Goal: Task Accomplishment & Management: Complete application form

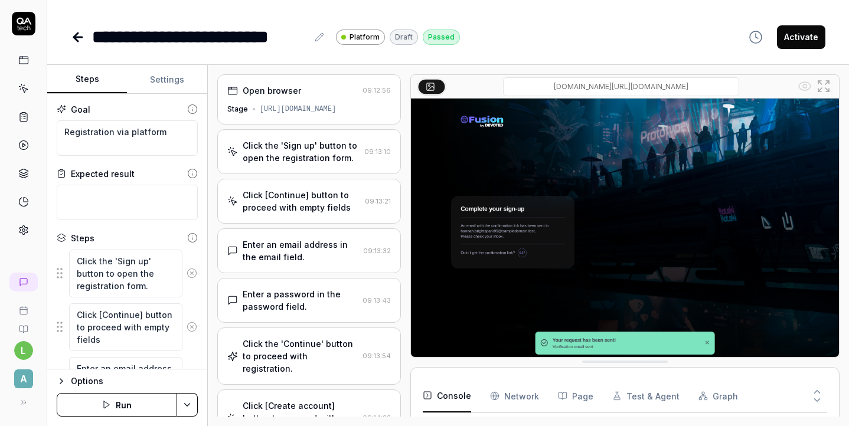
scroll to position [244, 0]
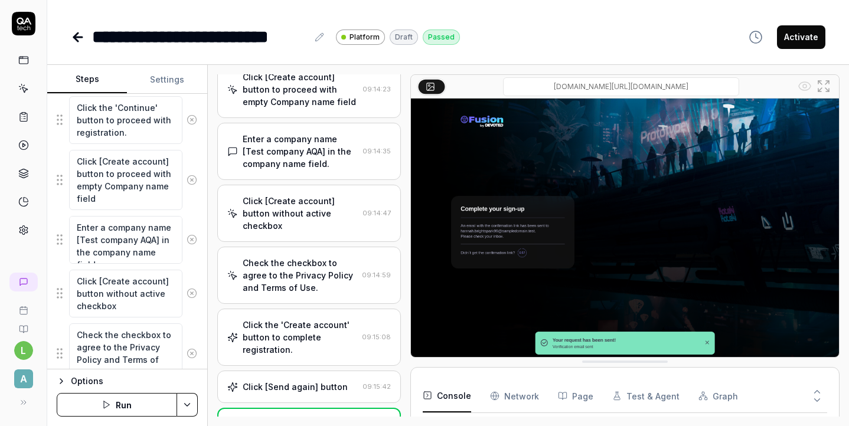
click at [78, 39] on icon at bounding box center [78, 37] width 14 height 14
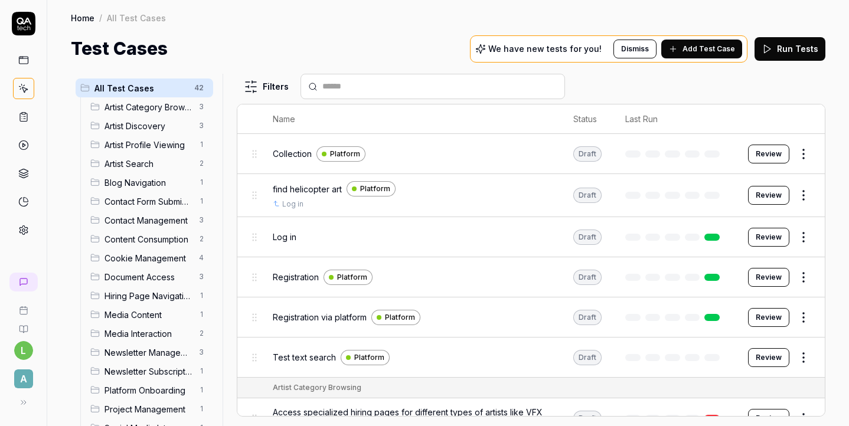
click at [806, 317] on html "l A Home / All Test Cases Home / All Test Cases Test Cases We have new tests fo…" at bounding box center [424, 213] width 849 height 426
click at [249, 86] on html "l A Home / All Test Cases Home / All Test Cases Test Cases We have new tests fo…" at bounding box center [424, 213] width 849 height 426
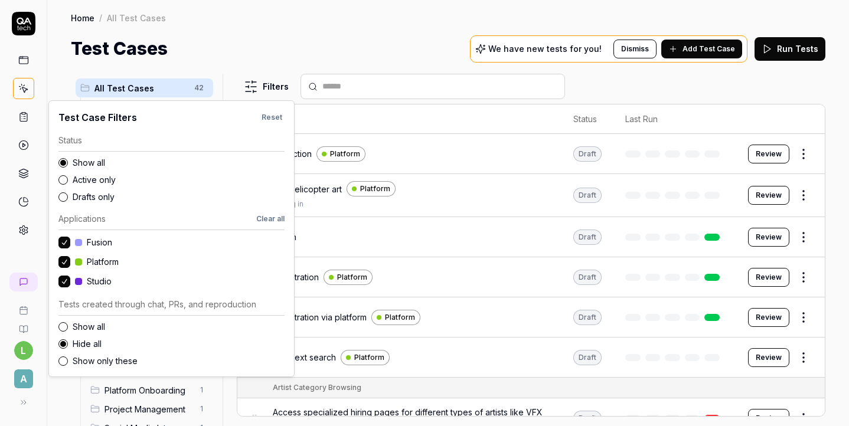
click at [249, 86] on html "l A Home / All Test Cases Home / All Test Cases Test Cases We have new tests fo…" at bounding box center [424, 213] width 849 height 426
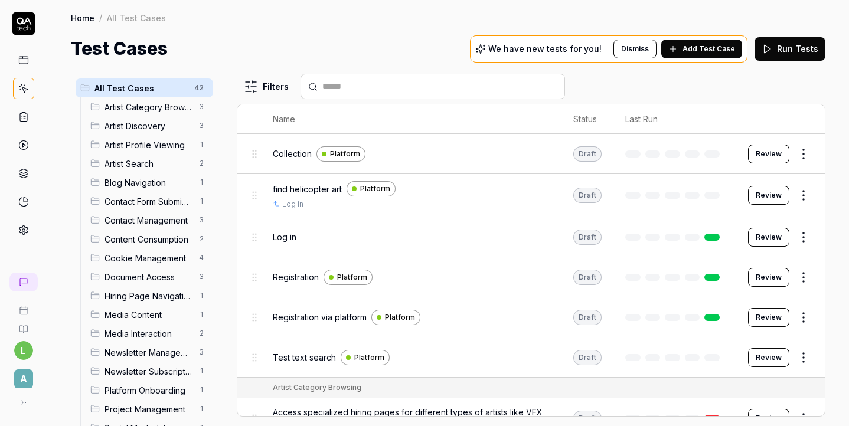
click at [663, 84] on div "Filters" at bounding box center [531, 86] width 588 height 25
click at [807, 313] on html "l A Home / All Test Cases Home / All Test Cases Test Cases We have new tests fo…" at bounding box center [424, 213] width 849 height 426
click at [264, 85] on html "l A Home / All Test Cases Home / All Test Cases Test Cases We have new tests fo…" at bounding box center [424, 213] width 849 height 426
click at [308, 48] on html "l A Home / All Test Cases Home / All Test Cases Test Cases We have new tests fo…" at bounding box center [424, 213] width 849 height 426
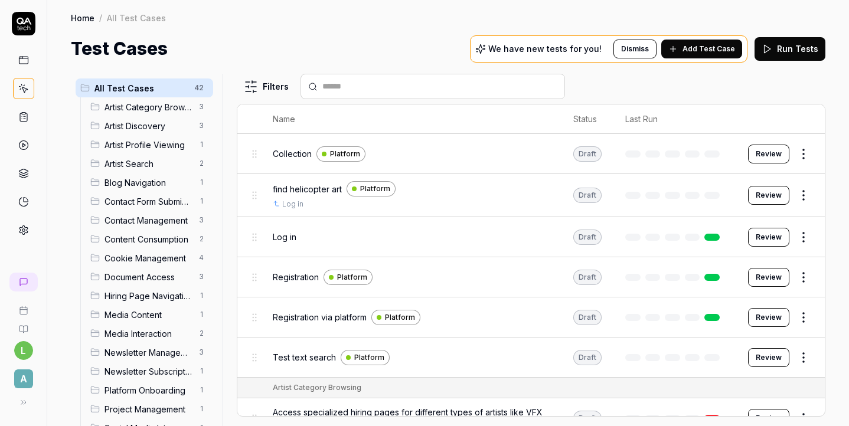
click at [130, 226] on div "Contact Management 3" at bounding box center [149, 220] width 127 height 19
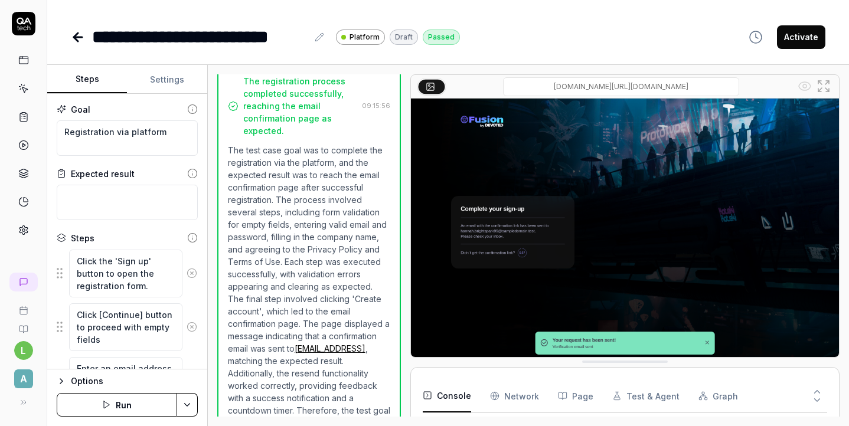
scroll to position [673, 0]
click at [170, 80] on button "Settings" at bounding box center [167, 80] width 80 height 28
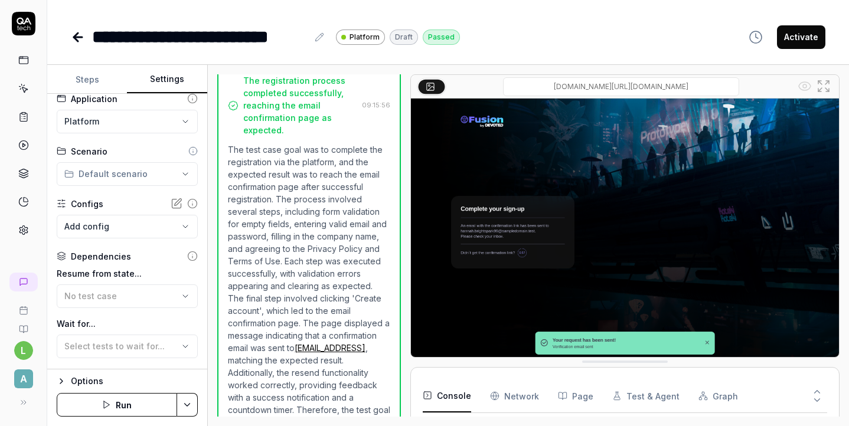
scroll to position [14, 0]
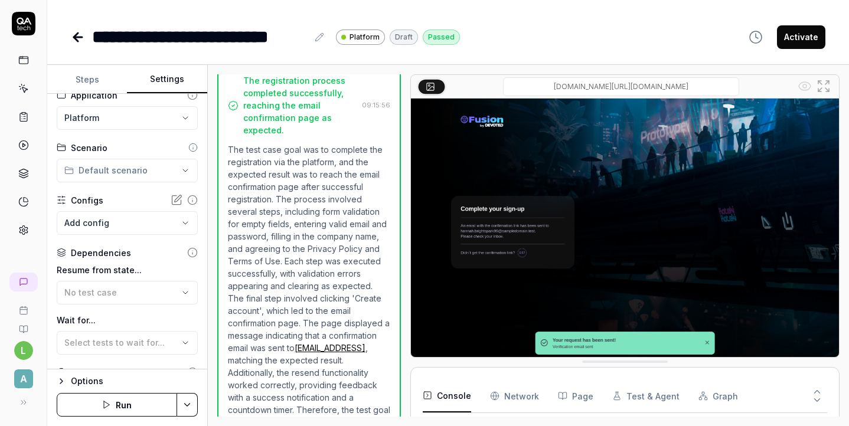
click at [187, 169] on html "**********" at bounding box center [424, 213] width 849 height 426
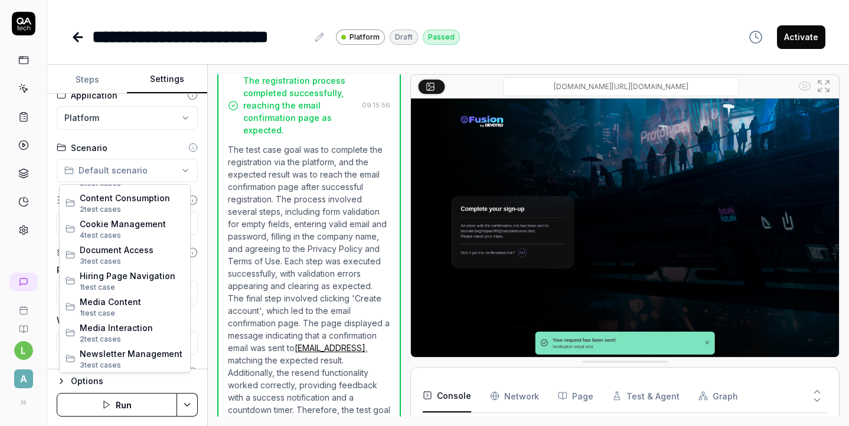
scroll to position [0, 0]
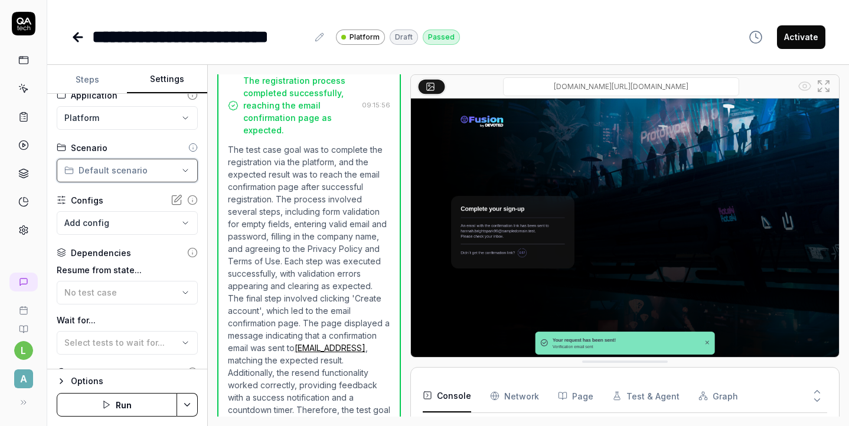
click at [71, 165] on html "**********" at bounding box center [424, 213] width 849 height 426
click at [195, 148] on icon at bounding box center [192, 147] width 9 height 9
click at [189, 147] on icon at bounding box center [192, 147] width 9 height 9
click at [194, 146] on icon at bounding box center [192, 147] width 9 height 9
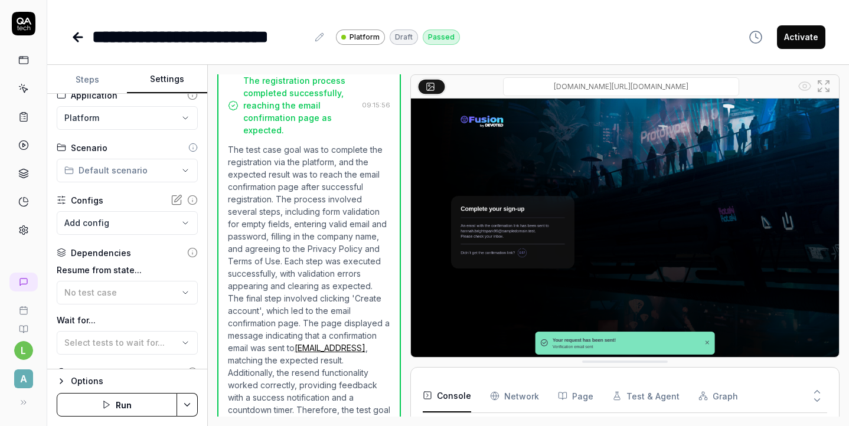
click at [186, 168] on html "**********" at bounding box center [424, 213] width 849 height 426
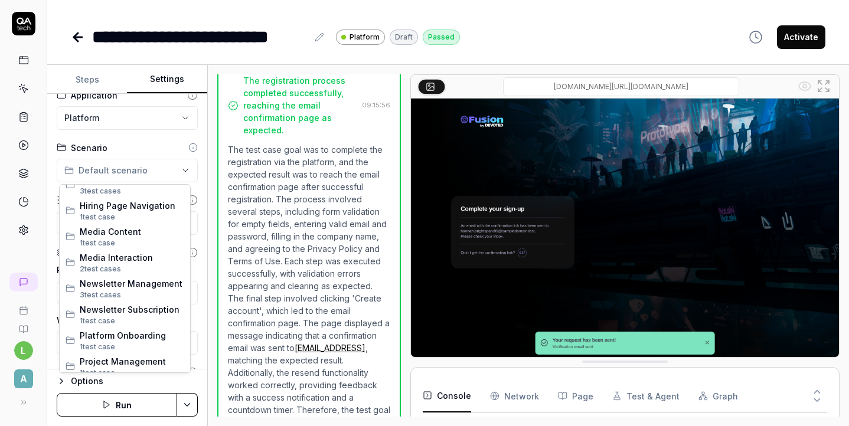
scroll to position [331, 0]
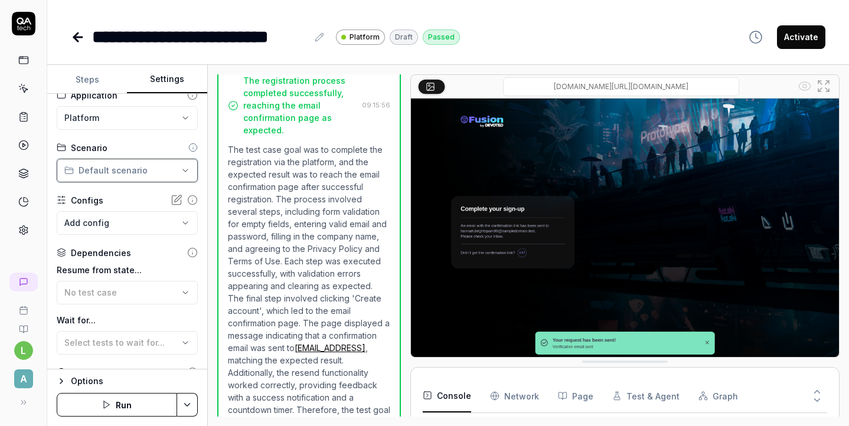
click at [181, 172] on html "**********" at bounding box center [424, 213] width 849 height 426
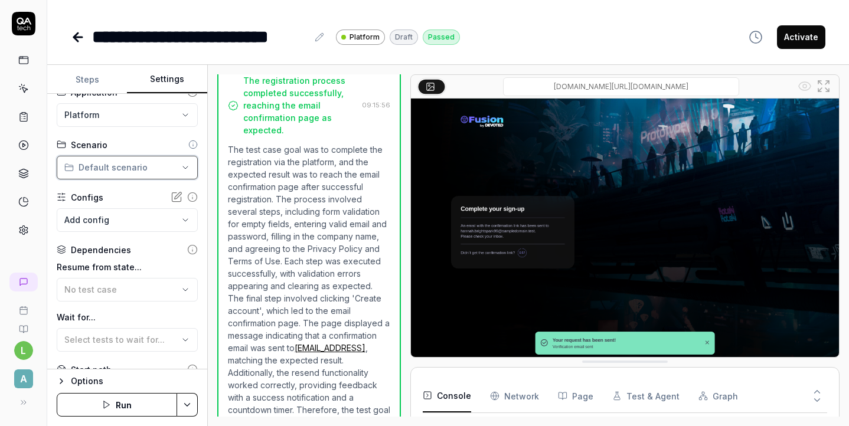
scroll to position [0, 0]
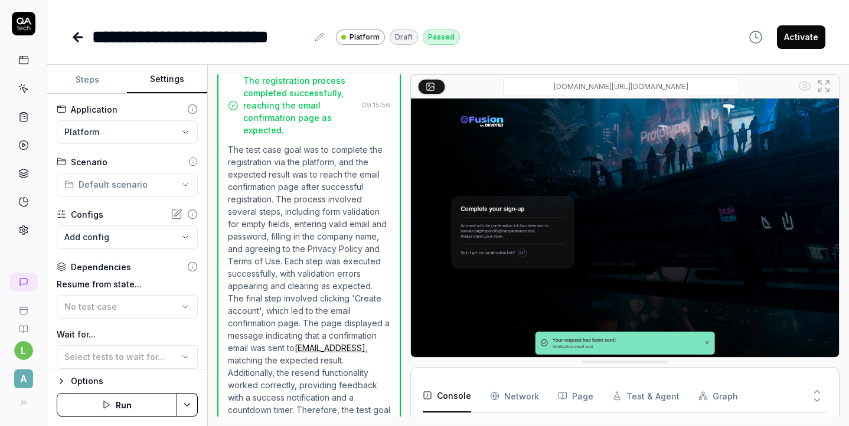
click at [16, 404] on button at bounding box center [24, 403] width 24 height 24
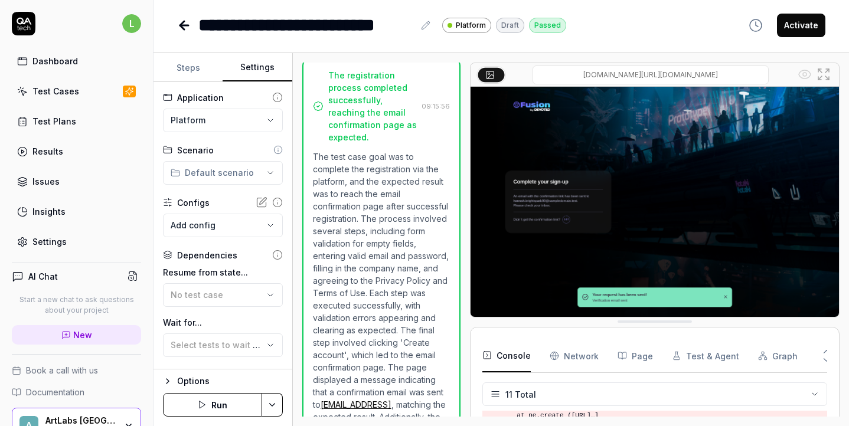
click at [64, 93] on div "Test Cases" at bounding box center [55, 91] width 47 height 12
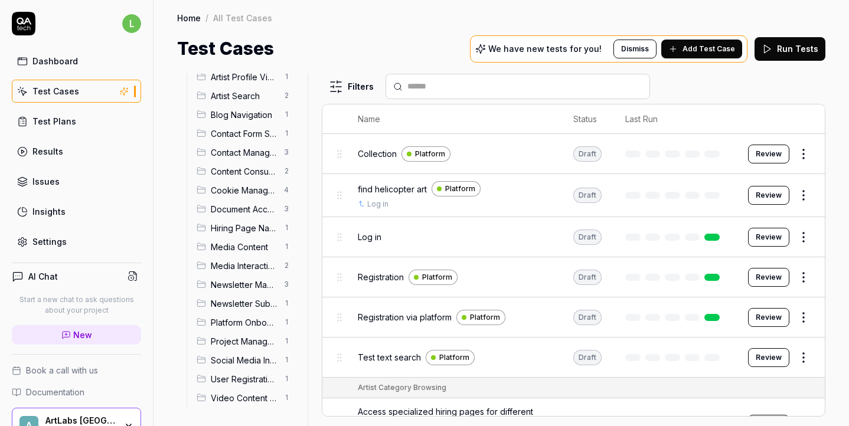
click at [73, 246] on link "Settings" at bounding box center [76, 241] width 129 height 23
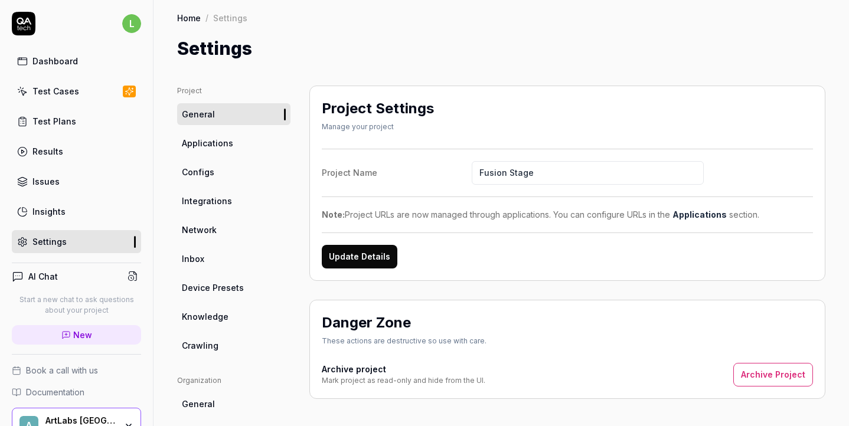
click at [227, 199] on span "Integrations" at bounding box center [207, 201] width 50 height 12
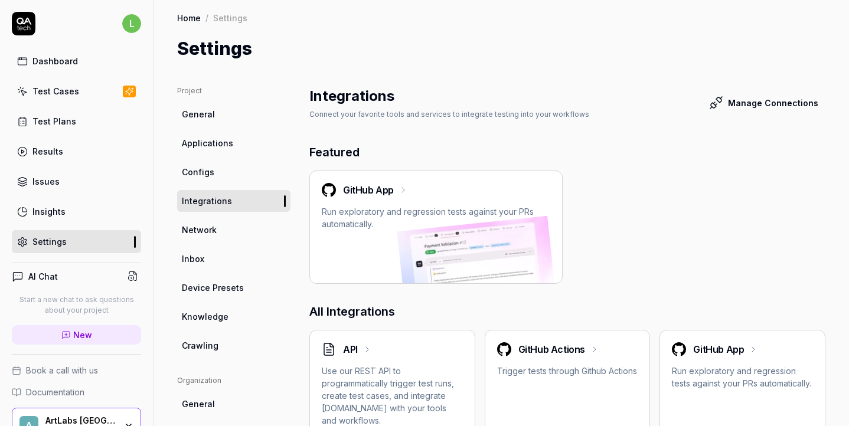
click at [216, 174] on link "Configs" at bounding box center [233, 172] width 113 height 22
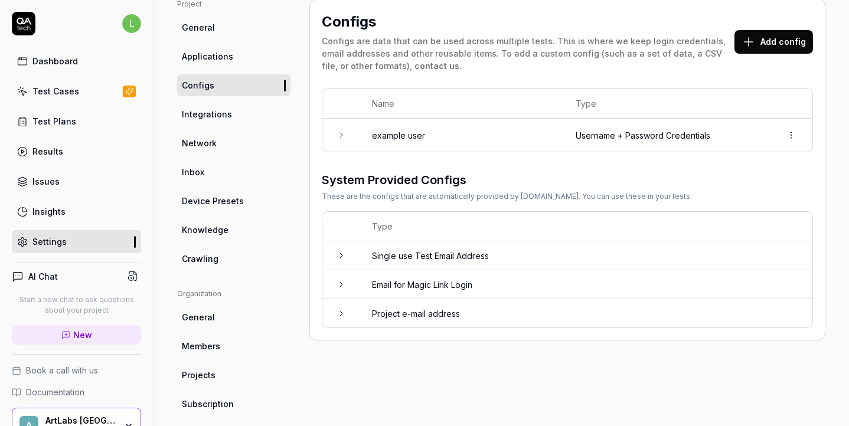
scroll to position [88, 0]
click at [221, 204] on span "Device Presets" at bounding box center [213, 200] width 62 height 12
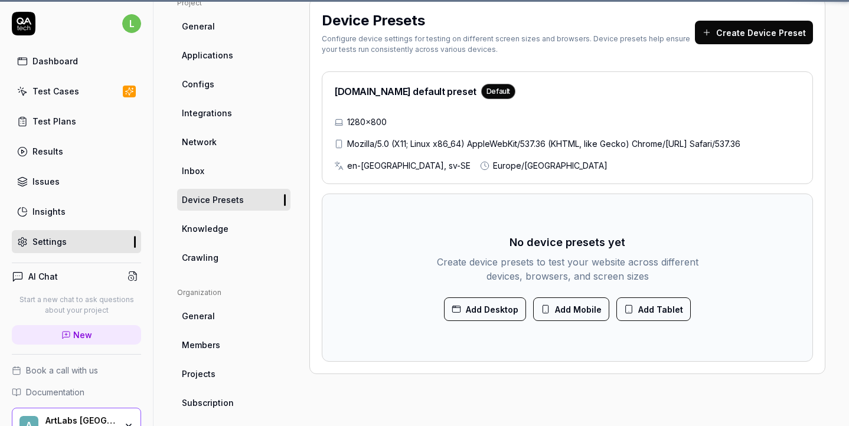
scroll to position [86, 0]
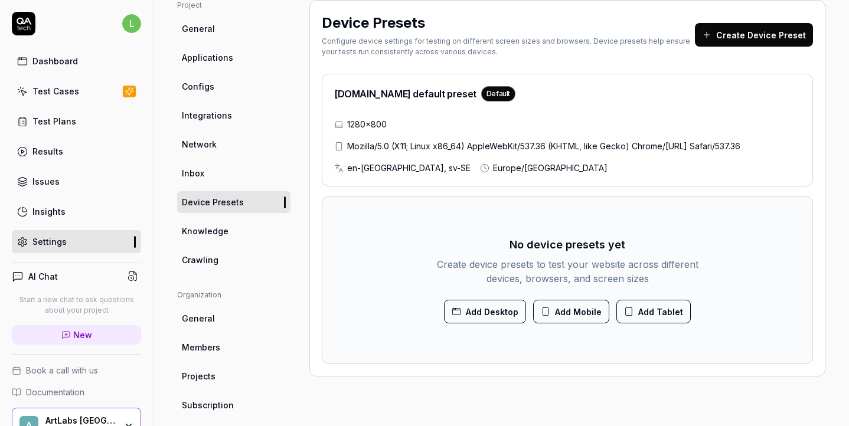
click at [57, 188] on link "Issues" at bounding box center [76, 181] width 129 height 23
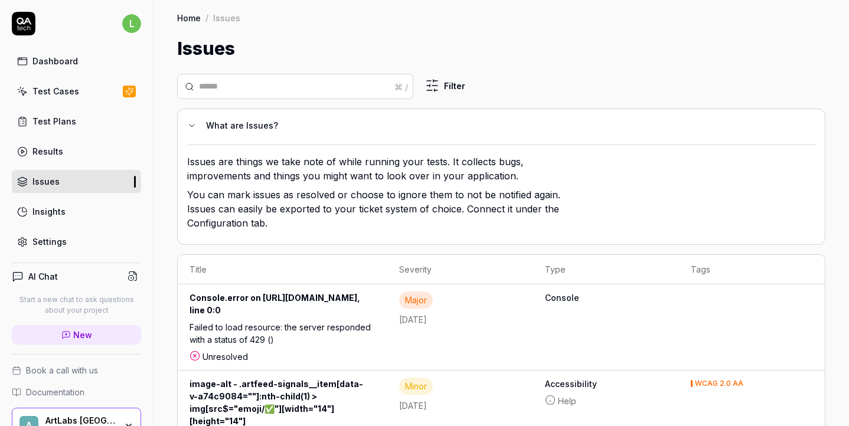
click at [50, 122] on div "Test Plans" at bounding box center [54, 121] width 44 height 12
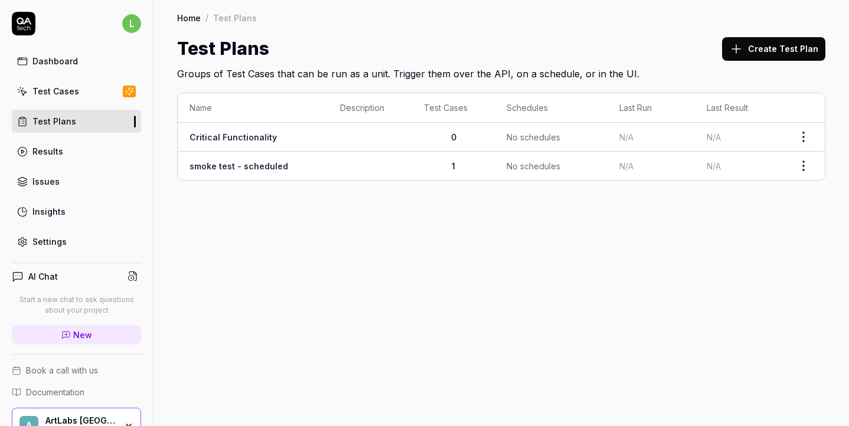
click at [59, 93] on div "Test Cases" at bounding box center [55, 91] width 47 height 12
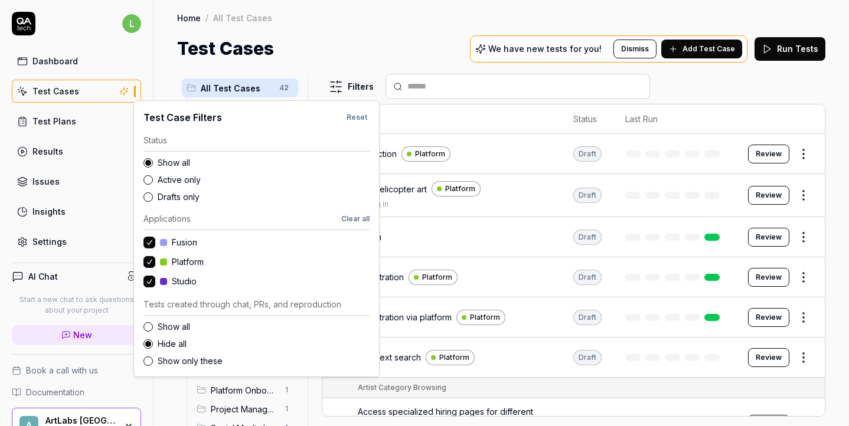
click at [335, 91] on html "l Dashboard Test Cases Test Plans Results Issues Insights Settings AI Chat Star…" at bounding box center [424, 213] width 849 height 426
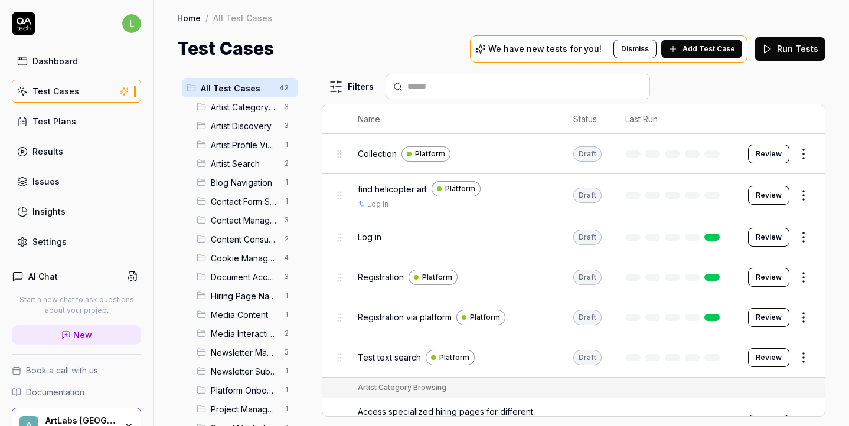
click at [370, 41] on html "l Dashboard Test Cases Test Plans Results Issues Insights Settings AI Chat Star…" at bounding box center [424, 213] width 849 height 426
click at [254, 204] on span "Contact Form Submission" at bounding box center [244, 201] width 66 height 12
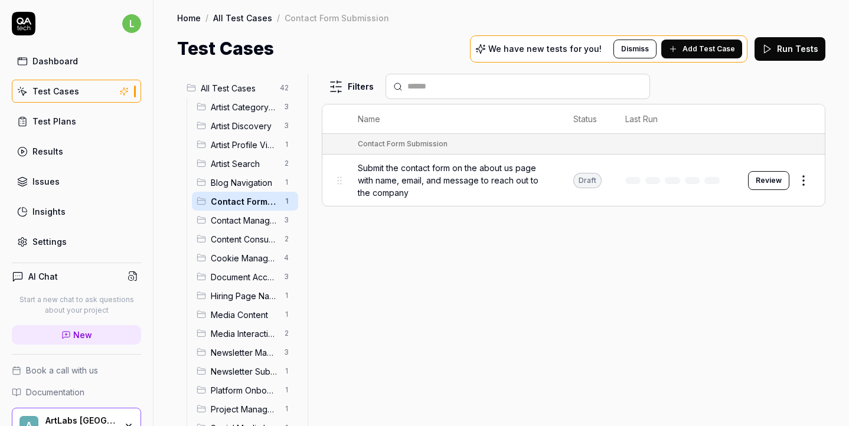
click at [380, 178] on span "Submit the contact form on the about us page with name, email, and message to r…" at bounding box center [454, 180] width 192 height 37
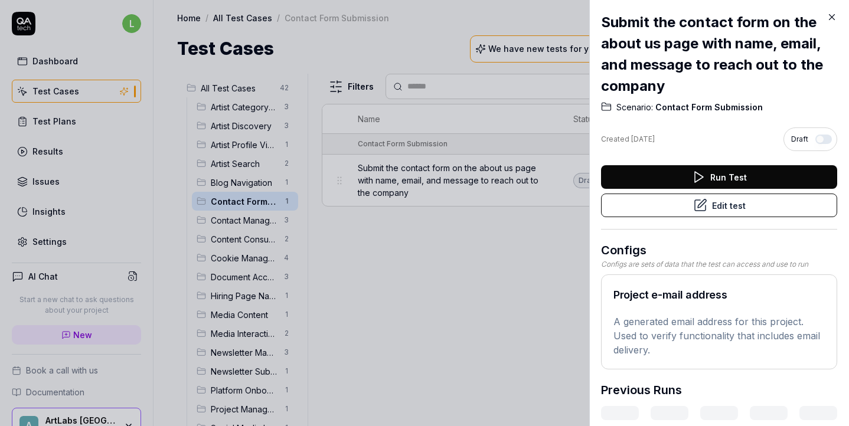
click at [441, 220] on div at bounding box center [424, 213] width 849 height 426
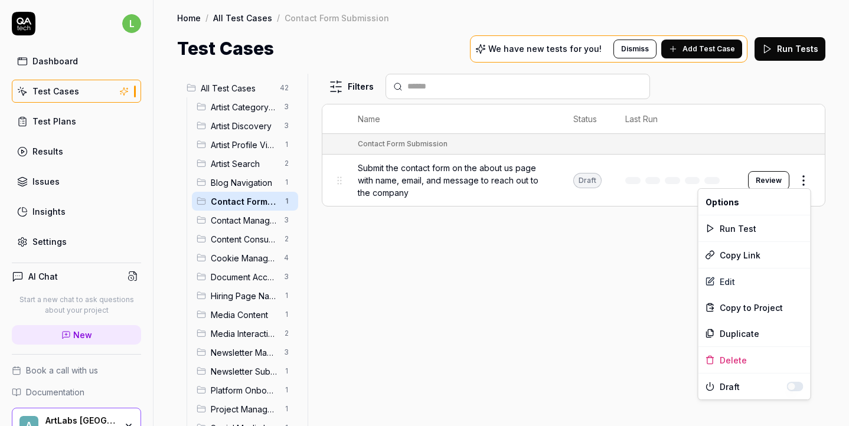
click at [808, 181] on html "l Dashboard Test Cases Test Plans Results Issues Insights Settings AI Chat Star…" at bounding box center [424, 213] width 849 height 426
click at [774, 280] on div "Edit" at bounding box center [754, 282] width 112 height 26
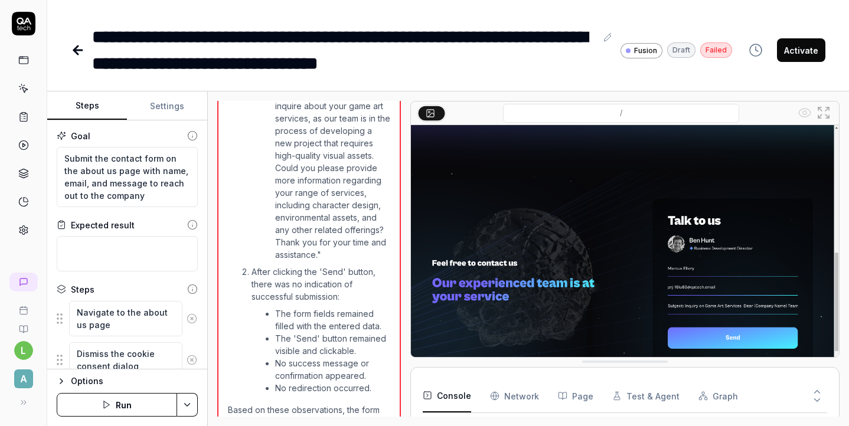
scroll to position [735, 0]
click at [152, 104] on button "Settings" at bounding box center [167, 106] width 80 height 28
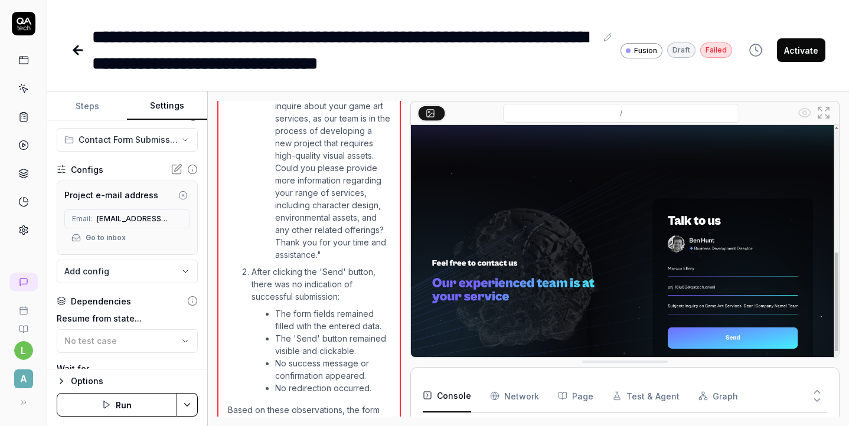
scroll to position [0, 0]
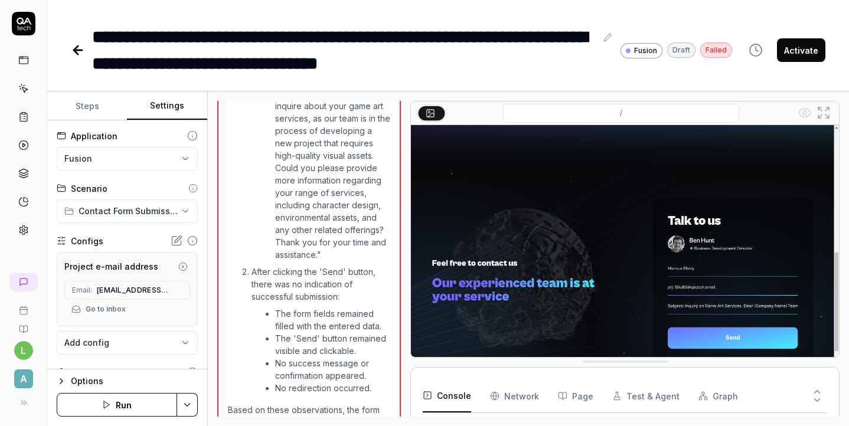
click at [79, 50] on icon at bounding box center [78, 50] width 8 height 0
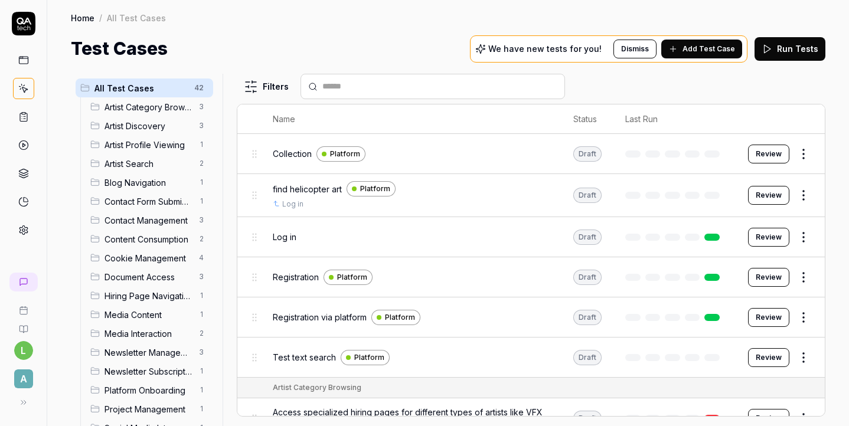
click at [803, 317] on html "l A Home / All Test Cases Home / All Test Cases Test Cases We have new tests fo…" at bounding box center [424, 213] width 849 height 426
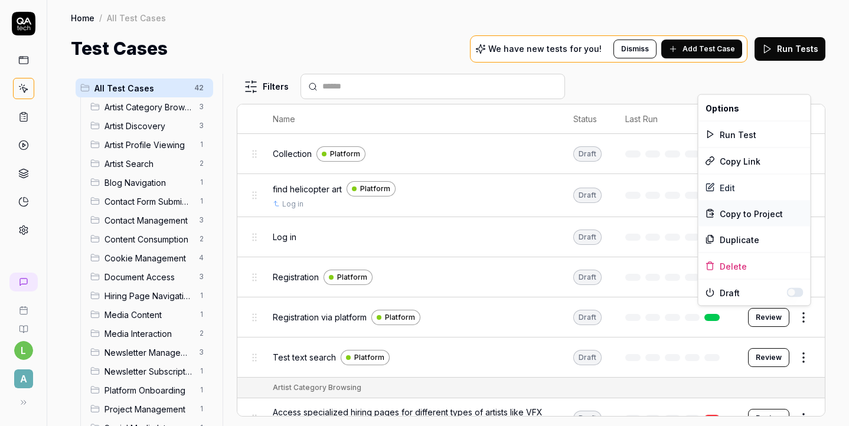
click at [750, 215] on span "Copy to Project" at bounding box center [750, 213] width 63 height 12
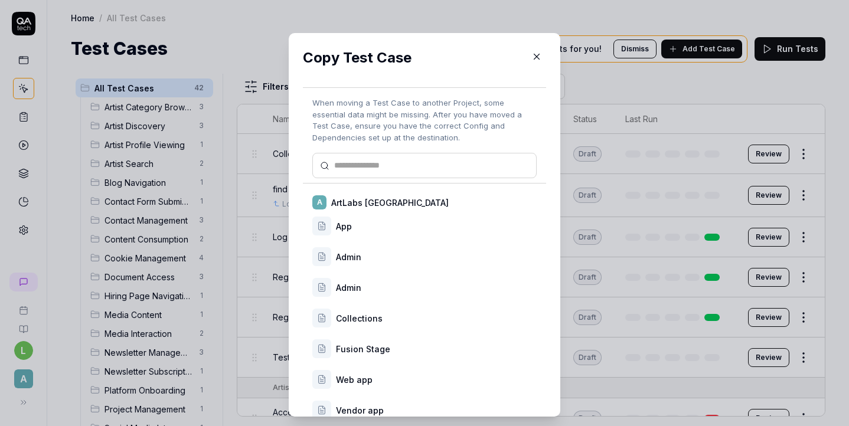
scroll to position [15, 0]
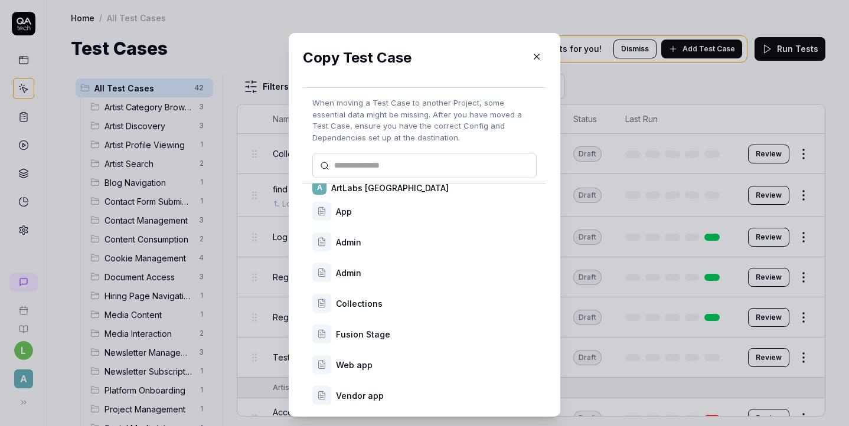
click at [535, 53] on icon "button" at bounding box center [536, 56] width 11 height 11
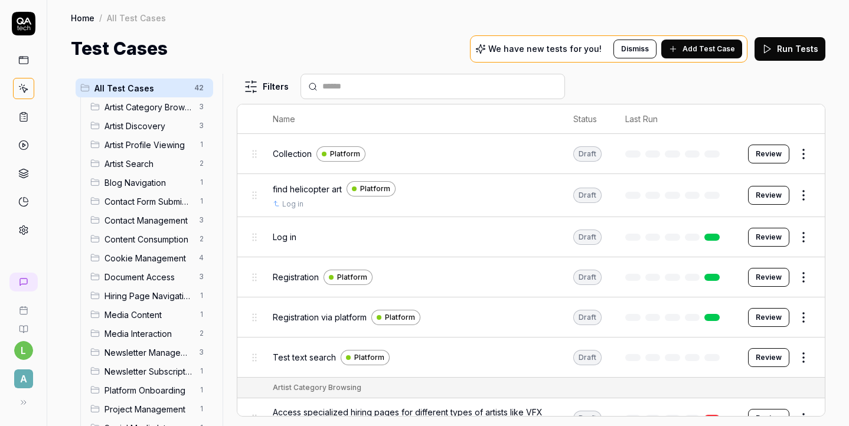
click at [802, 316] on html "l A Home / All Test Cases Home / All Test Cases Test Cases We have new tests fo…" at bounding box center [424, 213] width 849 height 426
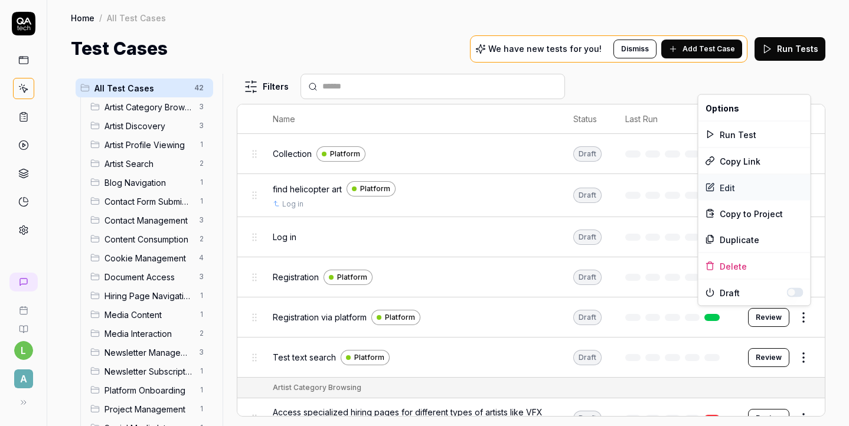
click at [727, 187] on div "Edit" at bounding box center [754, 188] width 112 height 26
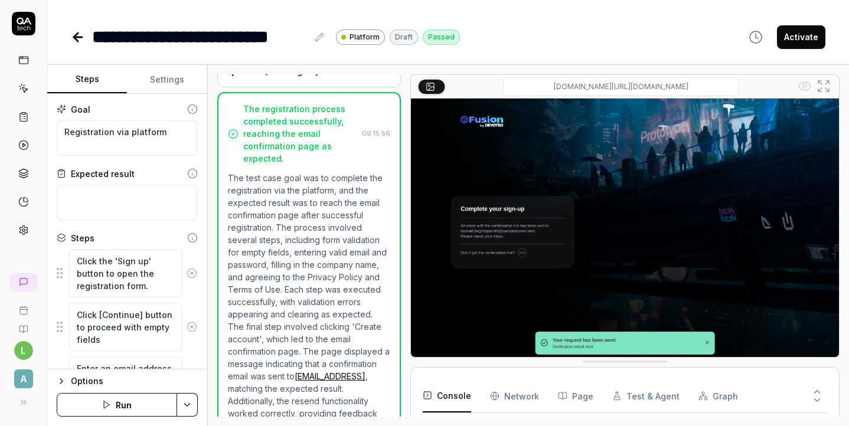
scroll to position [673, 0]
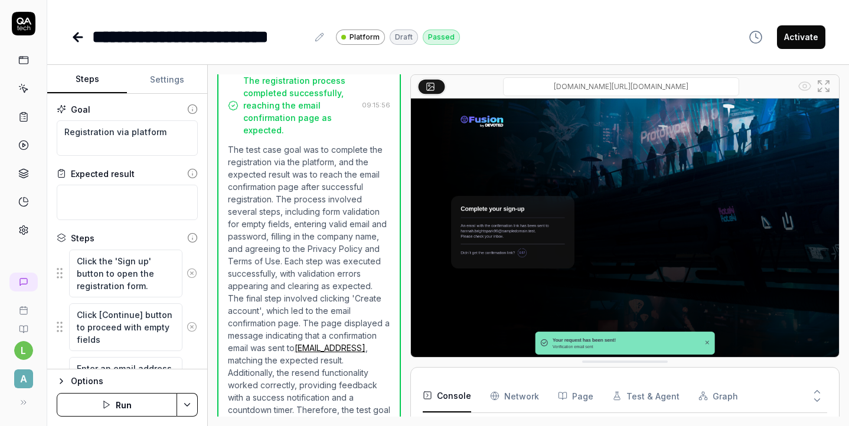
click at [155, 85] on button "Settings" at bounding box center [167, 80] width 80 height 28
type textarea "*"
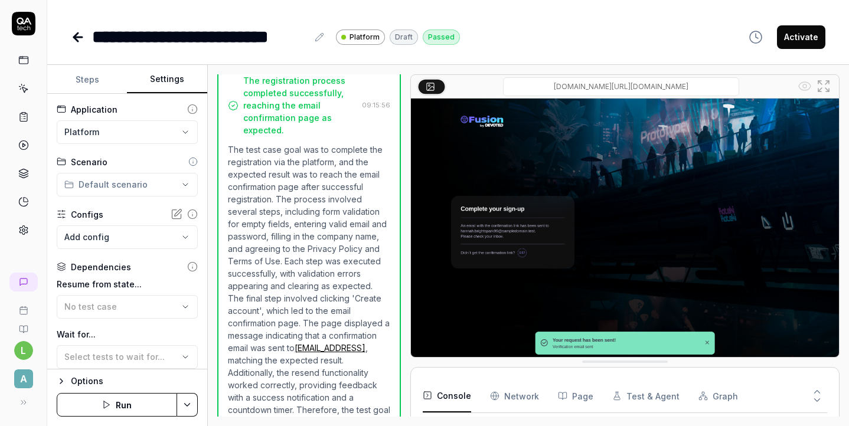
click at [122, 189] on html "**********" at bounding box center [424, 213] width 849 height 426
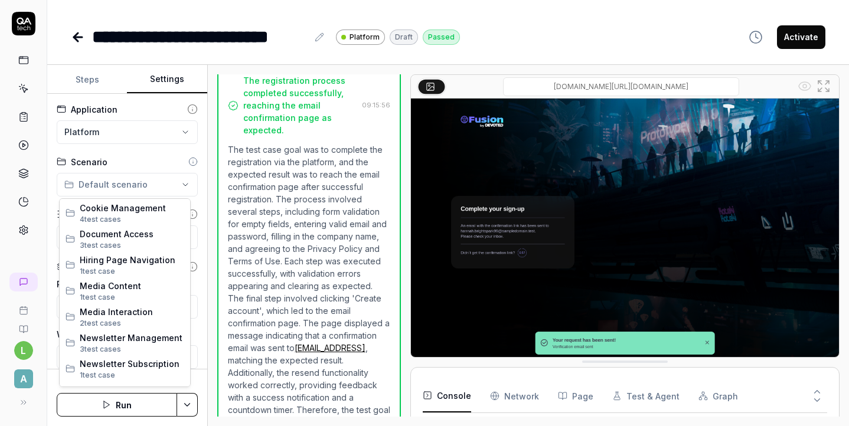
scroll to position [331, 0]
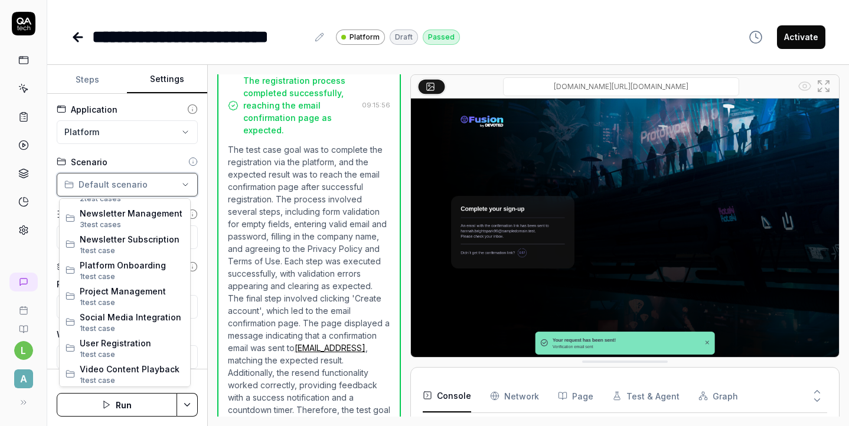
click at [181, 185] on html "**********" at bounding box center [424, 213] width 849 height 426
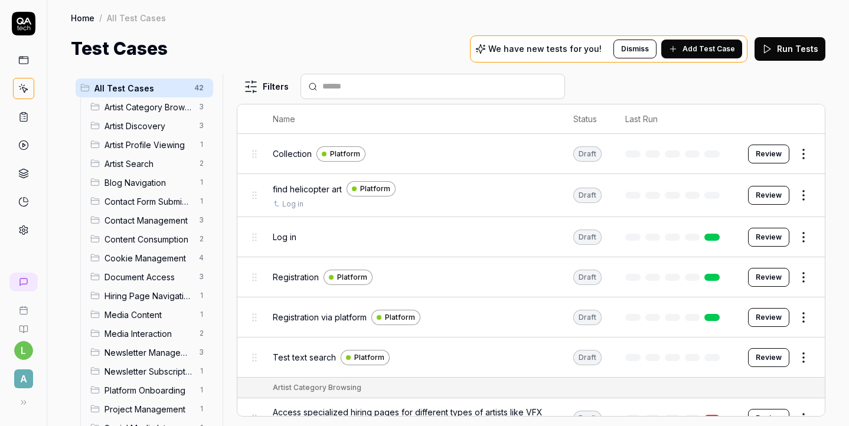
click at [84, 89] on icon at bounding box center [84, 87] width 9 height 9
click at [203, 87] on html "l A Home / All Test Cases Home / All Test Cases Test Cases We have new tests fo…" at bounding box center [424, 213] width 849 height 426
click at [187, 110] on div "Add Scenario" at bounding box center [158, 111] width 93 height 26
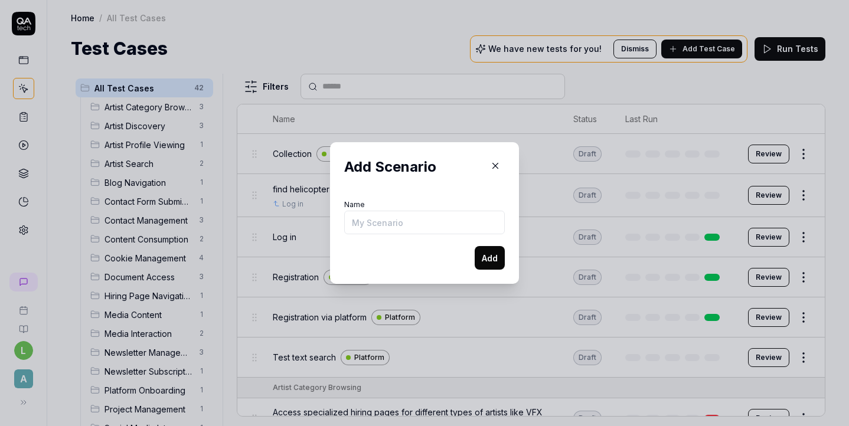
click at [389, 222] on input "Name" at bounding box center [424, 223] width 161 height 24
type input "Client side"
click at [493, 260] on button "Add" at bounding box center [490, 258] width 30 height 24
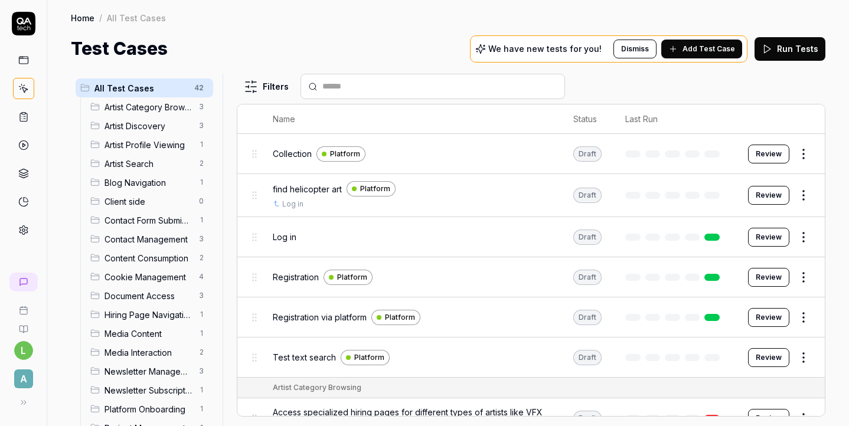
click at [800, 316] on html "l A Home / All Test Cases Home / All Test Cases Test Cases We have new tests fo…" at bounding box center [424, 213] width 849 height 426
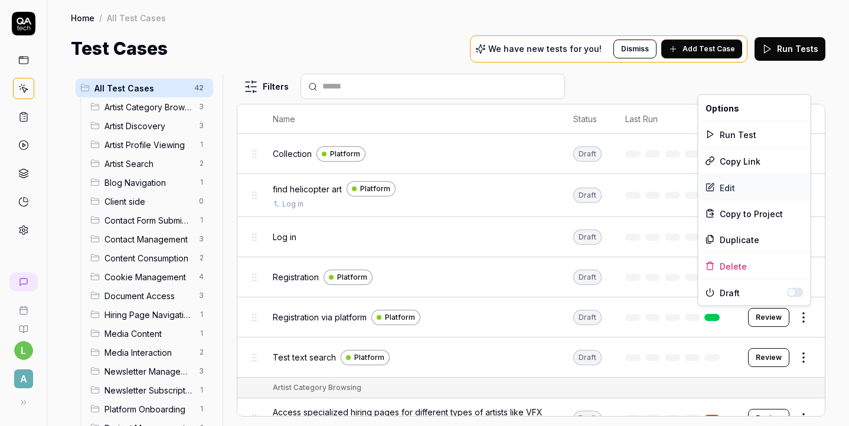
click at [762, 185] on div "Edit" at bounding box center [754, 188] width 112 height 26
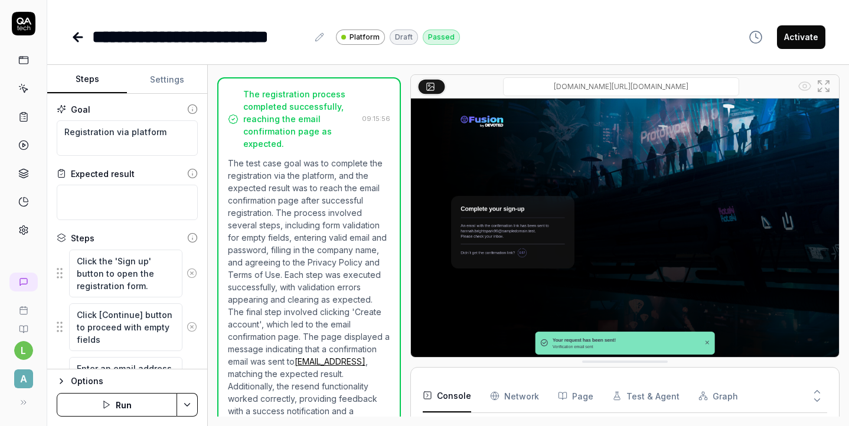
scroll to position [673, 0]
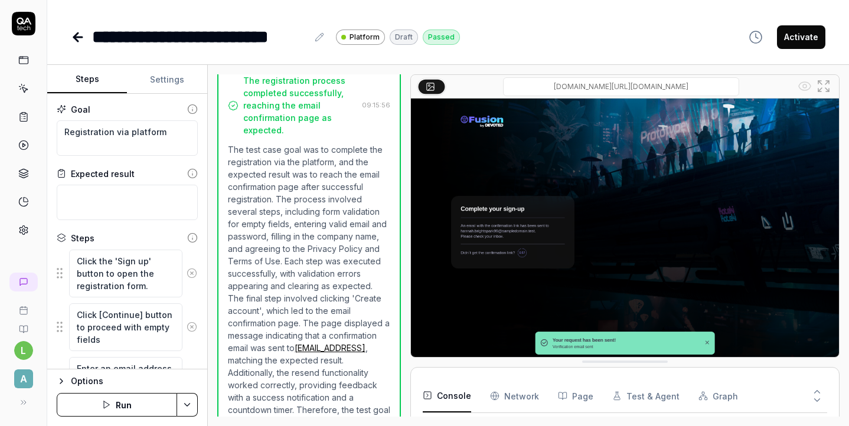
click at [163, 82] on button "Settings" at bounding box center [167, 80] width 80 height 28
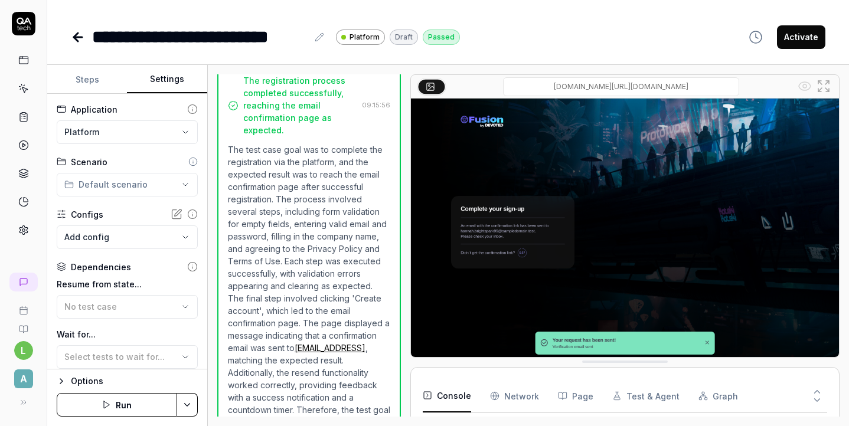
click at [148, 183] on html "**********" at bounding box center [424, 213] width 849 height 426
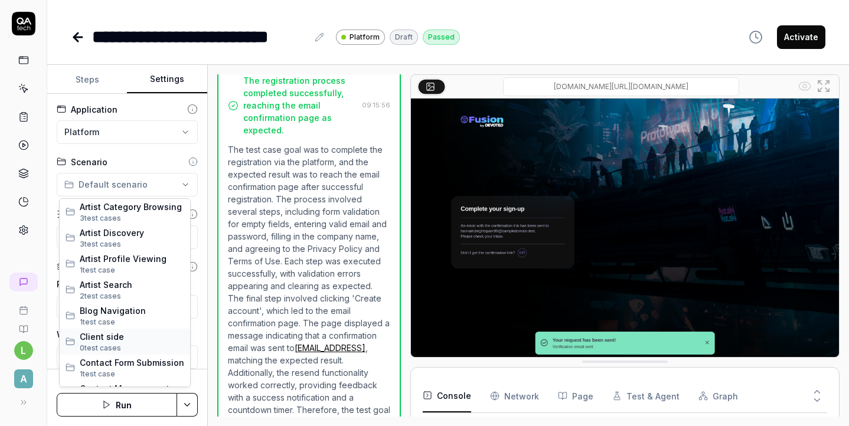
click at [138, 335] on span "Client side" at bounding box center [132, 337] width 104 height 12
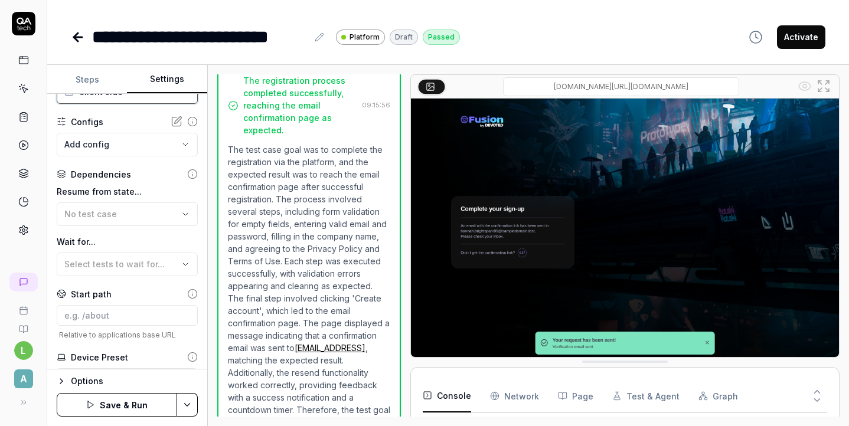
scroll to position [151, 0]
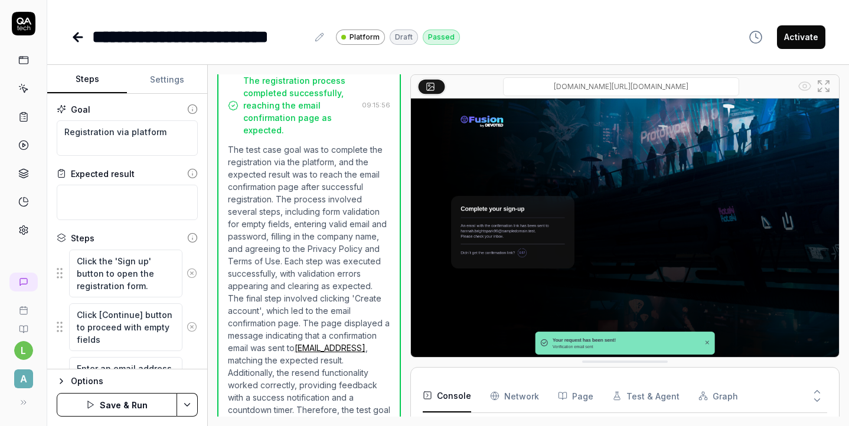
click at [90, 76] on button "Steps" at bounding box center [87, 80] width 80 height 28
click at [78, 35] on icon at bounding box center [78, 37] width 14 height 14
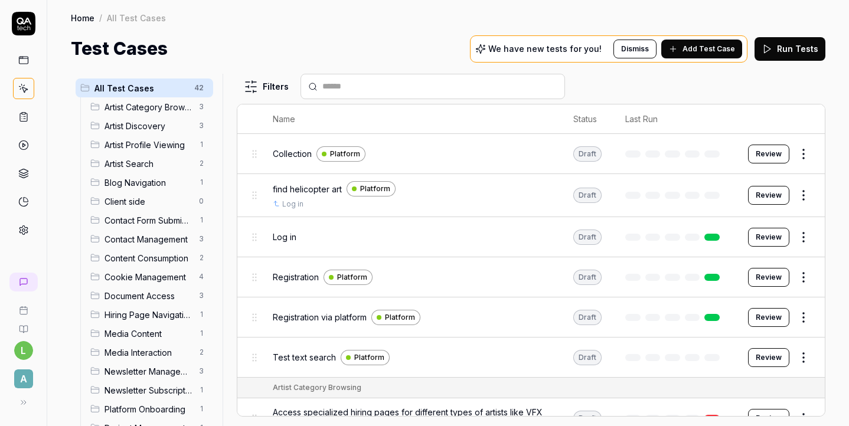
click at [770, 320] on button "Review" at bounding box center [768, 317] width 41 height 19
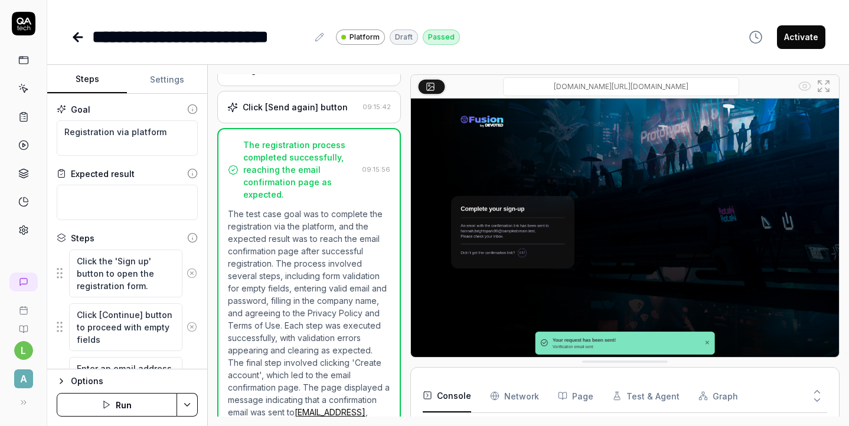
scroll to position [673, 0]
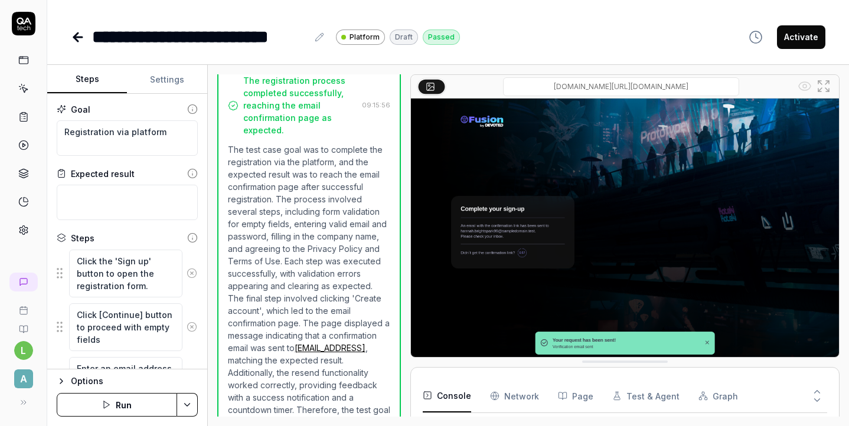
type textarea "*"
click at [156, 68] on button "Settings" at bounding box center [167, 80] width 80 height 28
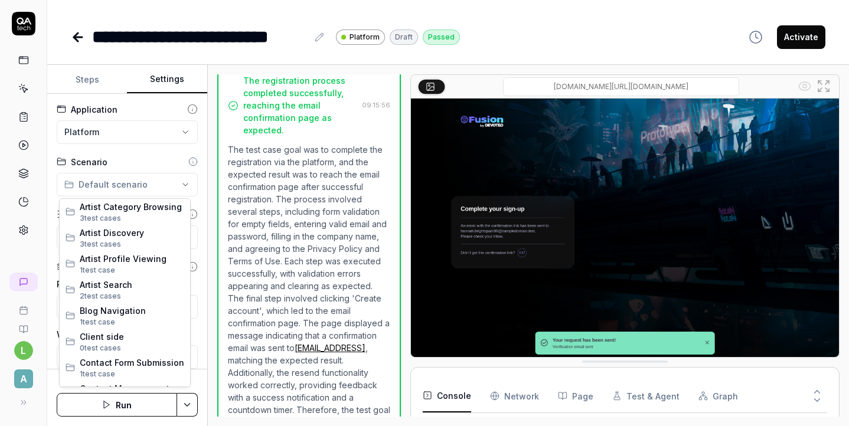
click at [117, 188] on html "**********" at bounding box center [424, 213] width 849 height 426
click at [130, 341] on span "Client side" at bounding box center [132, 337] width 104 height 12
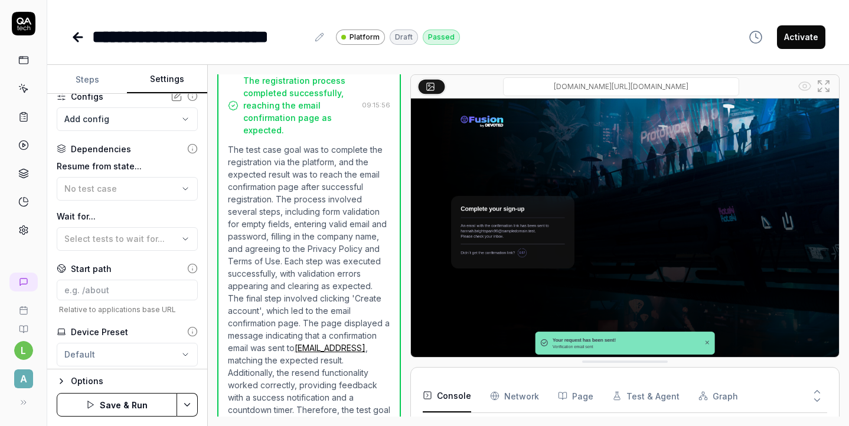
scroll to position [151, 0]
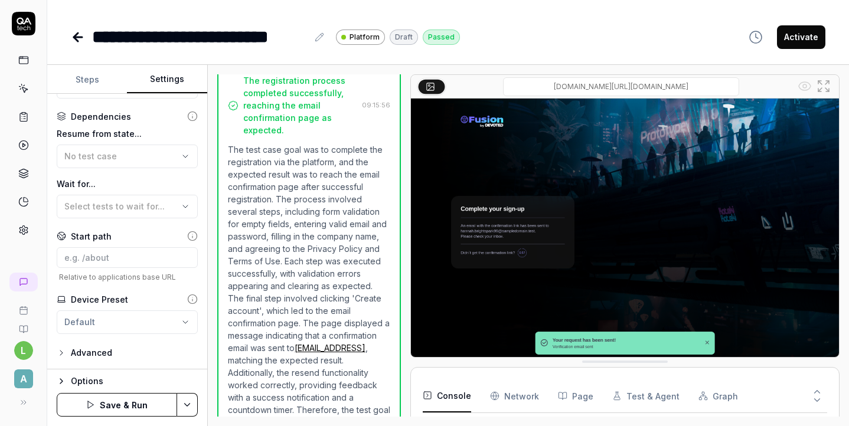
click at [320, 35] on icon at bounding box center [319, 36] width 9 height 9
click at [326, 50] on div "**********" at bounding box center [448, 213] width 802 height 426
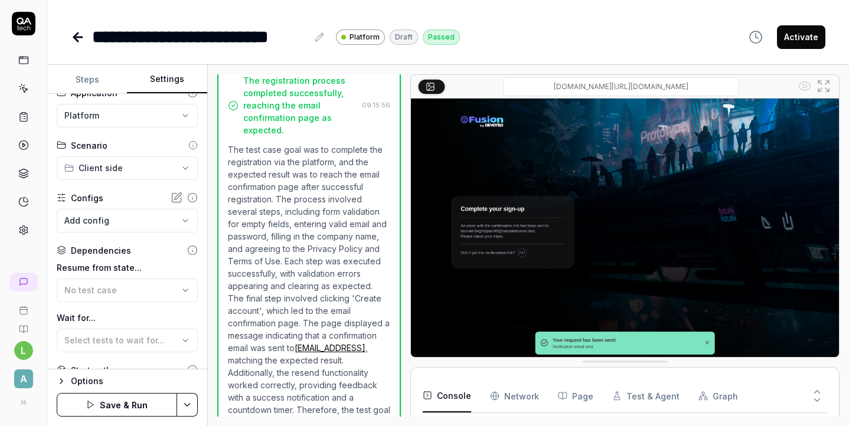
scroll to position [0, 0]
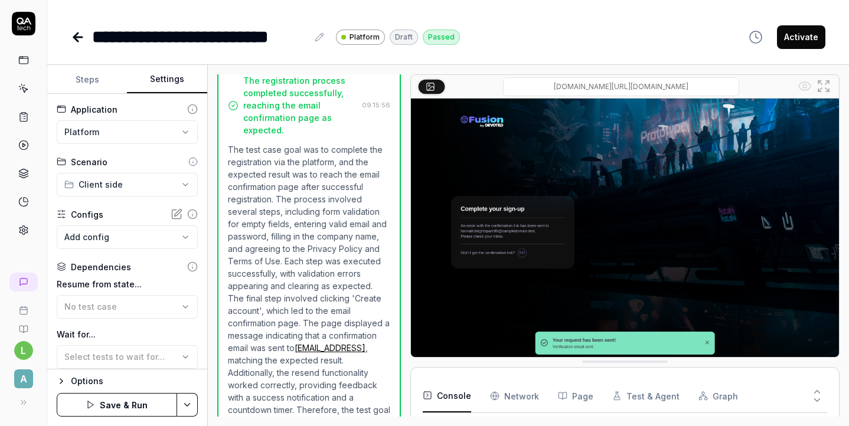
click at [138, 401] on button "Save & Run" at bounding box center [117, 405] width 120 height 24
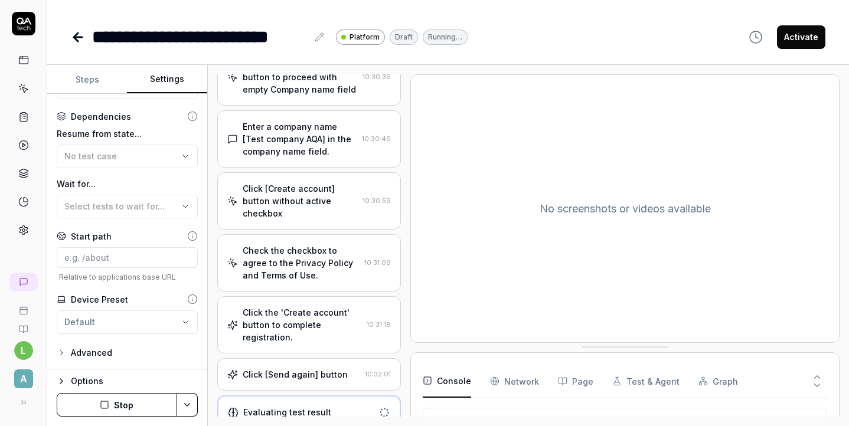
scroll to position [561, 0]
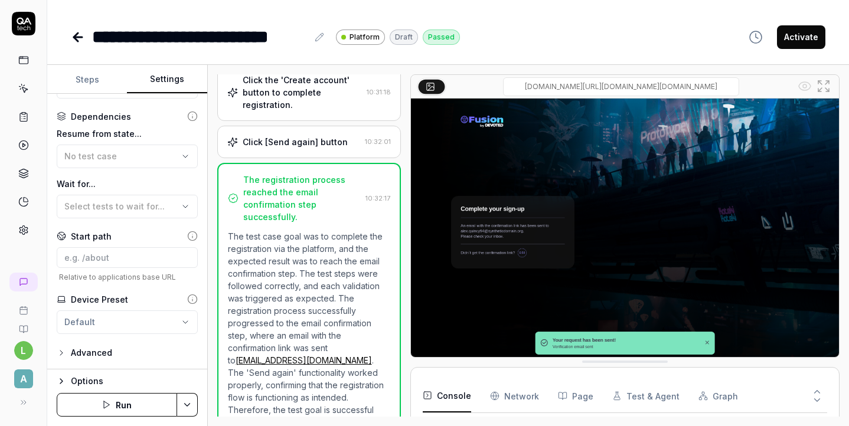
click at [80, 37] on icon at bounding box center [78, 37] width 8 height 0
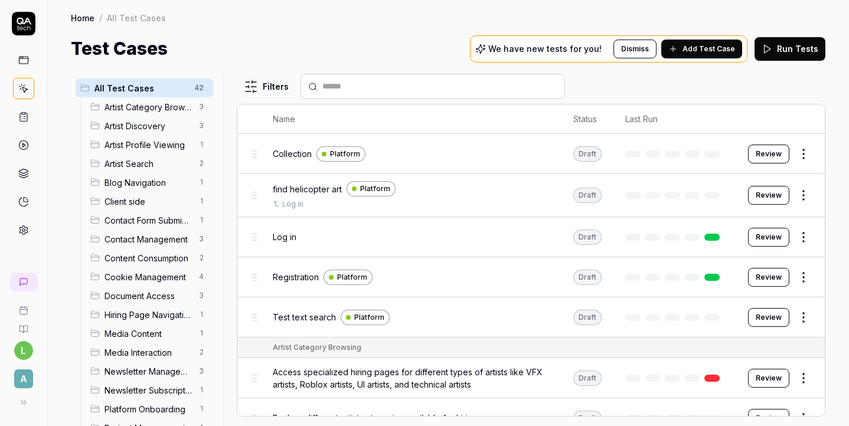
click at [153, 204] on span "Client side" at bounding box center [147, 201] width 87 height 12
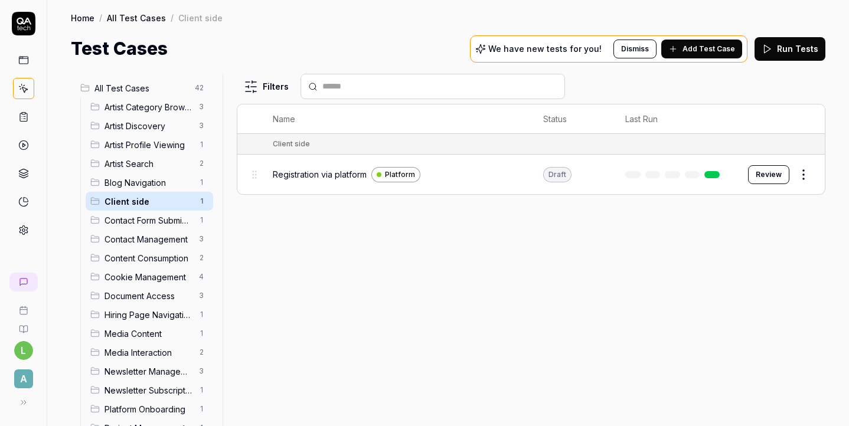
click at [711, 46] on span "Add Test Case" at bounding box center [708, 49] width 53 height 11
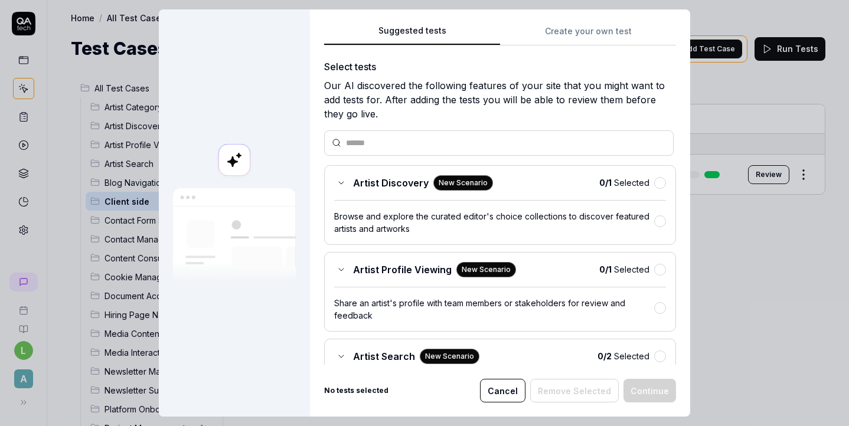
click at [575, 40] on button "Create your own test" at bounding box center [588, 34] width 176 height 21
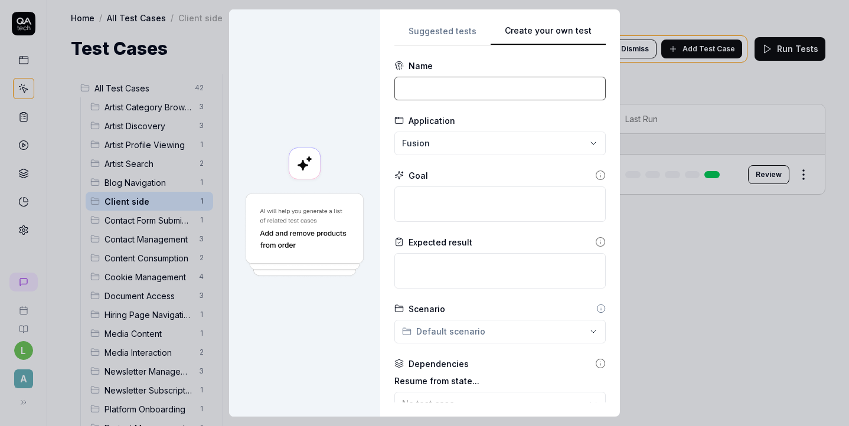
click at [547, 86] on input at bounding box center [499, 89] width 211 height 24
click at [432, 86] on input at bounding box center [499, 89] width 211 height 24
paste input "Client] Settings page for Private user"
click at [404, 87] on input "Client] Settings page for Private user" at bounding box center [499, 89] width 211 height 24
type input "[Client] Settings page for Private user"
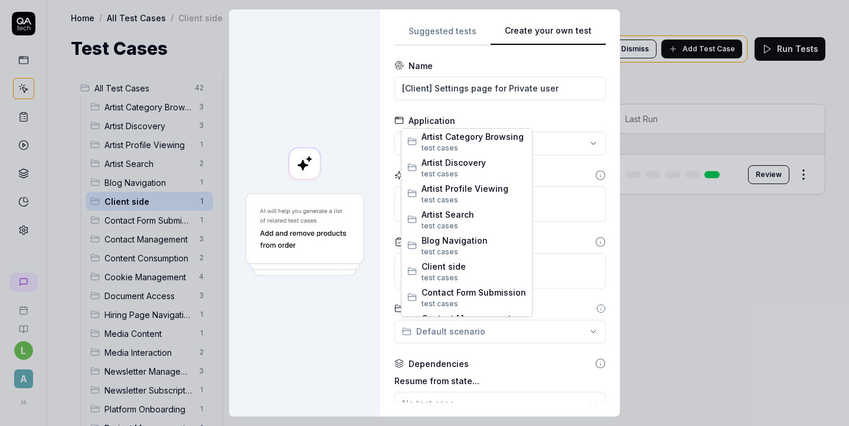
click at [548, 332] on div "**********" at bounding box center [424, 213] width 849 height 426
click at [502, 264] on span "Client side" at bounding box center [473, 266] width 104 height 12
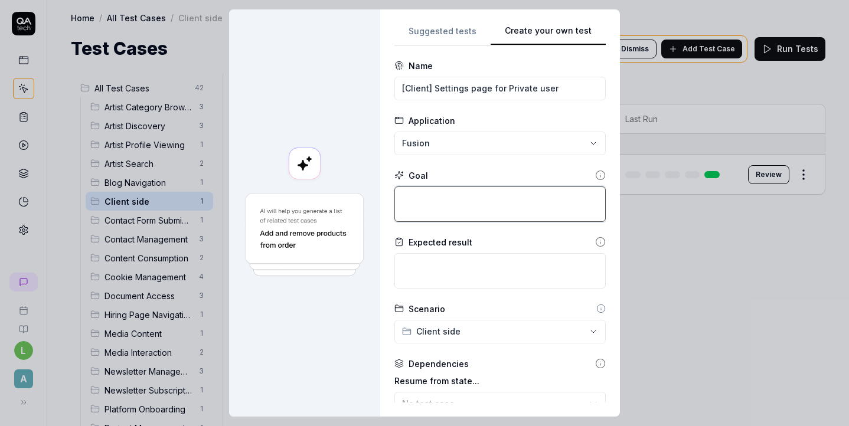
click at [484, 205] on textarea at bounding box center [499, 204] width 211 height 35
type textarea "*"
type textarea "L"
type textarea "*"
type textarea "Lo"
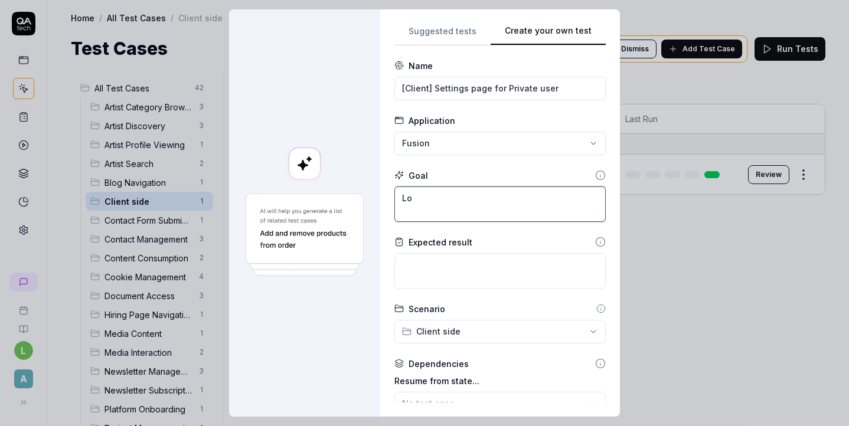
type textarea "*"
type textarea "Log"
type textarea "*"
type textarea "Logi"
type textarea "*"
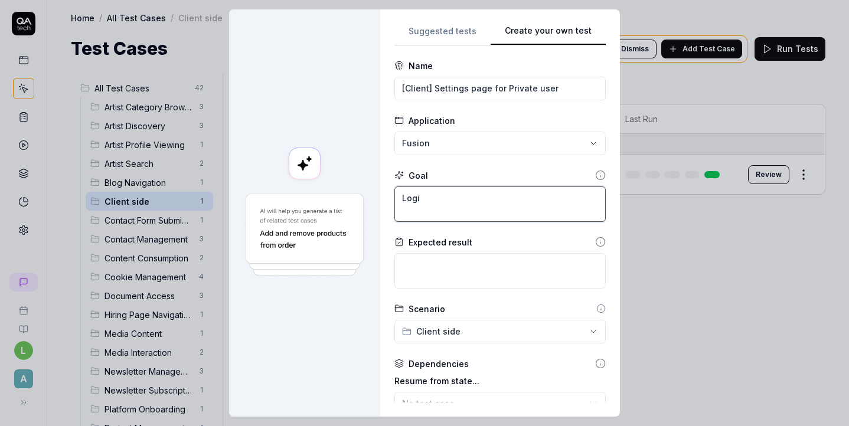
type textarea "Login"
type textarea "*"
type textarea "Login"
type textarea "*"
type textarea "Login a"
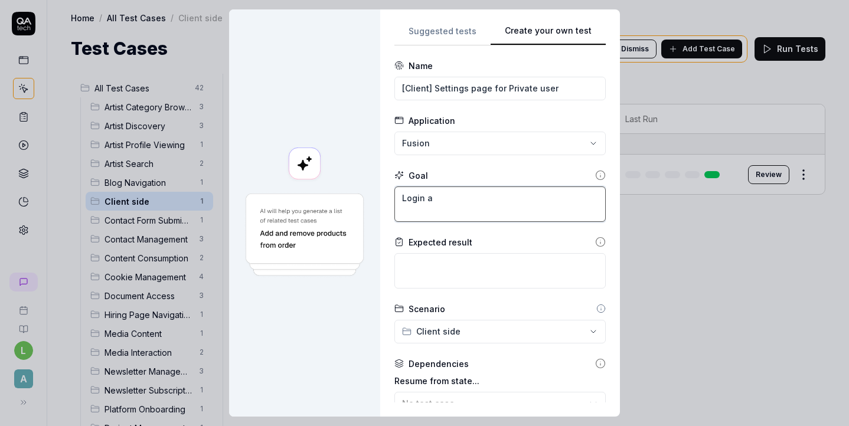
type textarea "*"
type textarea "Login as"
type textarea "*"
type textarea "Login as"
type textarea "*"
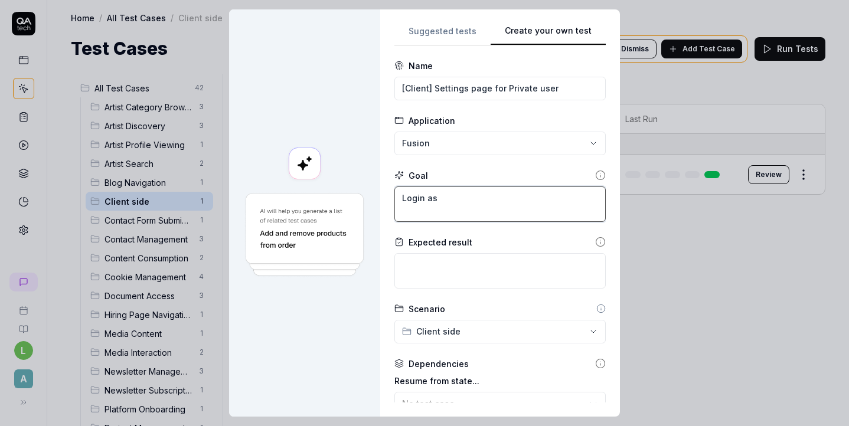
type textarea "Login as P"
type textarea "*"
type textarea "Login as Pr"
type textarea "*"
type textarea "Login as Pri"
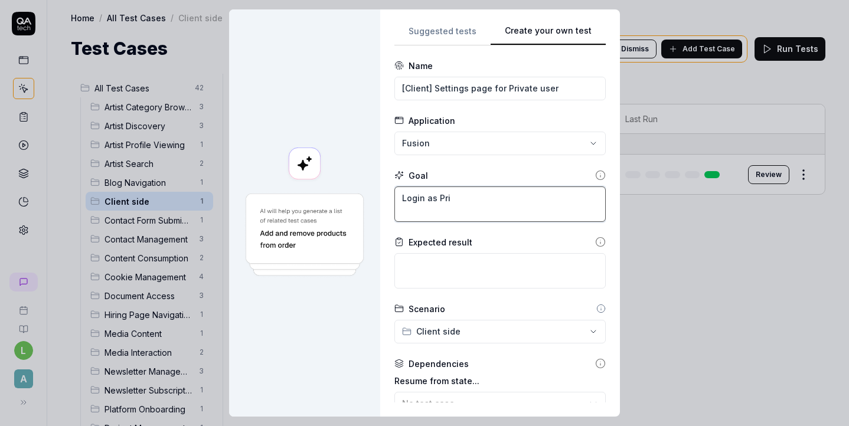
type textarea "*"
type textarea "Login as Priv"
type textarea "*"
type textarea "Login as Priva"
type textarea "*"
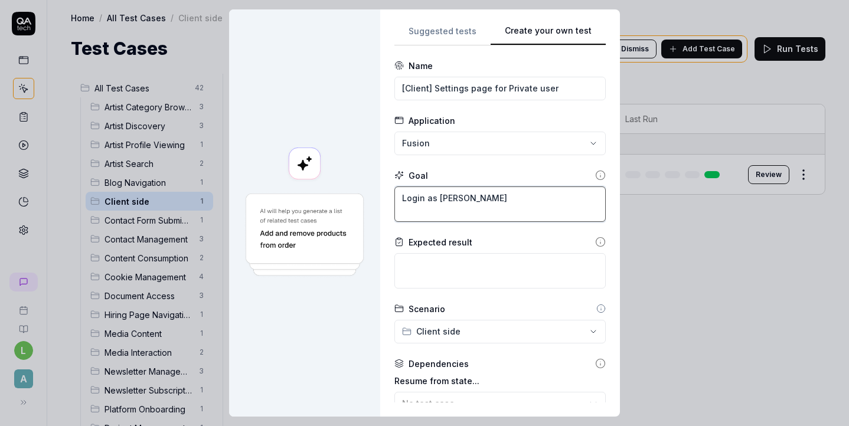
type textarea "Login as Privat"
type textarea "*"
type textarea "Login as Private"
type textarea "*"
type textarea "Login as Private"
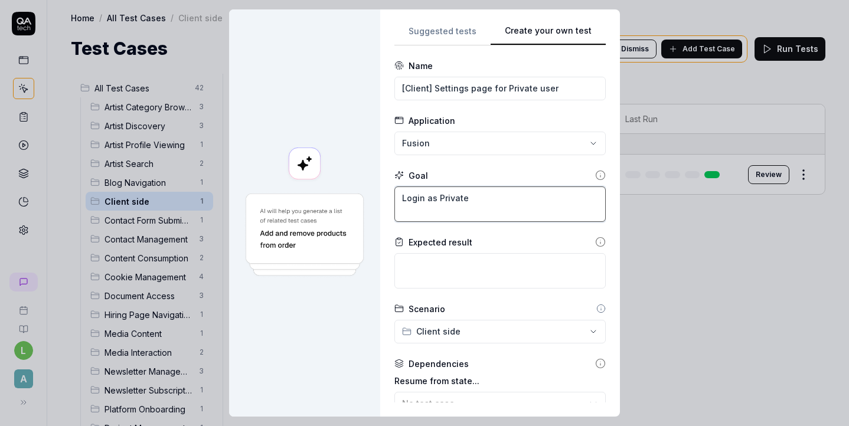
type textarea "*"
type textarea "Login as Private u"
type textarea "*"
type textarea "Login as Private us"
type textarea "*"
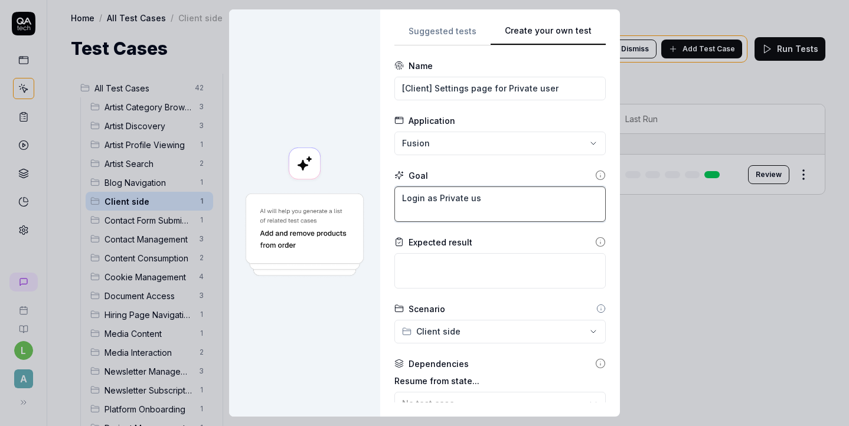
type textarea "Login as Private use"
type textarea "*"
type textarea "Login as Private user"
type textarea "*"
type textarea "Login as Private user"
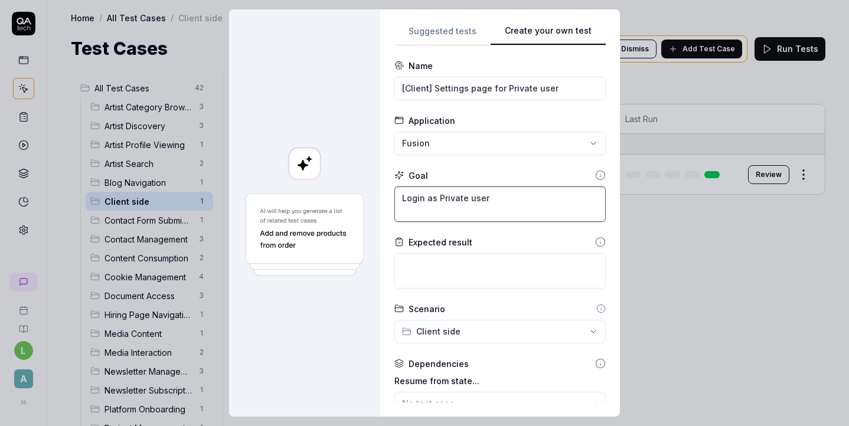
type textarea "*"
type textarea "Login as Private user ["
type textarea "*"
click at [493, 198] on textarea "Login as Private user []" at bounding box center [499, 204] width 211 height 35
type textarea "Login as Private user []"
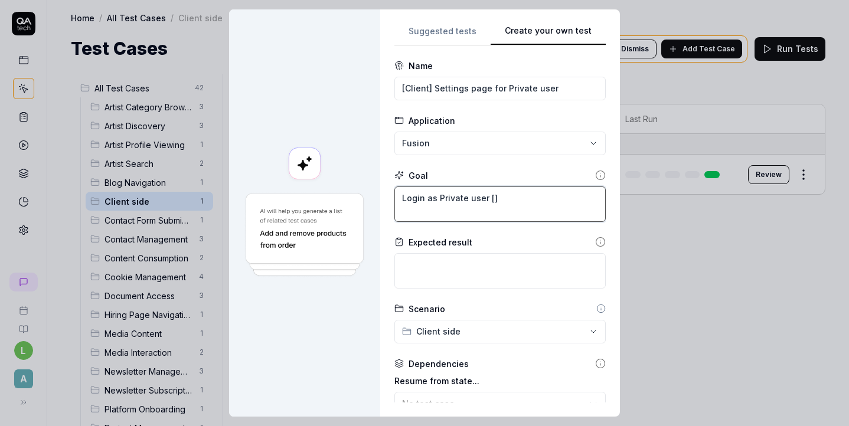
paste textarea "l.kikh+23@artlabseurope.com"
type textarea "*"
type textarea "Login as Private user [l.kikh+23@artlabseurope.com]"
click at [408, 210] on textarea "Login as Private user [l.kikh+23@artlabseurope.com]" at bounding box center [499, 204] width 211 height 35
type textarea "*"
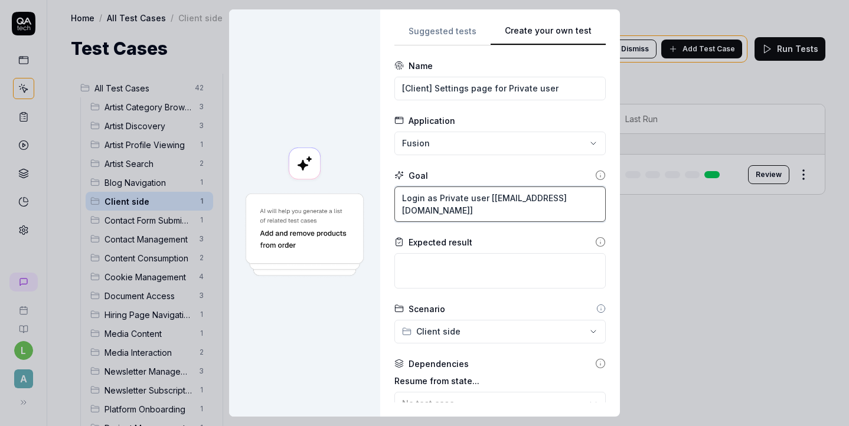
type textarea "Login as Private user [Ll.kikh+23@artlabseurope.com]"
type textarea "*"
type textarea "Login as Private user [Lol.kikh+23@artlabseurope.com]"
type textarea "*"
type textarea "Login as Private user [Logl.kikh+23@artlabseurope.com]"
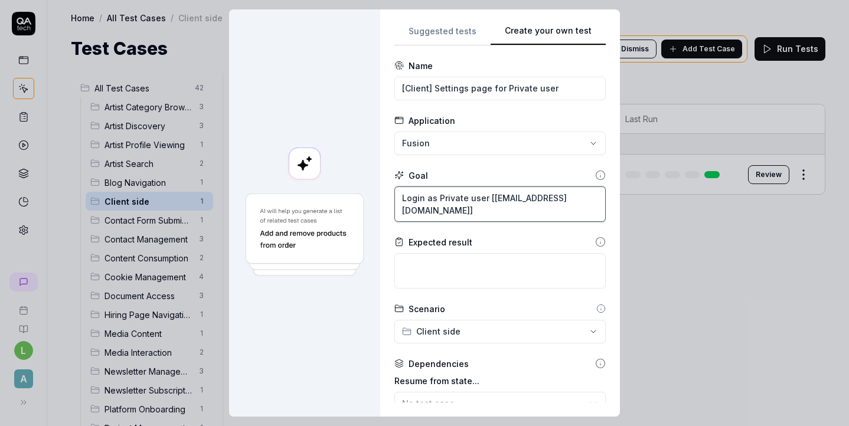
type textarea "*"
type textarea "Login as Private user [Log l.kikh+23@artlabseurope.com]"
type textarea "*"
type textarea "Login as Private user [Log il.kikh+23@artlabseurope.com]"
type textarea "*"
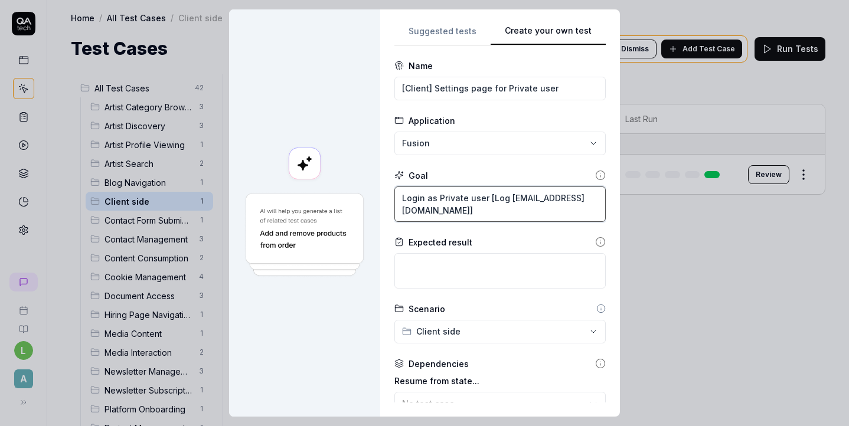
type textarea "Login as Private user [Log inl.kikh+23@artlabseurope.com]"
type textarea "*"
type textarea "Login as Private user [Log in l.kikh+23@artlabseurope.com]"
type textarea "*"
type textarea "Login as Private user [Log in =l.kikh+23@artlabseurope.com]"
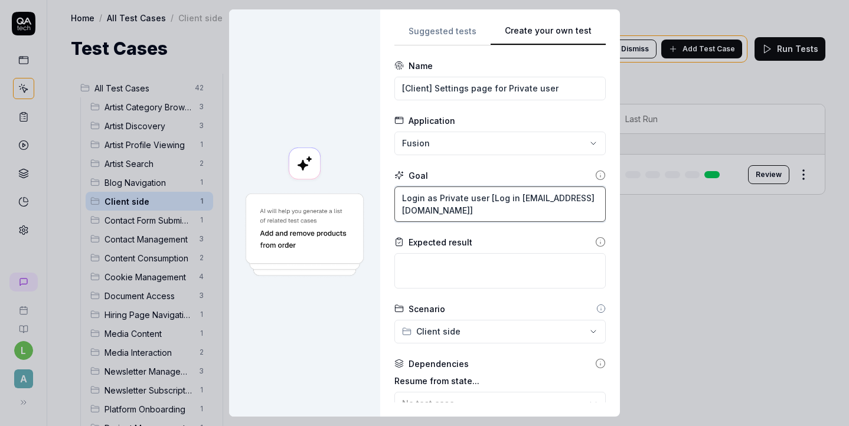
type textarea "*"
type textarea "Login as Private user [Log in = l.kikh+23@artlabseurope.com]"
type textarea "*"
type textarea "Login as Private user [Log in =l.kikh+23@artlabseurope.com]"
type textarea "*"
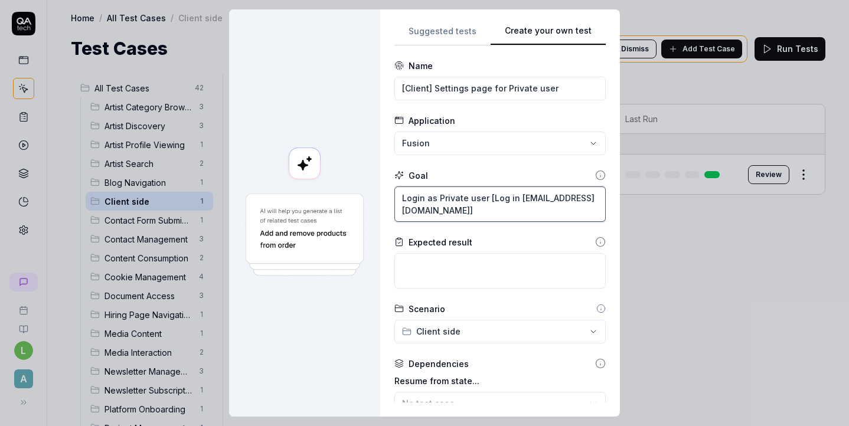
type textarea "Login as Private user [Log in l.kikh+23@artlabseurope.com]"
type textarea "*"
type textarea "Login as Private user [Log in -l.kikh+23@artlabseurope.com]"
type textarea "*"
type textarea "Login as Private user [Log in - l.kikh+23@artlabseurope.com]"
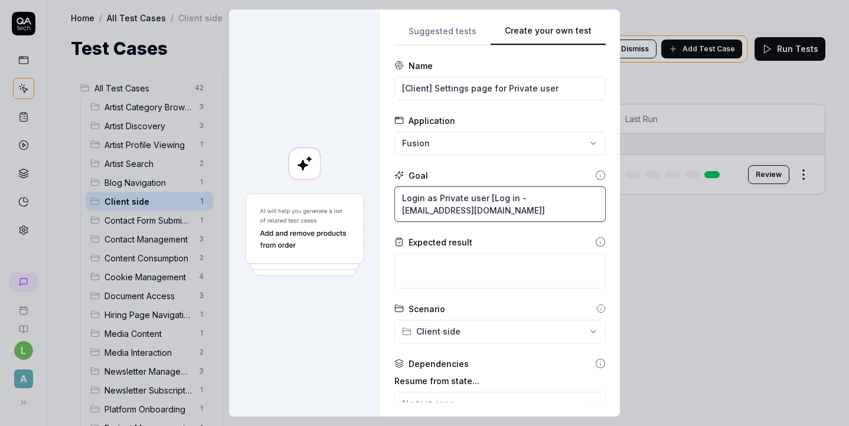
click at [524, 211] on textarea "Login as Private user [Log in - l.kikh+23@artlabseurope.com]" at bounding box center [499, 204] width 211 height 35
type textarea "*"
type textarea "Login as Private user [Log in - l.kikh+23@artlabseurope.com,]"
type textarea "*"
type textarea "Login as Private user [Log in - l.kikh+23@artlabseurope.com, ]"
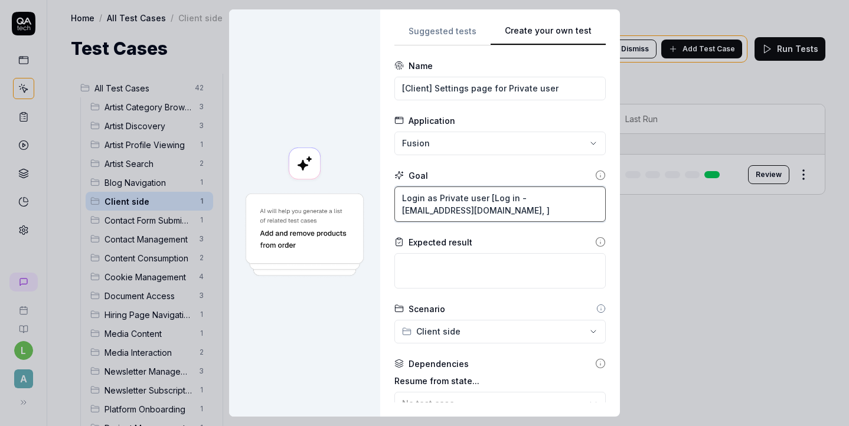
type textarea "*"
type textarea "Login as Private user [Log in - l.kikh+23@artlabseurope.com,]"
type textarea "*"
type textarea "Login as Private user [Log in - l.kikh+23@artlabseurope.com]"
type textarea "*"
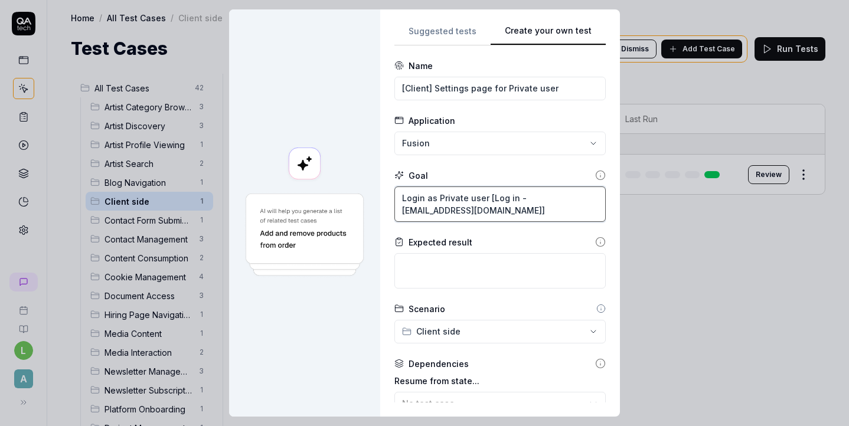
type textarea "Login as Private user [Log in - l.kikh+23@artlabseurope.com ]"
type textarea "*"
type textarea "Login as Private user [Log in - l.kikh+23@artlabseurope.com]"
type textarea "*"
type textarea "Login as Private user [Log in - l.kikh+23@artlabseurope.com],"
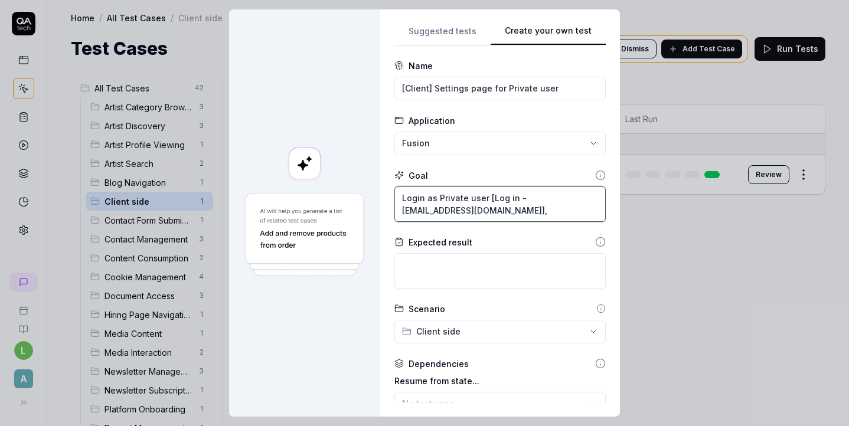
type textarea "*"
type textarea "Login as Private user [Log in - l.kikh+23@artlabseurope.com],"
type textarea "*"
type textarea "Login as Private user [Log in - l.kikh+23@artlabseurope.com], ["
type textarea "*"
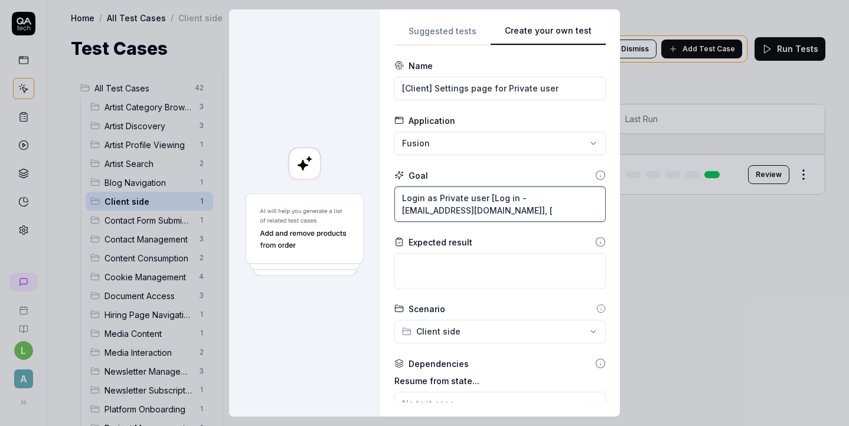
type textarea "Login as Private user [Log in - l.kikh+23@artlabseurope.com], []"
type textarea "*"
type textarea "Login as Private user [Log in - l.kikh+23@artlabseurope.com], [P]"
type textarea "*"
type textarea "Login as Private user [Log in - l.kikh+23@artlabseurope.com], [Pa]"
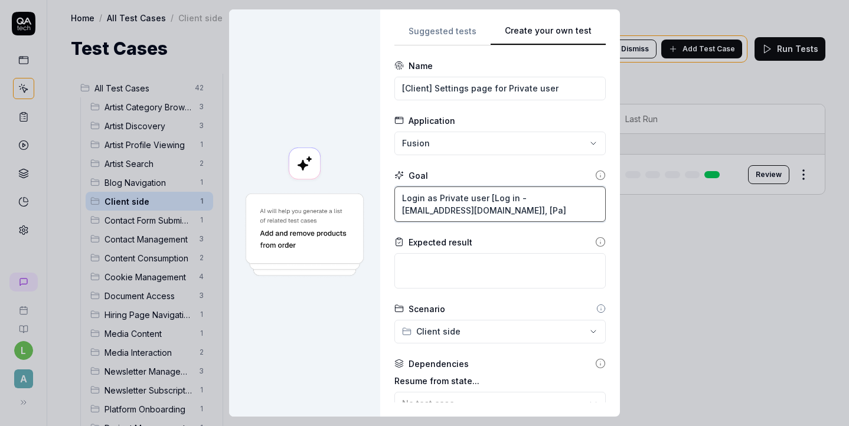
type textarea "*"
type textarea "Login as Private user [Log in - l.kikh+23@artlabseurope.com], [Pas]"
type textarea "*"
type textarea "Login as Private user [Log in - l.kikh+23@artlabseurope.com], [Pass]"
type textarea "*"
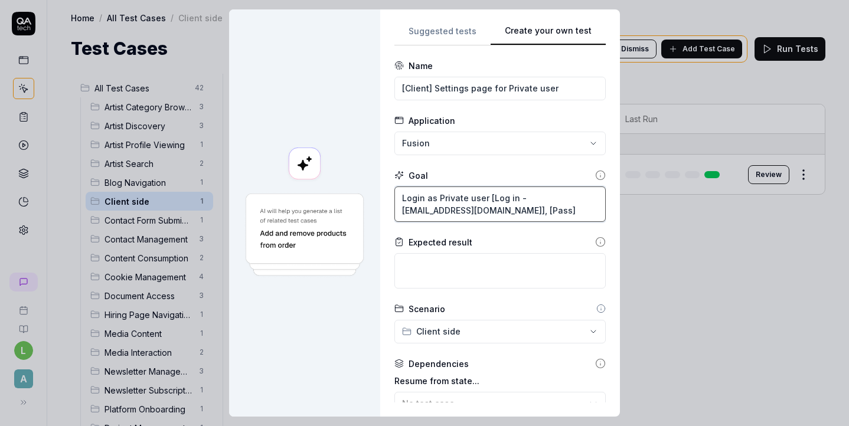
type textarea "Login as Private user [Log in - l.kikh+23@artlabseurope.com], [Passw]"
type textarea "*"
type textarea "Login as Private user [Log in - l.kikh+23@artlabseurope.com], [Passwo]"
type textarea "*"
type textarea "Login as Private user [Log in - l.kikh+23@artlabseurope.com], [Passwor]"
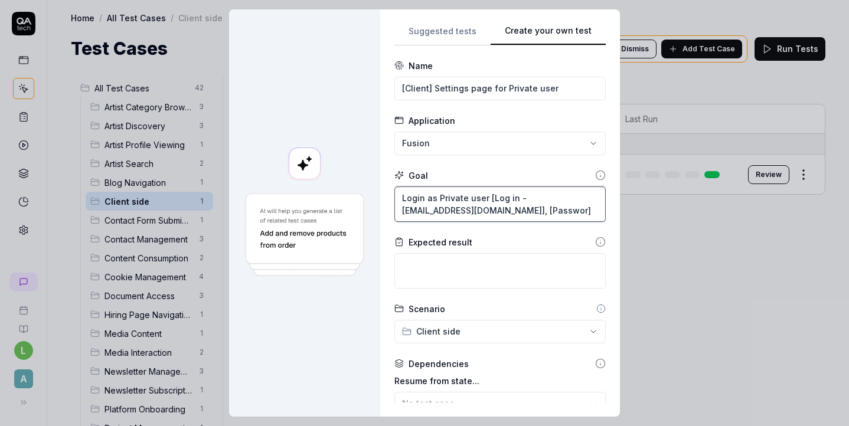
type textarea "*"
type textarea "Login as Private user [Log in - l.kikh+23@artlabseurope.com], [Password]"
type textarea "*"
type textarea "Login as Private user [Log in - l.kikh+23@artlabseurope.com], [Password=]"
paste textarea "Testliu2209!!!"
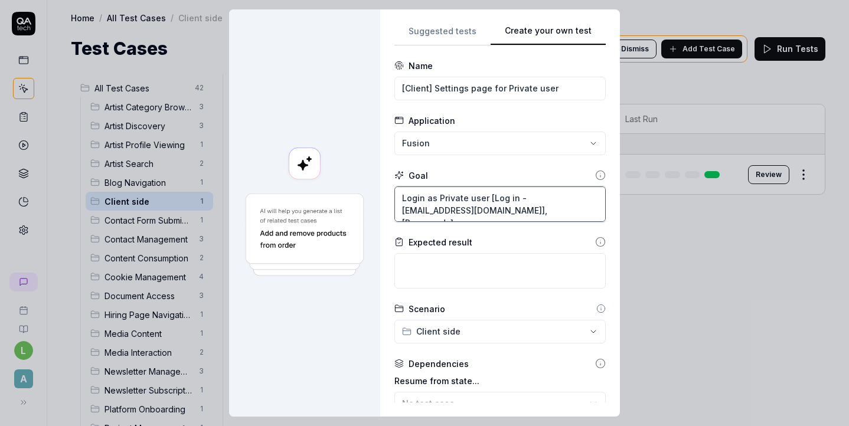
type textarea "*"
type textarea "Login as Private user [Log in - l.kikh+23@artlabseurope.com], [Password=Testliu…"
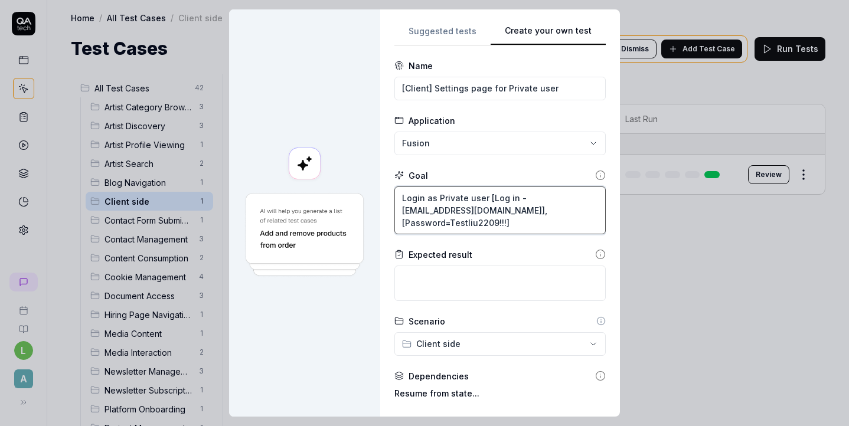
click at [520, 198] on textarea "Login as Private user [Log in - l.kikh+23@artlabseurope.com], [Password=Testliu…" at bounding box center [499, 211] width 211 height 48
type textarea "*"
type textarea "Login as Private user [Log in =l.kikh+23@artlabseurope.com], [Password=Testliu2…"
type textarea "*"
type textarea "Login as Private user [Log in=l.kikh+23@artlabseurope.com], [Password=Testliu22…"
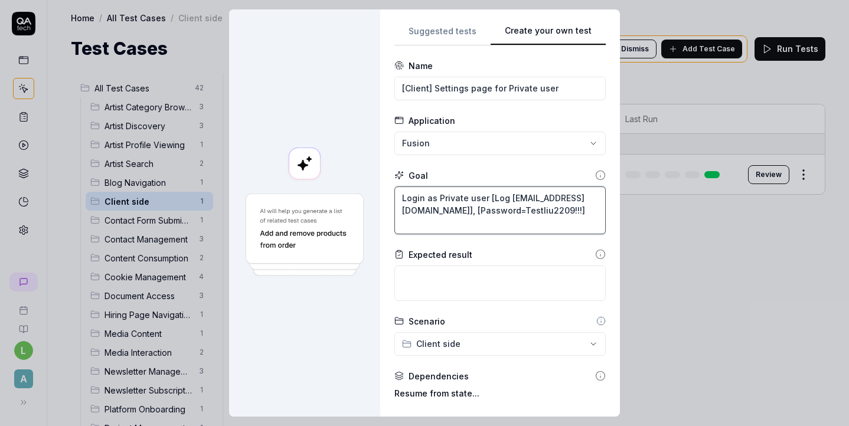
click at [542, 219] on textarea "Login as Private user [Log in=l.kikh+23@artlabseurope.com], [Password=Testliu22…" at bounding box center [499, 211] width 211 height 48
type textarea "*"
type textarea "Login as Private user [Log in=l.kikh+23@artlabseurope.com], [Password=Testliu22…"
type textarea "*"
type textarea "Login as Private user [Log in=l.kikh+23@artlabseurope.com], [Password=Testliu22…"
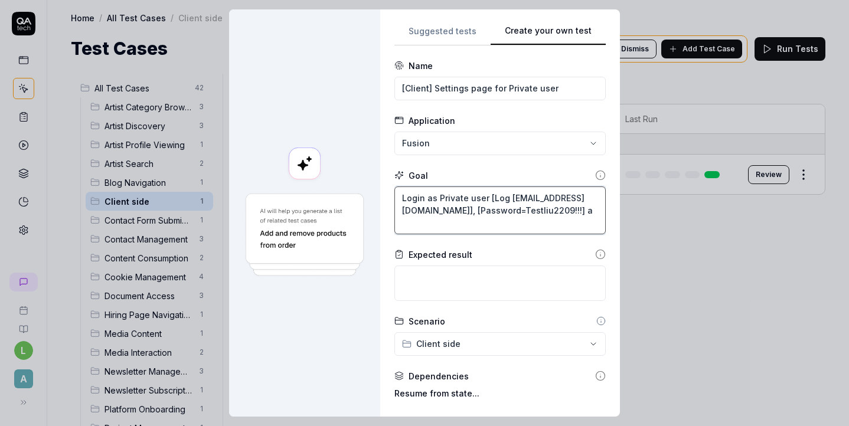
type textarea "*"
type textarea "Login as Private user [Log in=l.kikh+23@artlabseurope.com], [Password=Testliu22…"
type textarea "*"
type textarea "Login as Private user [Log in=l.kikh+23@artlabseurope.com], [Password=Testliu22…"
type textarea "*"
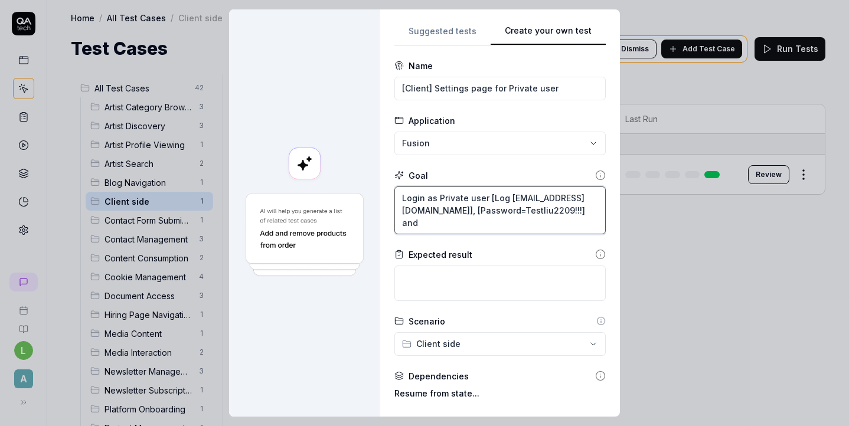
type textarea "Login as Private user [Log in=l.kikh+23@artlabseurope.com], [Password=Testliu22…"
type textarea "*"
type textarea "Login as Private user [Log in=l.kikh+23@artlabseurope.com], [Password=Testliu22…"
type textarea "*"
type textarea "Login as Private user [Log in=l.kikh+23@artlabseurope.com], [Password=Testliu22…"
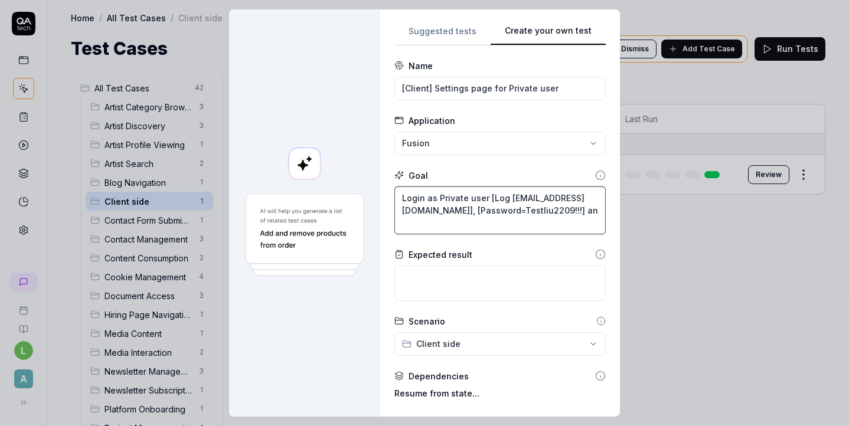
type textarea "*"
type textarea "Login as Private user [Log in=l.kikh+23@artlabseurope.com], [Password=Testliu22…"
type textarea "*"
type textarea "Login as Private user [Log in=l.kikh+23@artlabseurope.com], [Password=Testliu22…"
drag, startPoint x: 509, startPoint y: 196, endPoint x: 495, endPoint y: 195, distance: 14.2
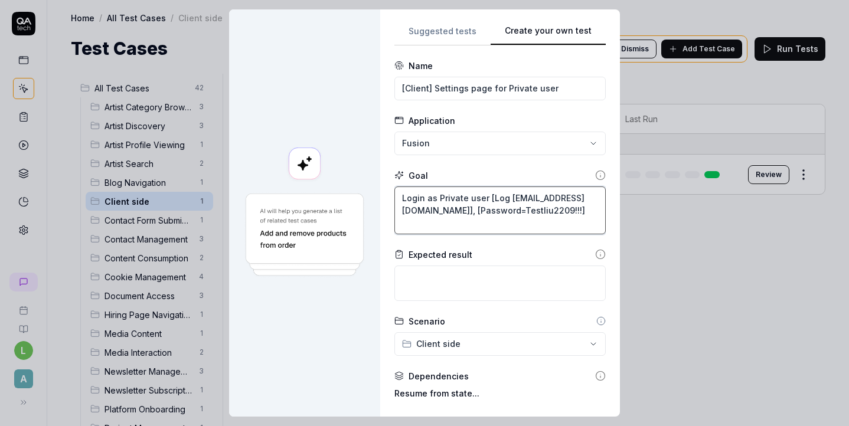
click at [494, 196] on textarea "Login as Private user [Log in=l.kikh+23@artlabseurope.com], [Password=Testliu22…" at bounding box center [499, 211] width 211 height 48
type textarea "*"
type textarea "Login as Private user [S in=l.kikh+23@artlabseurope.com], [Password=Testliu2209…"
type textarea "*"
type textarea "Login as Private user [Si in=l.kikh+23@artlabseurope.com], [Password=Testliu220…"
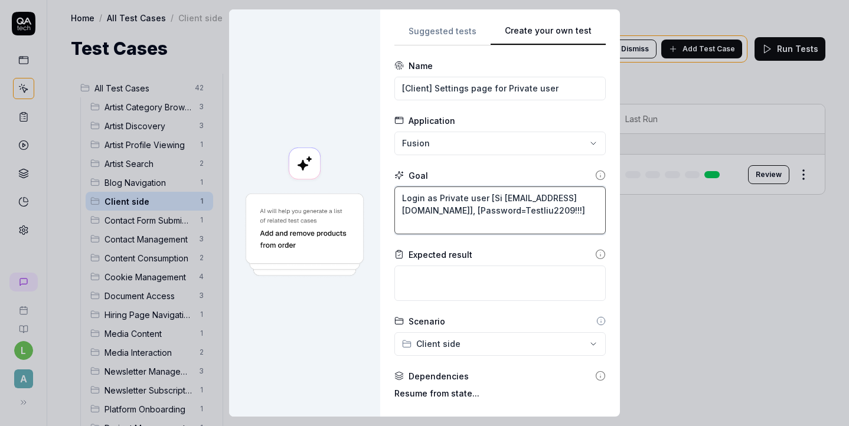
type textarea "*"
type textarea "Login as Private user [Sig in=l.kikh+23@artlabseurope.com], [Password=Testliu22…"
type textarea "*"
click at [541, 228] on textarea "Login as Private user [Sign in=l.kikh+23@artlabseurope.com], [Password=Testliu2…" at bounding box center [499, 211] width 211 height 48
type textarea "Login as Private user [Sign in=l.kikh+23@artlabseurope.com], [Password=Testliu2…"
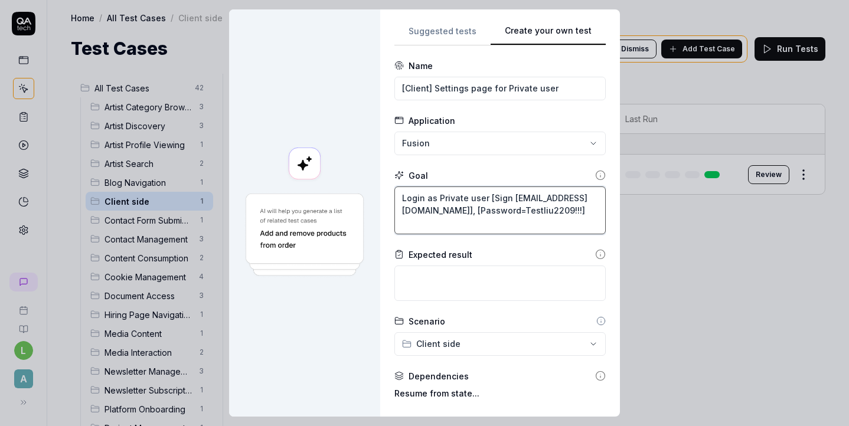
type textarea "*"
type textarea "Login as Private user [Sign in=l.kikh+23@artlabseurope.com], [Password=Testliu2…"
type textarea "*"
type textarea "Login as Private user [Sign in=l.kikh+23@artlabseurope.com], [Password=Testliu2…"
type textarea "*"
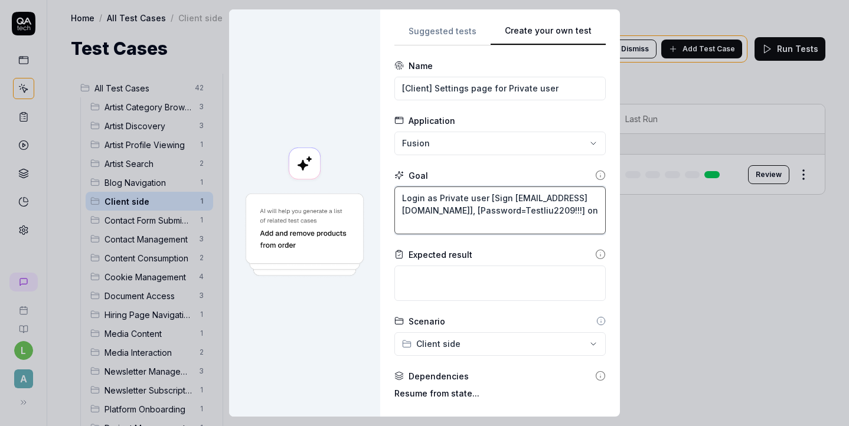
type textarea "Login as Private user [Sign in=l.kikh+23@artlabseurope.com], [Password=Testliu2…"
type textarea "*"
type textarea "Login as Private user [Sign in=l.kikh+23@artlabseurope.com], [Password=Testliu2…"
type textarea "*"
type textarea "Login as Private user [Sign in=l.kikh+23@artlabseurope.com], [Password=Testliu2…"
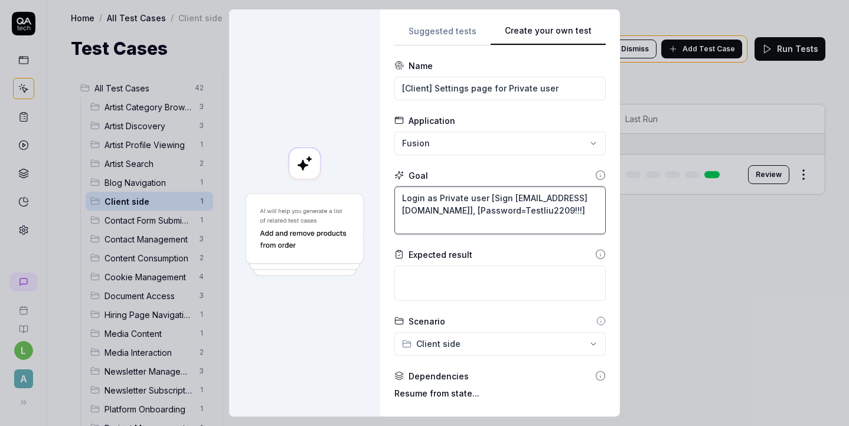
type textarea "*"
type textarea "Login as Private user [Sign in=l.kikh+23@artlabseurope.com], [Password=Testliu2…"
type textarea "*"
type textarea "Login as Private user [Sign in=l.kikh+23@artlabseurope.com], [Password=Testliu2…"
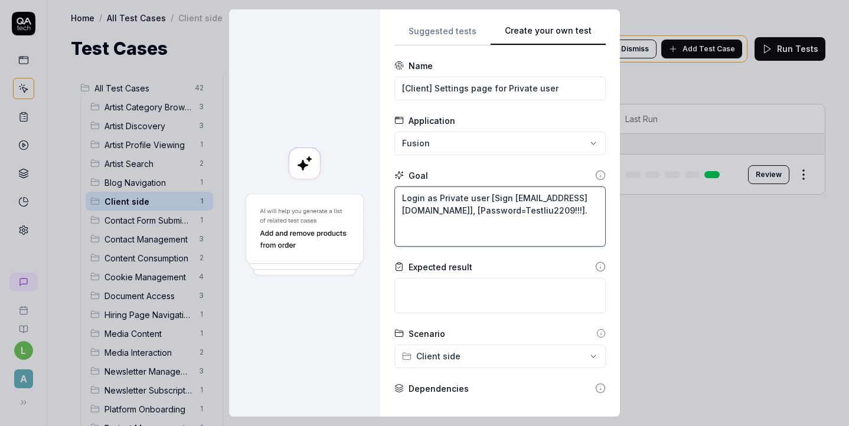
type textarea "*"
type textarea "Login as Private user [Sign in=l.kikh+23@artlabseurope.com], [Password=Testliu2…"
type textarea "*"
type textarea "Login as Private user [Sign in=l.kikh+23@artlabseurope.com], [Password=Testliu2…"
type textarea "*"
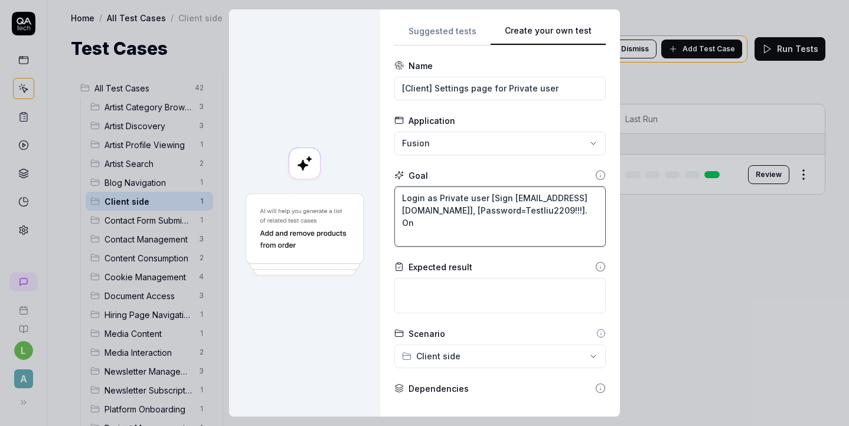
type textarea "Login as Private user [Sign in=l.kikh+23@artlabseurope.com], [Password=Testliu2…"
type textarea "*"
type textarea "Login as Private user [Sign in=l.kikh+23@artlabseurope.com], [Password=Testliu2…"
type textarea "*"
type textarea "Login as Private user [Sign in=l.kikh+23@artlabseurope.com], [Password=Testliu2…"
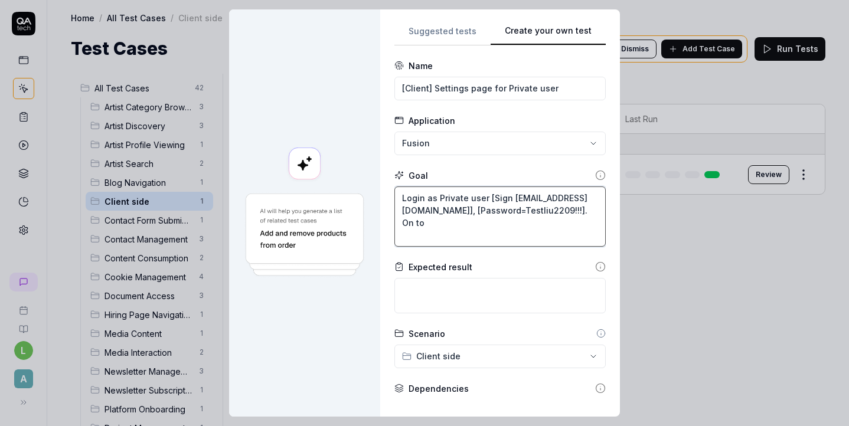
type textarea "*"
type textarea "Login as Private user [Sign in=l.kikh+23@artlabseurope.com], [Password=Testliu2…"
type textarea "*"
type textarea "Login as Private user [Sign in=l.kikh+23@artlabseurope.com], [Password=Testliu2…"
type textarea "*"
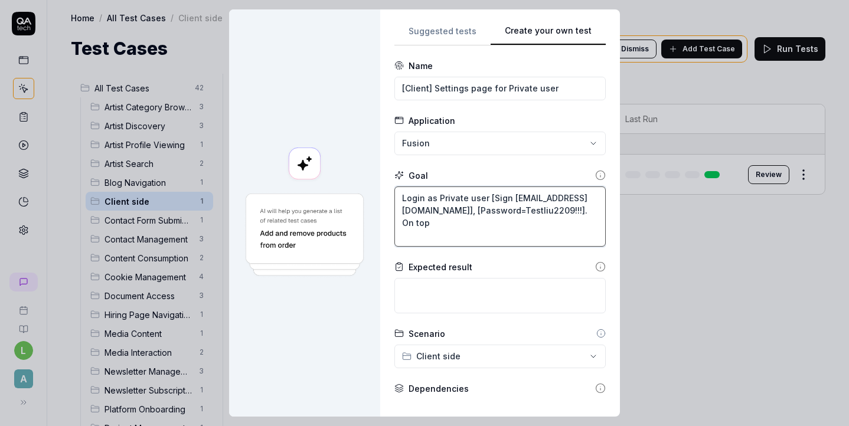
type textarea "Login as Private user [Sign in=l.kikh+23@artlabseurope.com], [Password=Testliu2…"
type textarea "*"
type textarea "Login as Private user [Sign in=l.kikh+23@artlabseurope.com], [Password=Testliu2…"
type textarea "*"
type textarea "Login as Private user [Sign in=l.kikh+23@artlabseurope.com], [Password=Testliu2…"
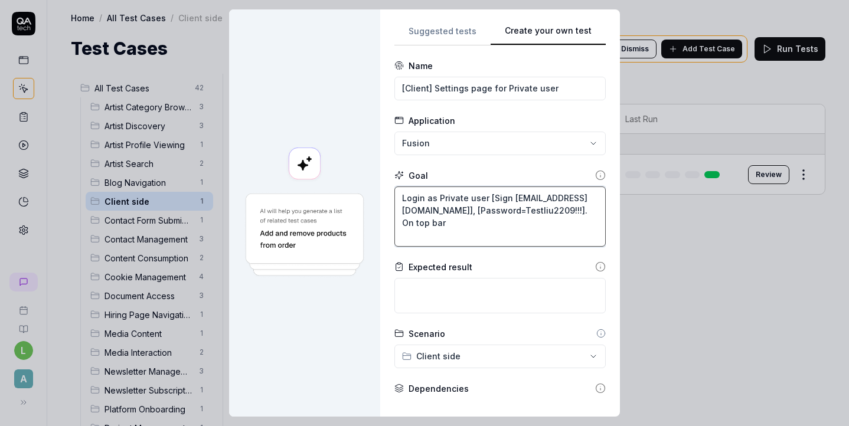
type textarea "*"
type textarea "Login as Private user [Sign in=l.kikh+23@artlabseurope.com], [Password=Testliu2…"
type textarea "*"
type textarea "Login as Private user [Sign in=l.kikh+23@artlabseurope.com], [Password=Testliu2…"
type textarea "*"
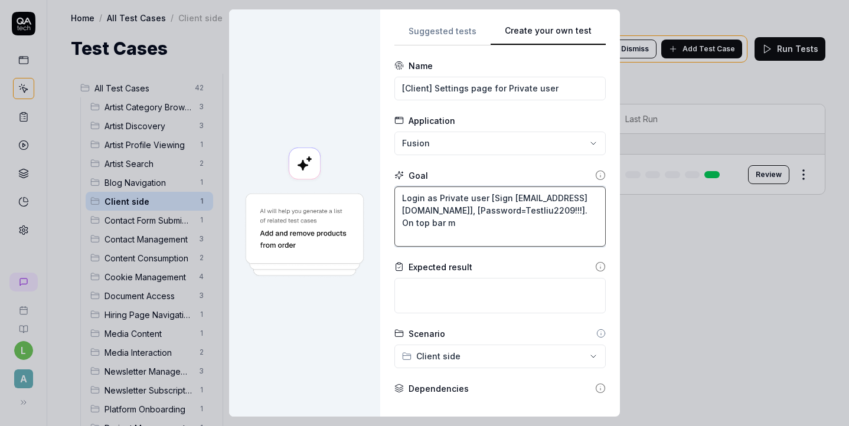
type textarea "Login as Private user [Sign in=l.kikh+23@artlabseurope.com], [Password=Testliu2…"
type textarea "*"
type textarea "Login as Private user [Sign in=l.kikh+23@artlabseurope.com], [Password=Testliu2…"
type textarea "*"
type textarea "Login as Private user [Sign in=l.kikh+23@artlabseurope.com], [Password=Testliu2…"
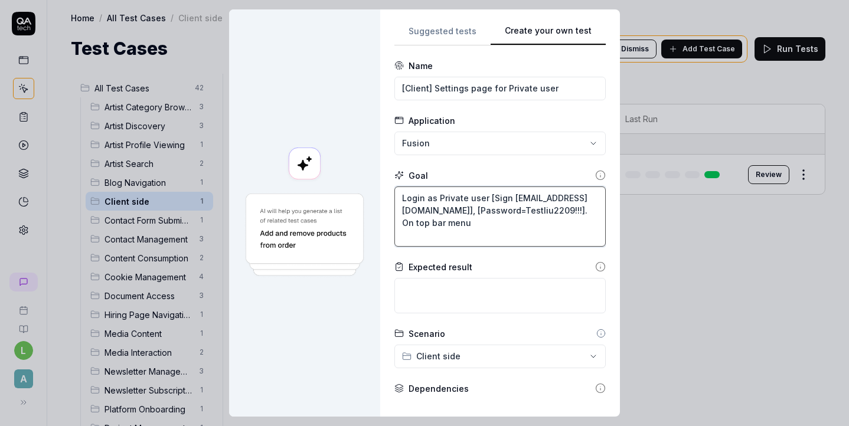
type textarea "*"
type textarea "Login as Private user [Sign in=l.kikh+23@artlabseurope.com], [Password=Testliu2…"
type textarea "*"
type textarea "Login as Private user [Sign in=l.kikh+23@artlabseurope.com], [Password=Testliu2…"
type textarea "*"
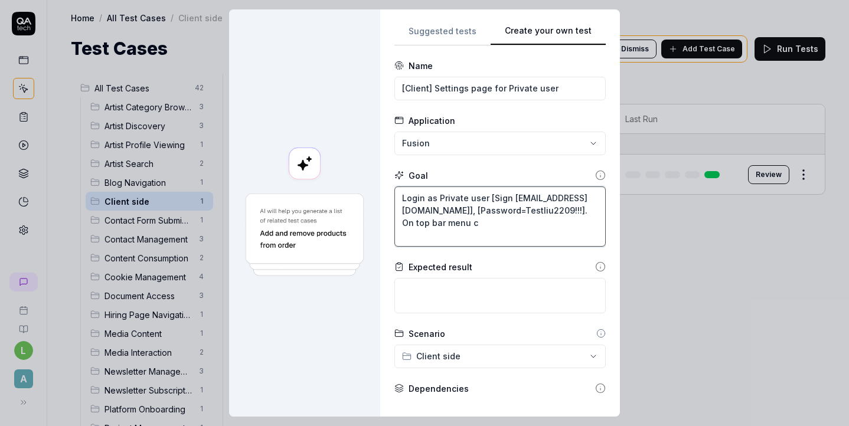
type textarea "Login as Private user [Sign in=l.kikh+23@artlabseurope.com], [Password=Testliu2…"
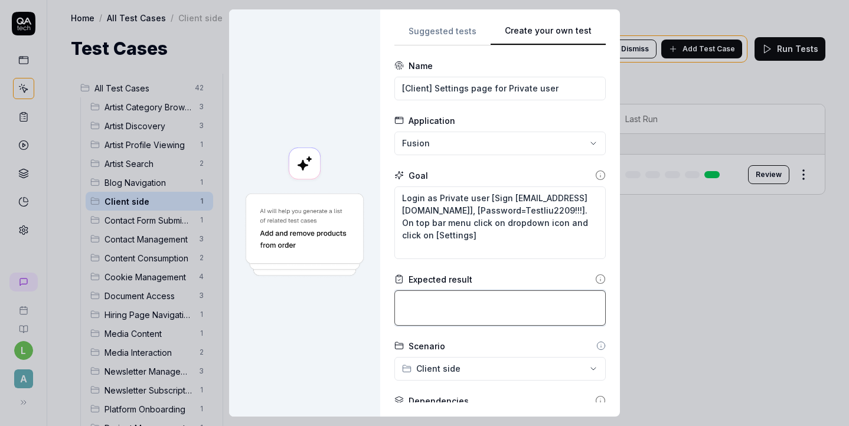
click at [473, 312] on textarea at bounding box center [499, 307] width 211 height 35
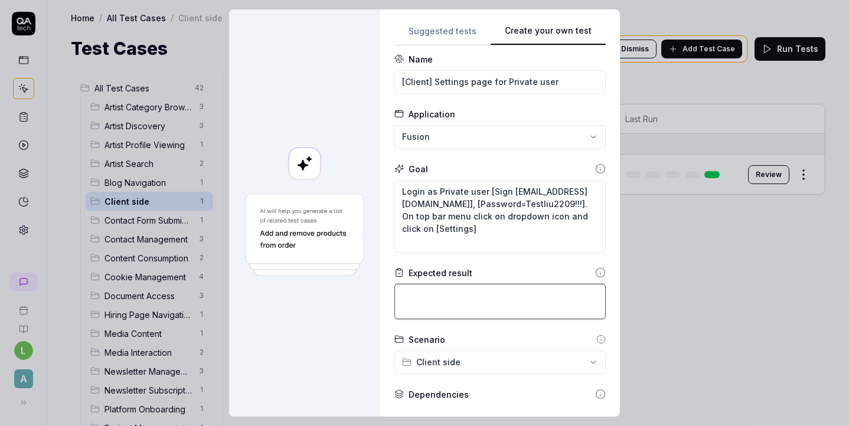
scroll to position [1, 0]
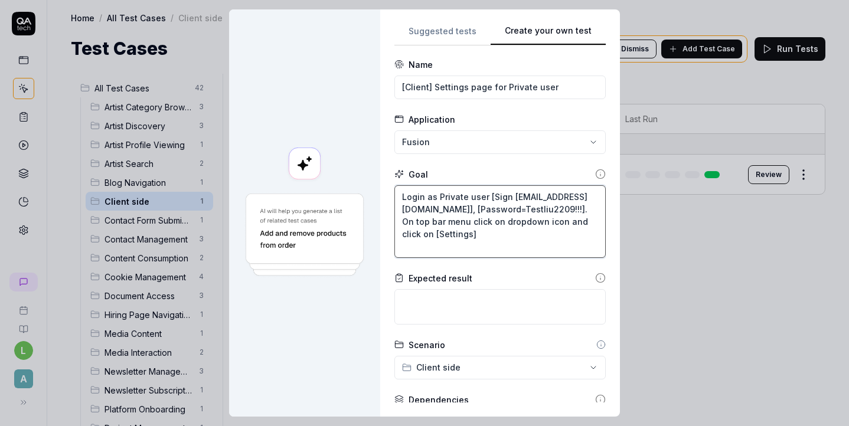
click at [486, 243] on textarea "Login as Private user [Sign in=l.kikh+23@artlabseurope.com], [Password=Testliu2…" at bounding box center [499, 221] width 211 height 73
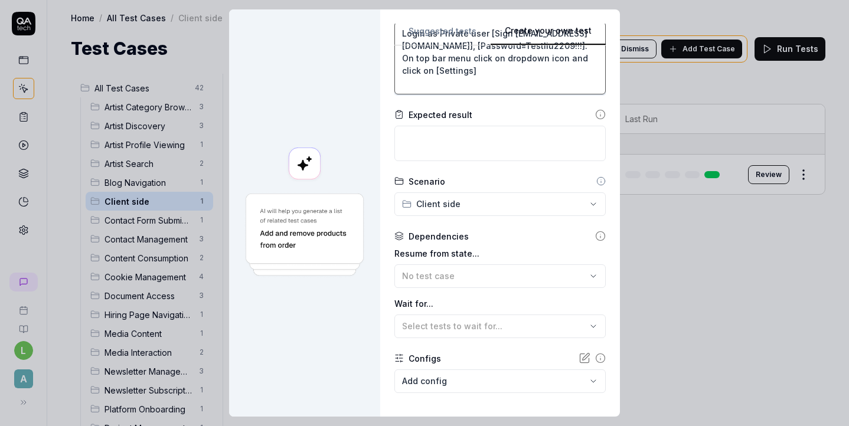
scroll to position [221, 0]
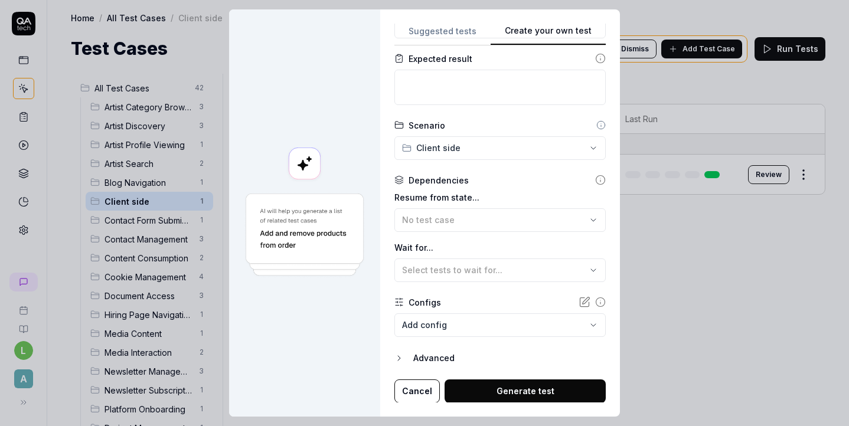
click at [521, 391] on button "Generate test" at bounding box center [524, 392] width 161 height 24
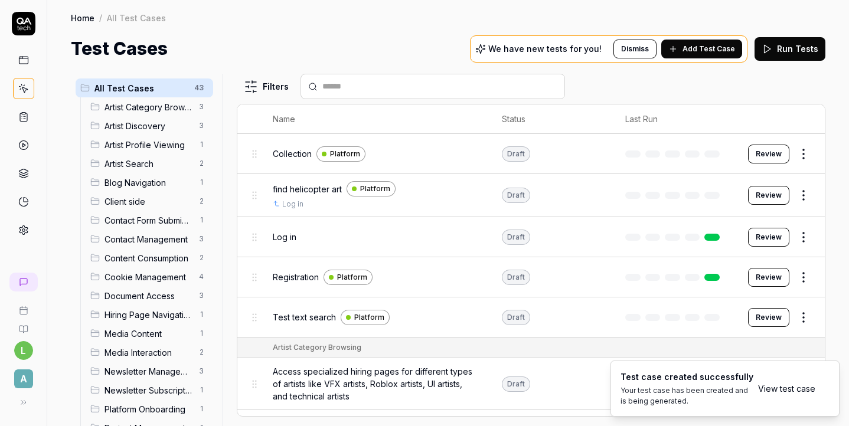
click at [780, 391] on link "View test case" at bounding box center [786, 388] width 57 height 12
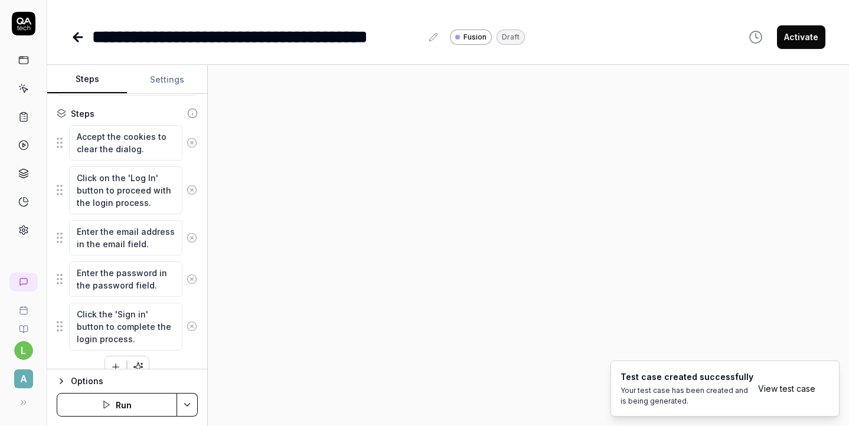
scroll to position [192, 0]
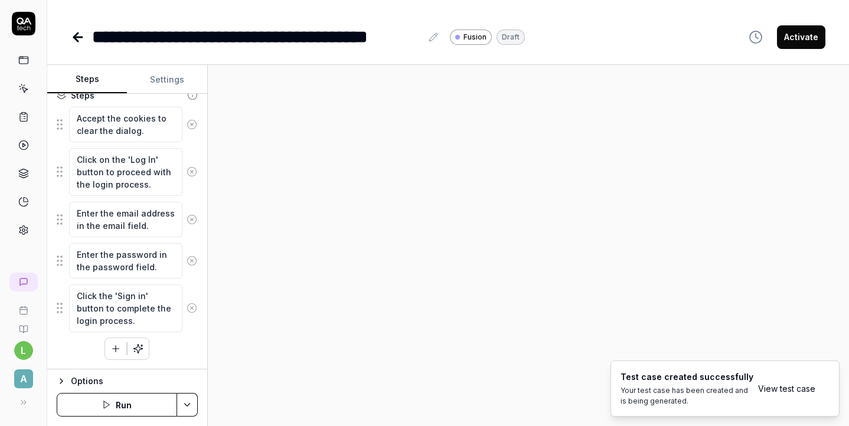
click at [107, 405] on icon "button" at bounding box center [106, 404] width 9 height 9
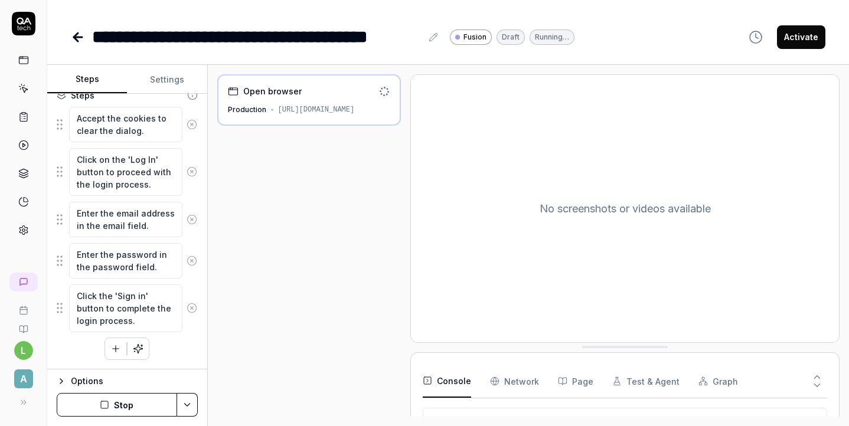
scroll to position [96, 0]
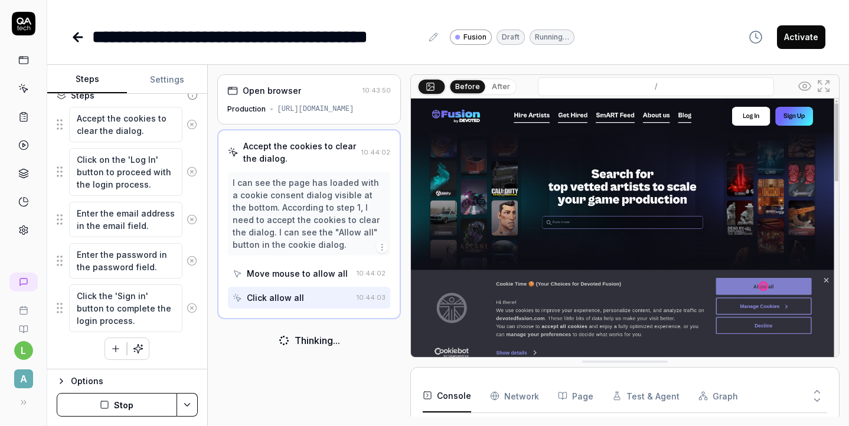
click at [116, 403] on button "Stop" at bounding box center [117, 405] width 120 height 24
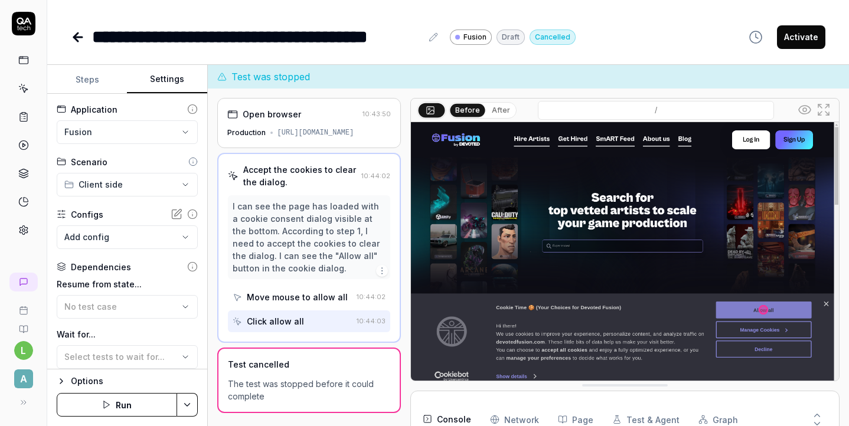
click at [163, 82] on button "Settings" at bounding box center [167, 80] width 80 height 28
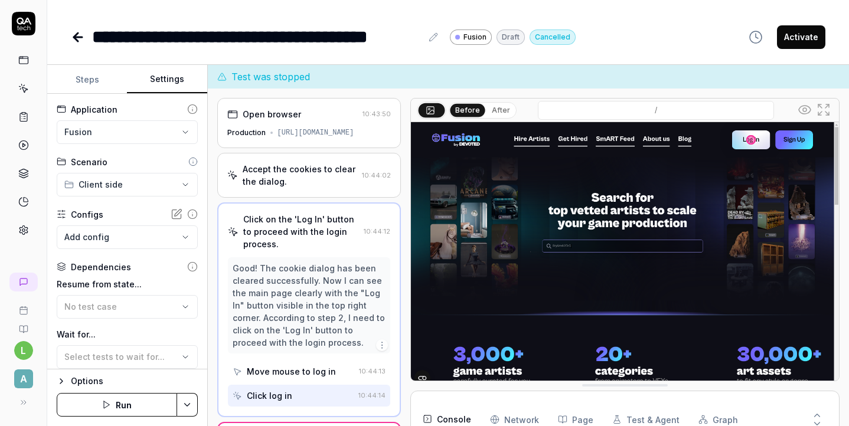
click at [147, 129] on html "**********" at bounding box center [424, 213] width 849 height 426
click at [133, 186] on div "Platform" at bounding box center [122, 185] width 112 height 12
click at [154, 406] on button "Save & Run" at bounding box center [117, 405] width 120 height 24
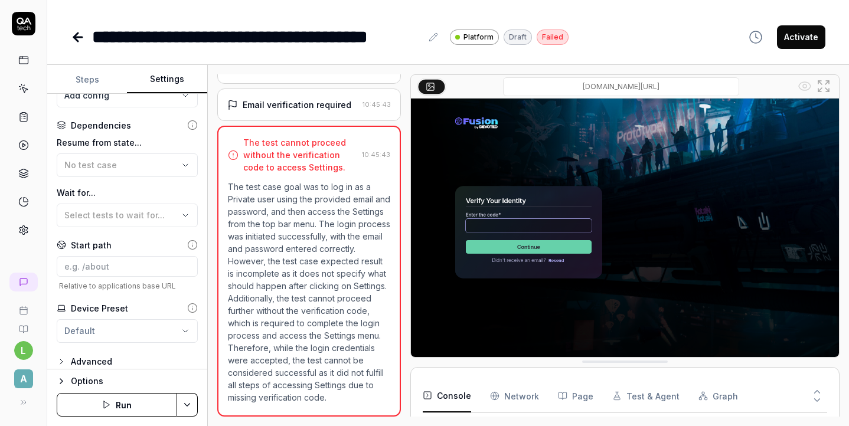
scroll to position [151, 0]
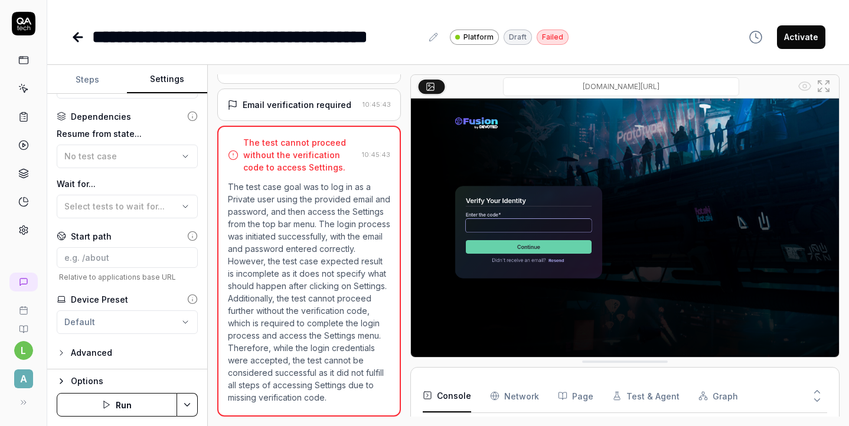
click at [315, 104] on div "Email verification required" at bounding box center [297, 105] width 109 height 12
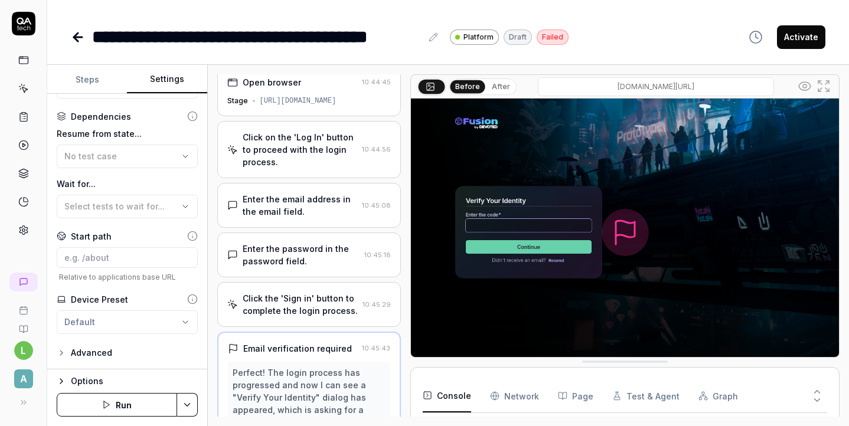
scroll to position [0, 0]
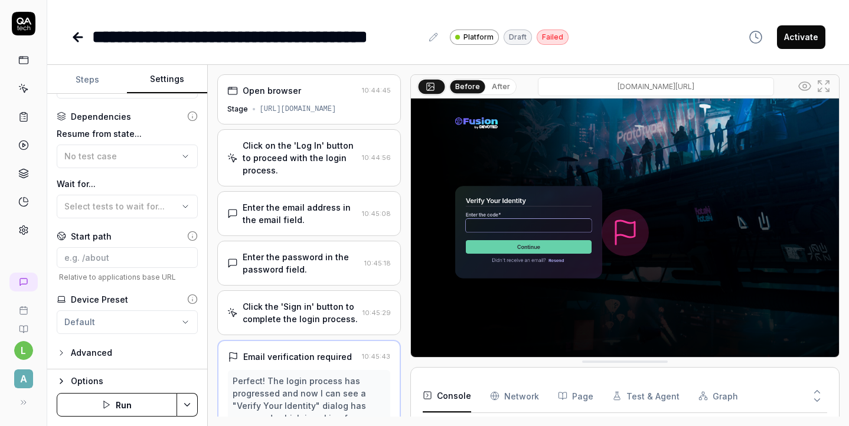
click at [298, 269] on div "Enter the password in the password field." at bounding box center [301, 263] width 117 height 25
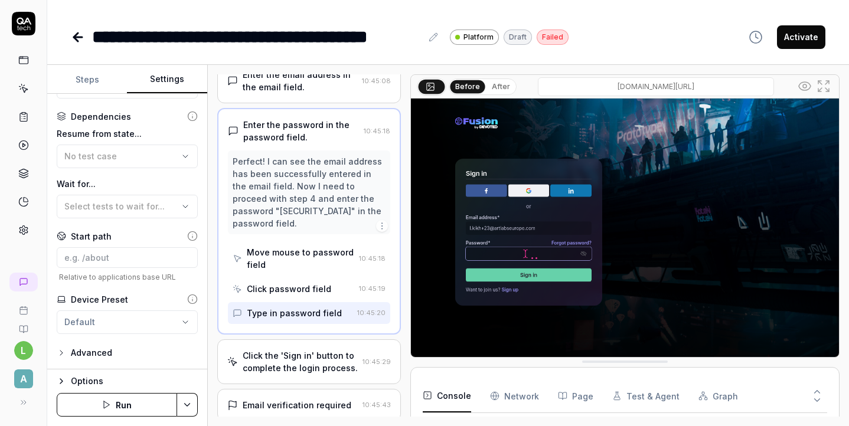
scroll to position [136, 0]
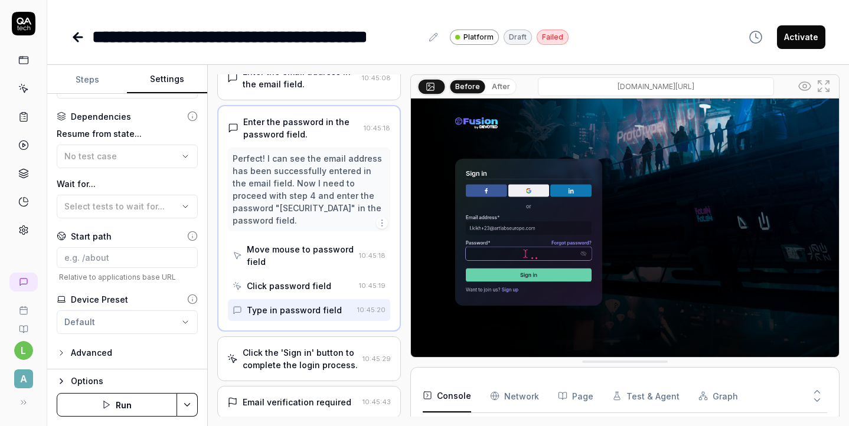
click at [282, 352] on div "Click the 'Sign in' button to complete the login process." at bounding box center [301, 358] width 116 height 25
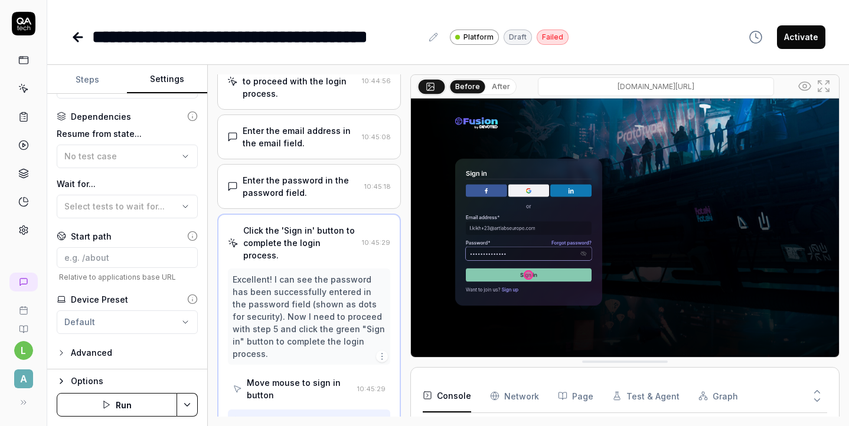
scroll to position [76, 0]
click at [153, 403] on button "Run" at bounding box center [117, 405] width 120 height 24
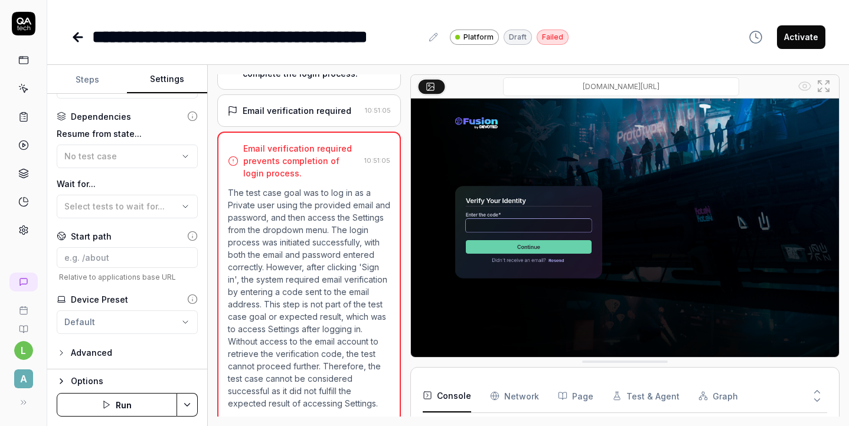
scroll to position [251, 0]
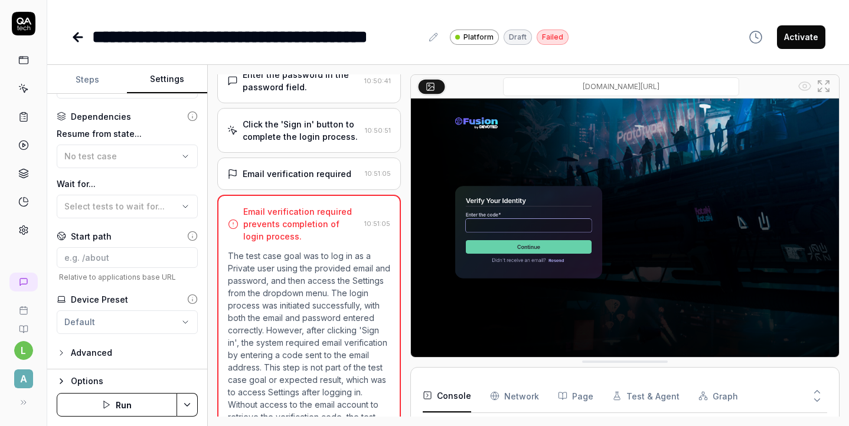
click at [303, 175] on div "Email verification required" at bounding box center [297, 174] width 109 height 12
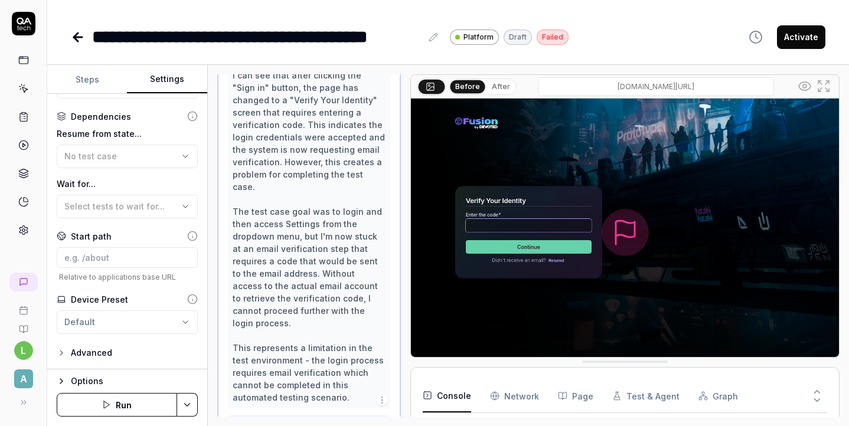
scroll to position [312, 0]
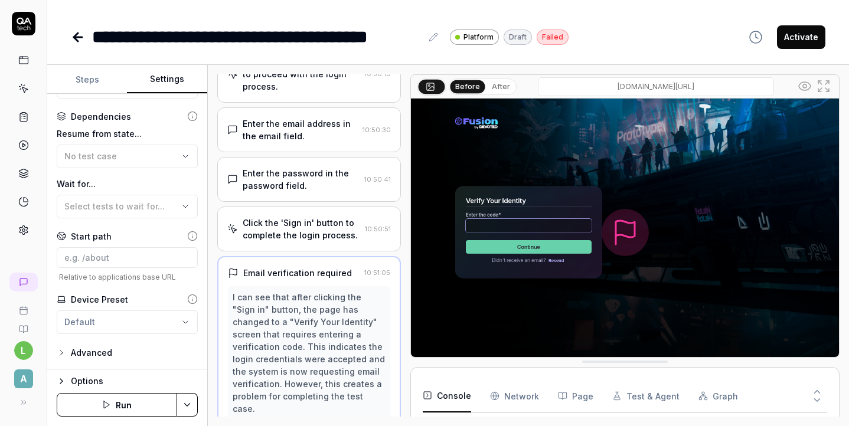
click at [289, 228] on div "Click the 'Sign in' button to complete the login process." at bounding box center [302, 229] width 118 height 25
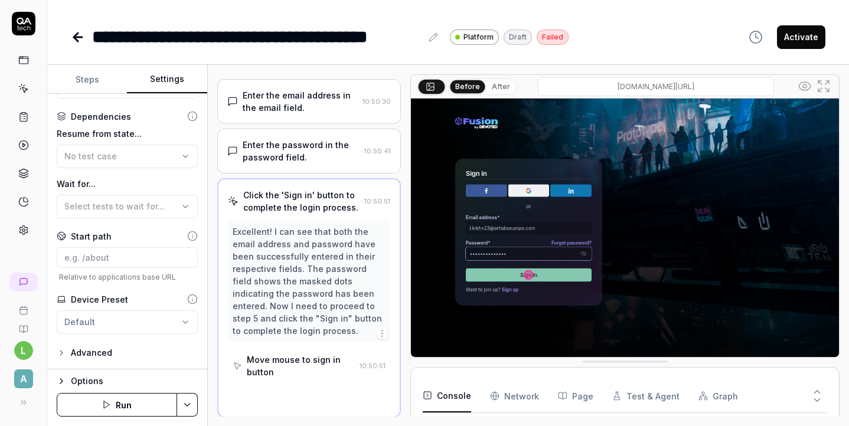
scroll to position [113, 0]
click at [272, 150] on div "Enter the password in the password field." at bounding box center [301, 150] width 117 height 25
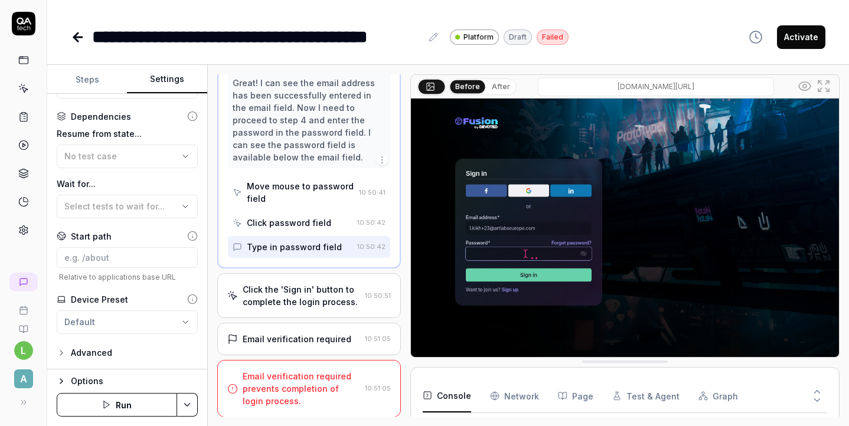
scroll to position [212, 0]
click at [309, 152] on div "Great! I can see the email address has been successfully entered in the email f…" at bounding box center [309, 119] width 153 height 87
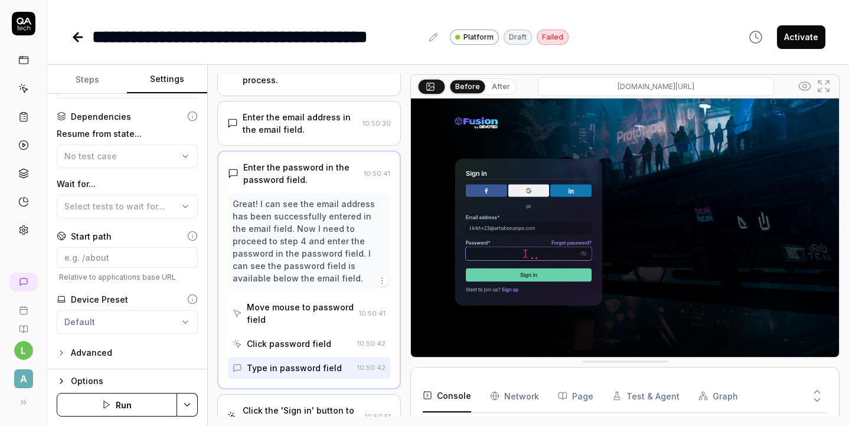
click at [298, 135] on div "Enter the email address in the email field." at bounding box center [301, 123] width 116 height 25
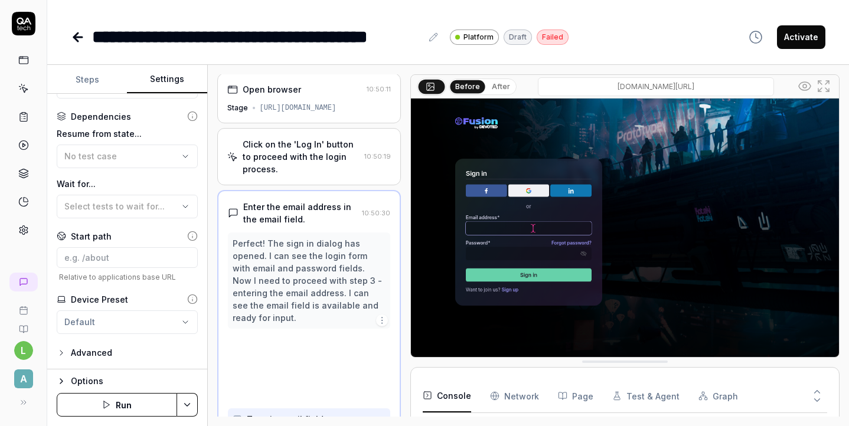
scroll to position [0, 0]
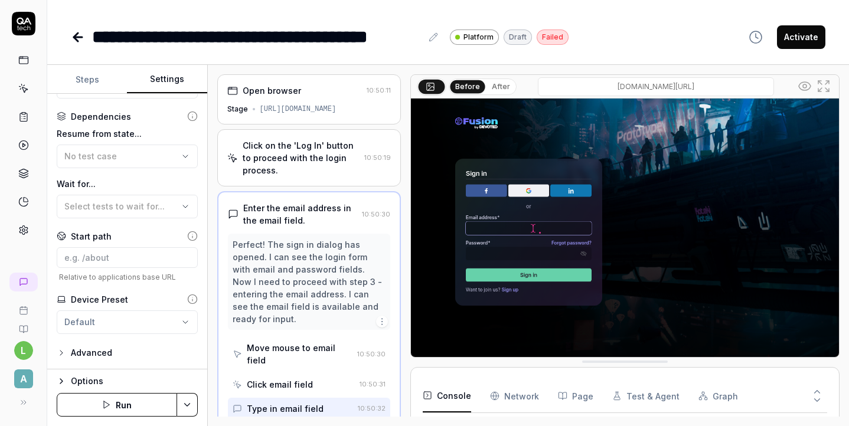
click at [295, 163] on div "Click on the 'Log In' button to proceed with the login process." at bounding box center [301, 157] width 117 height 37
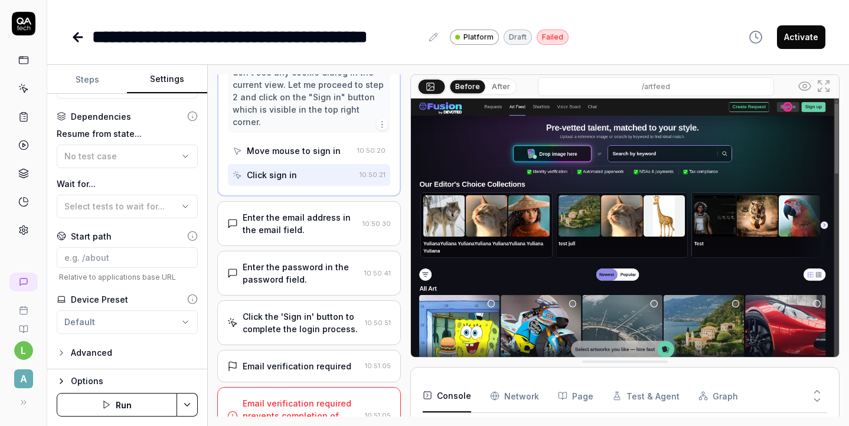
click at [283, 211] on div "Enter the email address in the email field." at bounding box center [301, 223] width 116 height 25
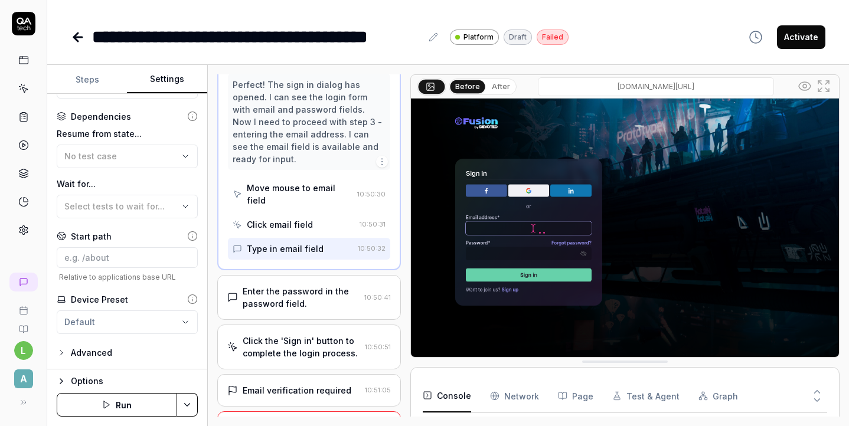
click at [308, 285] on div "Enter the password in the password field." at bounding box center [301, 297] width 117 height 25
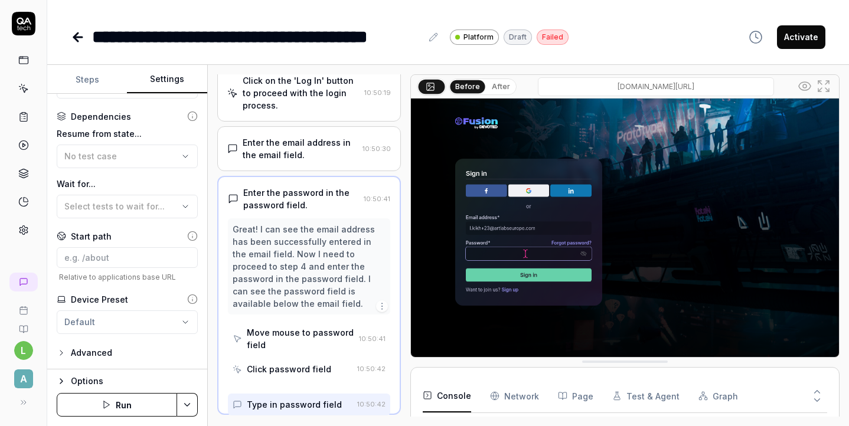
scroll to position [63, 0]
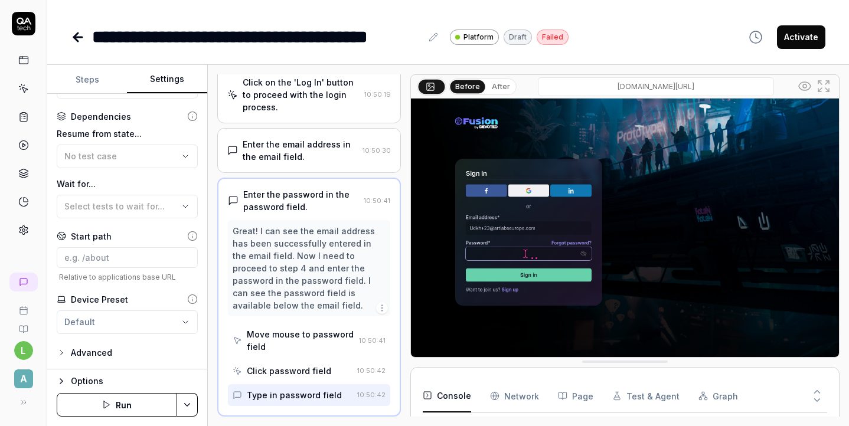
click at [326, 310] on div "Great! I can see the email address has been successfully entered in the email f…" at bounding box center [309, 268] width 153 height 87
click at [384, 306] on icon "button" at bounding box center [381, 307] width 9 height 9
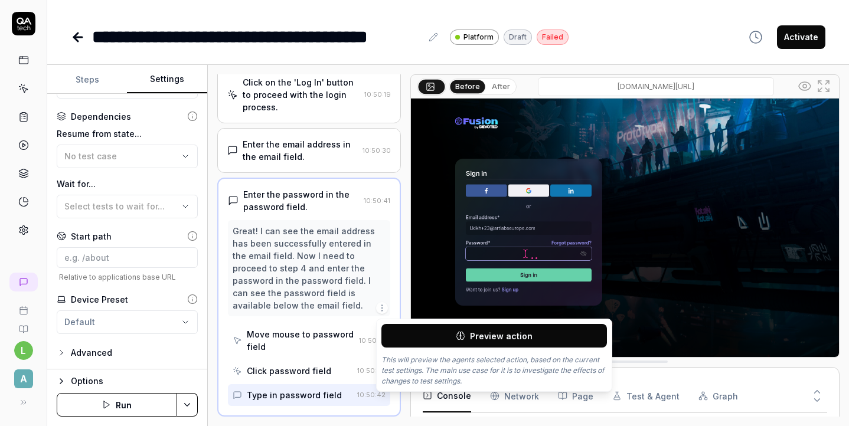
click at [324, 292] on div "Great! I can see the email address has been successfully entered in the email f…" at bounding box center [309, 268] width 153 height 87
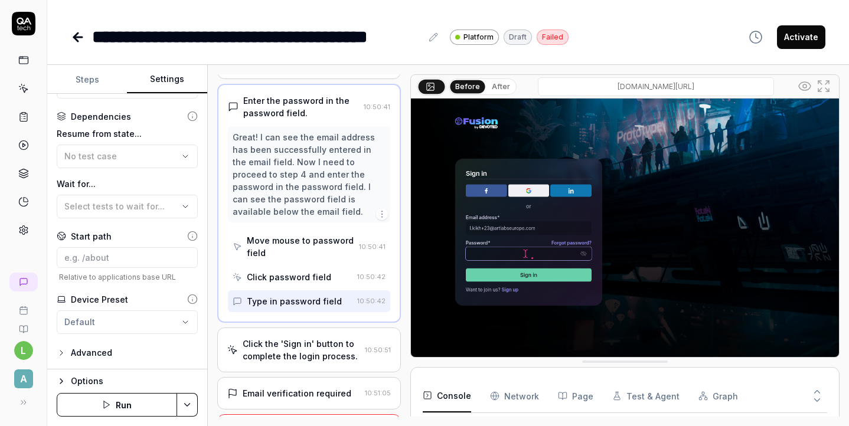
scroll to position [163, 0]
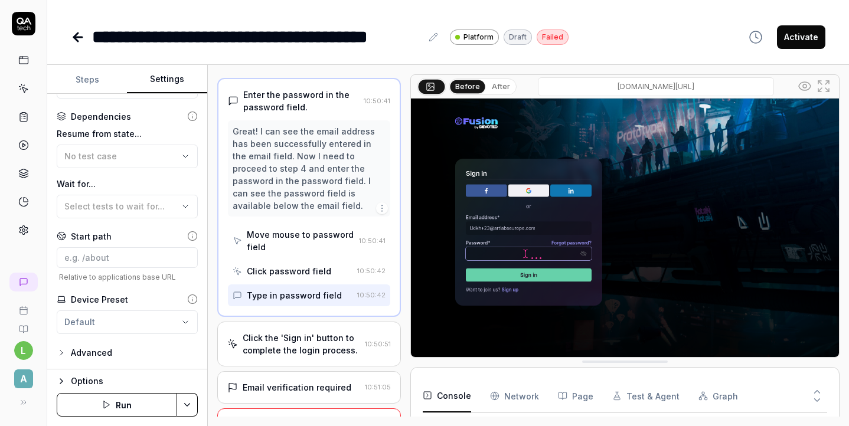
click at [302, 296] on div "Type in password field" at bounding box center [294, 295] width 95 height 12
click at [315, 341] on div "Click the 'Sign in' button to complete the login process." at bounding box center [302, 344] width 118 height 25
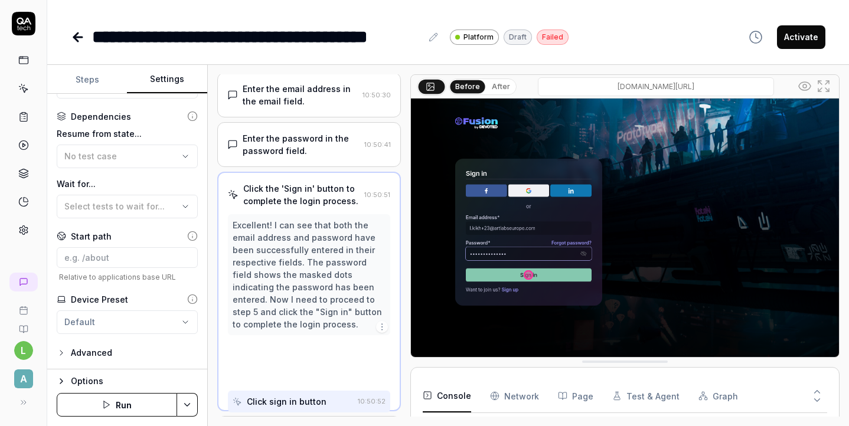
scroll to position [113, 0]
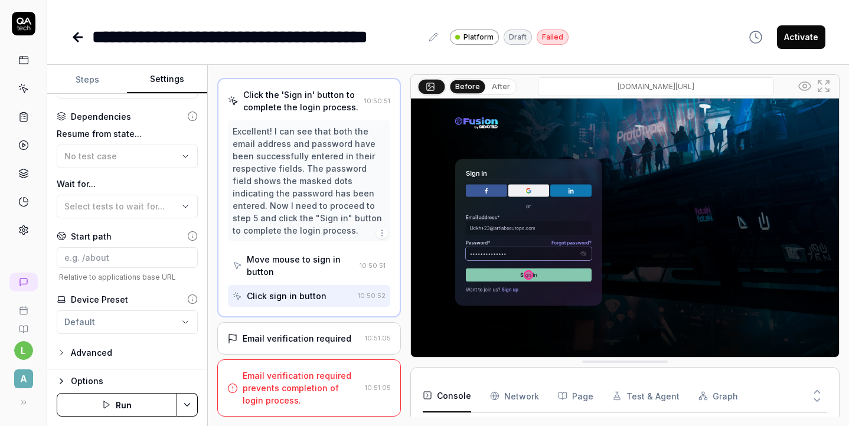
click at [308, 349] on div "Email verification required 10:51:05" at bounding box center [309, 338] width 184 height 32
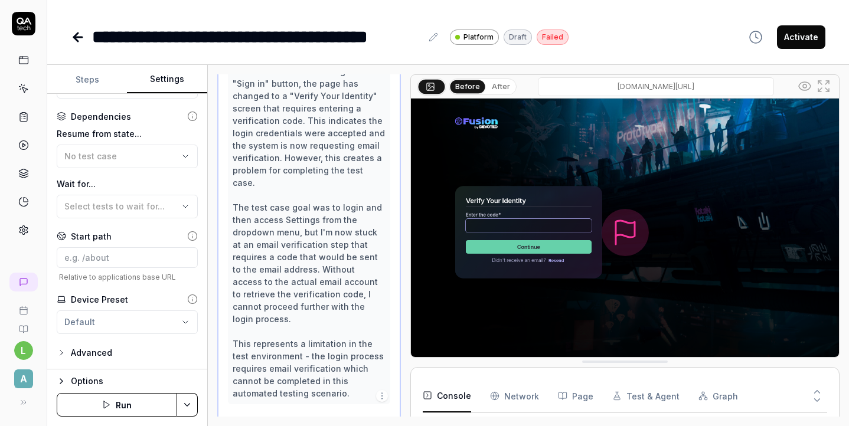
scroll to position [312, 0]
click at [348, 370] on div "I can see that after clicking the "Sign in" button, the page has changed to a "…" at bounding box center [309, 230] width 153 height 335
click at [384, 389] on icon "button" at bounding box center [381, 393] width 9 height 9
click at [319, 307] on div "I can see that after clicking the "Sign in" button, the page has changed to a "…" at bounding box center [309, 230] width 153 height 335
click at [318, 306] on div "I can see that after clicking the "Sign in" button, the page has changed to a "…" at bounding box center [309, 230] width 153 height 335
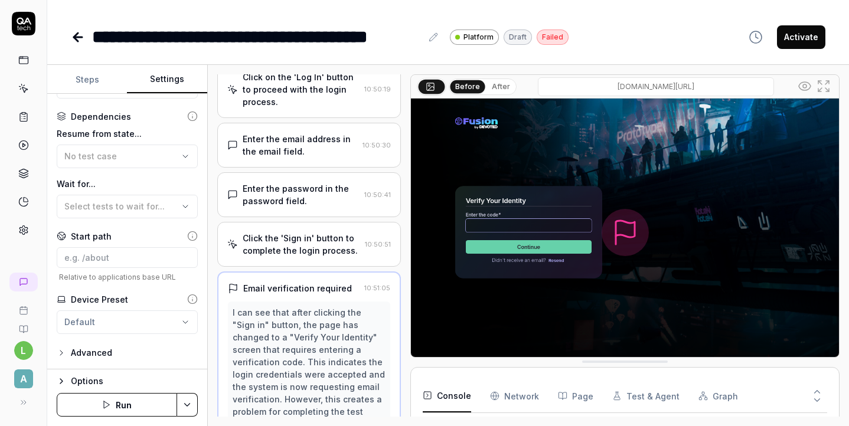
scroll to position [0, 0]
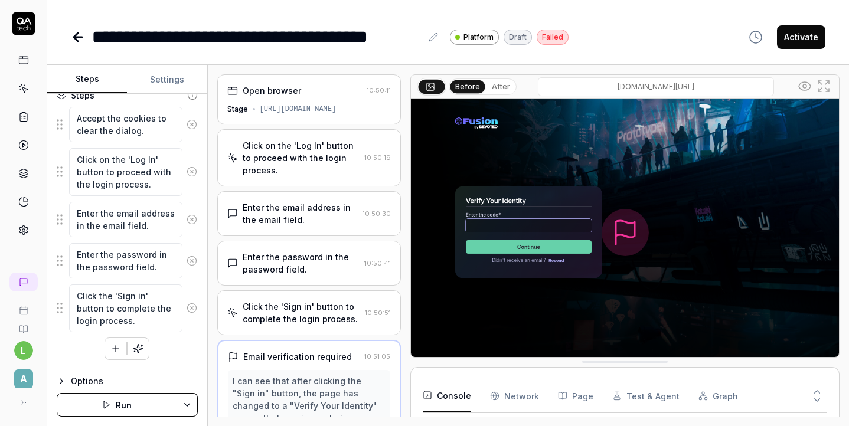
click at [95, 81] on button "Steps" at bounding box center [87, 80] width 80 height 28
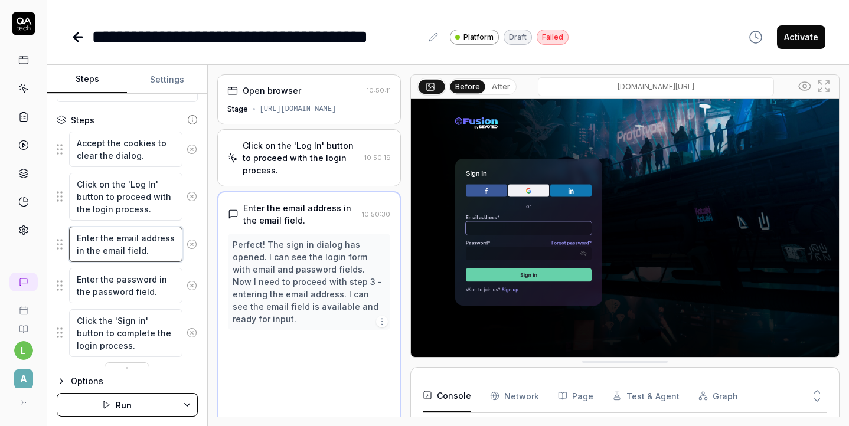
click at [120, 243] on textarea "Enter the email address in the email field." at bounding box center [125, 244] width 113 height 35
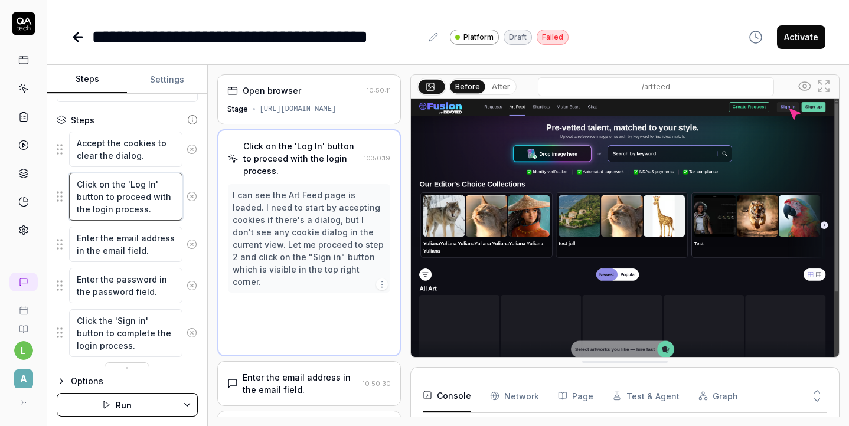
click at [101, 192] on textarea "Click on the 'Log In' button to proceed with the login process." at bounding box center [125, 197] width 113 height 48
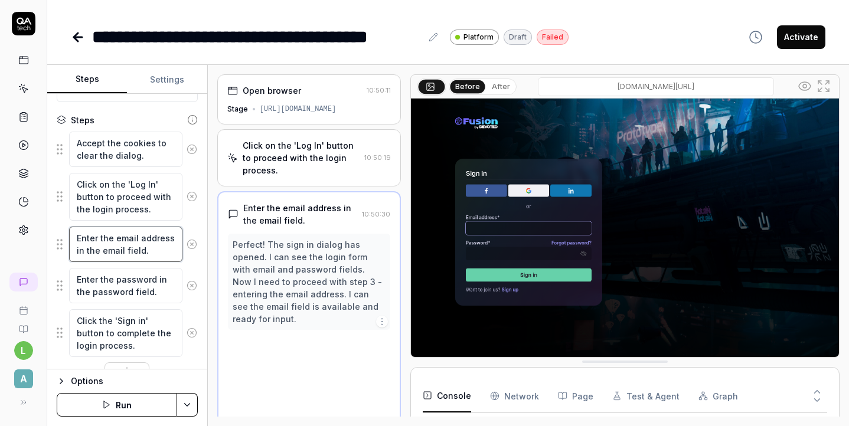
click at [113, 254] on textarea "Enter the email address in the email field." at bounding box center [125, 244] width 113 height 35
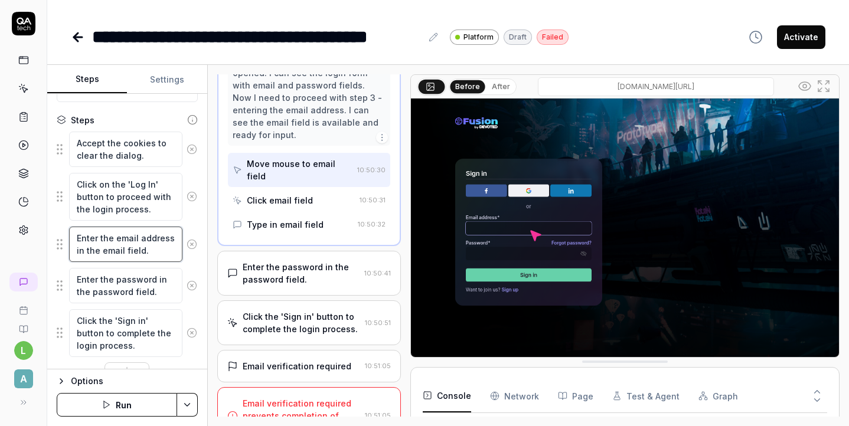
scroll to position [187, 0]
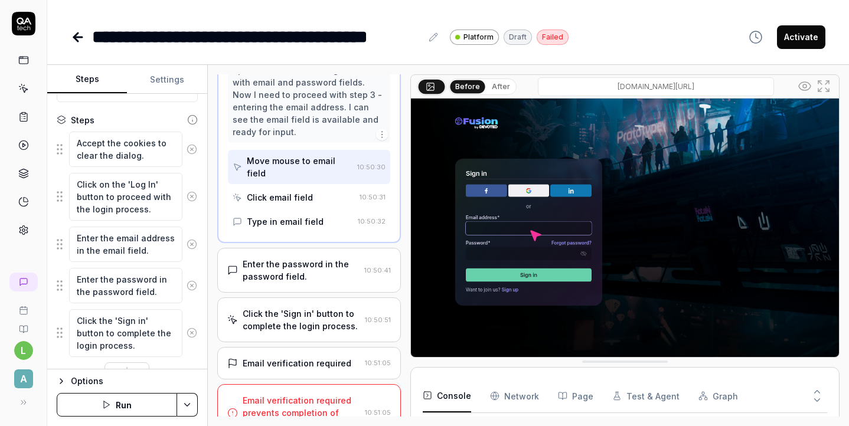
click at [341, 394] on div "Email verification required prevents completion of login process." at bounding box center [302, 412] width 118 height 37
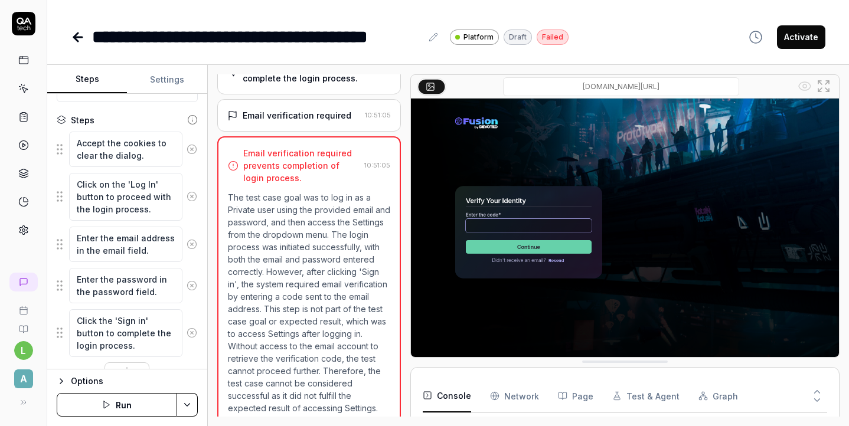
scroll to position [251, 0]
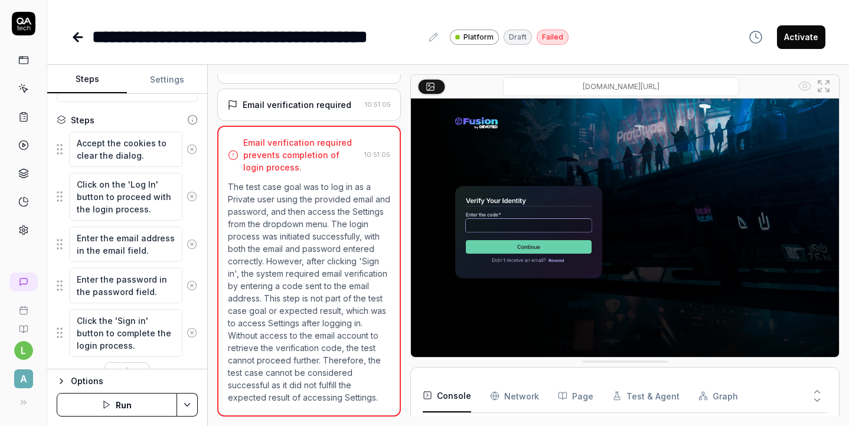
click at [359, 388] on p "The test case goal was to log in as a Private user using the provided email and…" at bounding box center [309, 292] width 163 height 223
click at [235, 163] on div "Email verification required prevents completion of login process." at bounding box center [294, 154] width 132 height 37
click at [134, 240] on textarea "Enter the email address in the email field." at bounding box center [125, 244] width 113 height 35
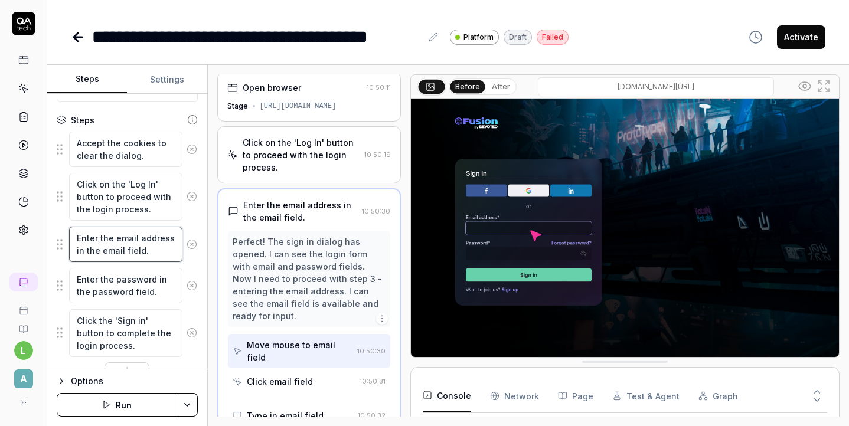
scroll to position [0, 0]
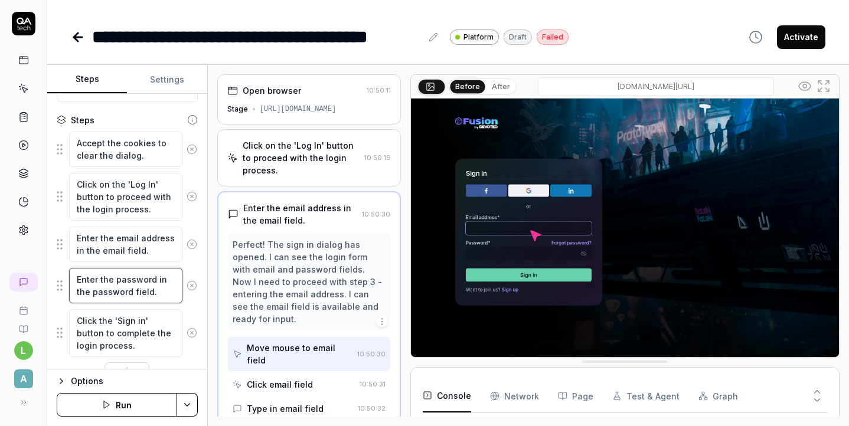
click at [140, 289] on textarea "Enter the password in the password field." at bounding box center [125, 285] width 113 height 35
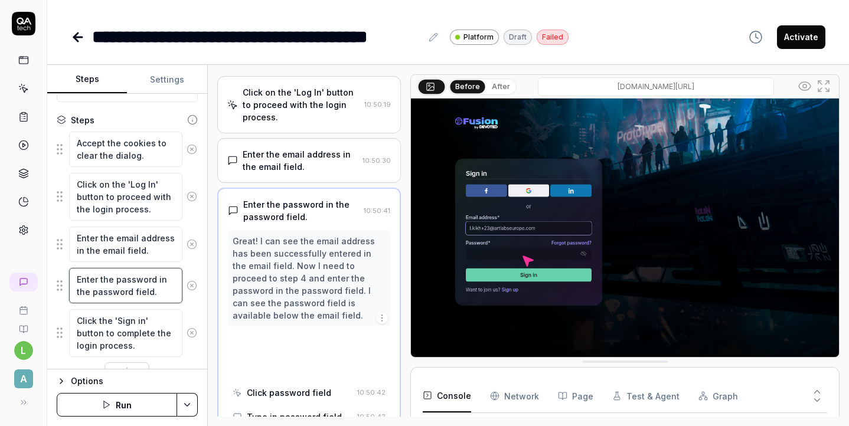
scroll to position [63, 0]
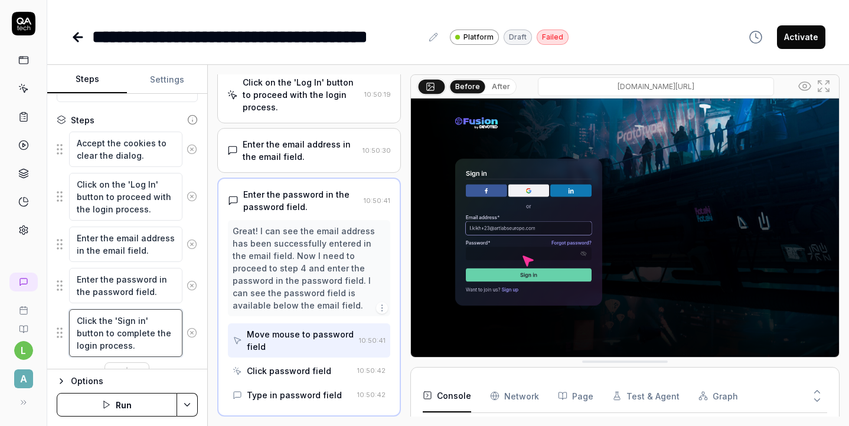
click at [158, 324] on textarea "Click the 'Sign in' button to complete the login process." at bounding box center [125, 333] width 113 height 48
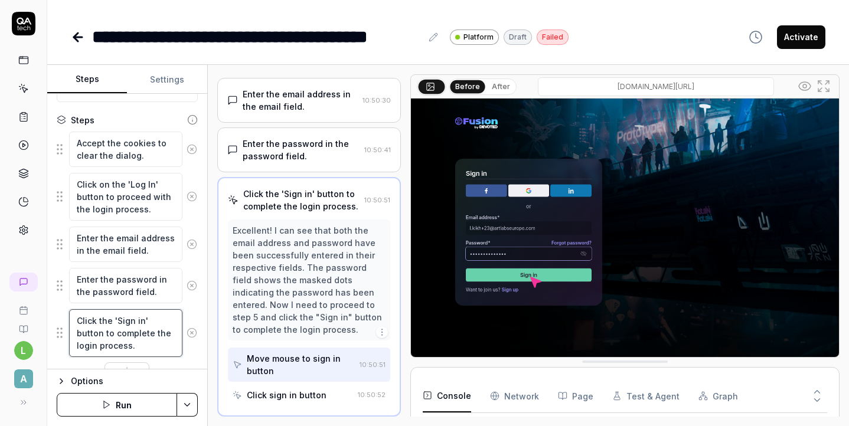
scroll to position [192, 0]
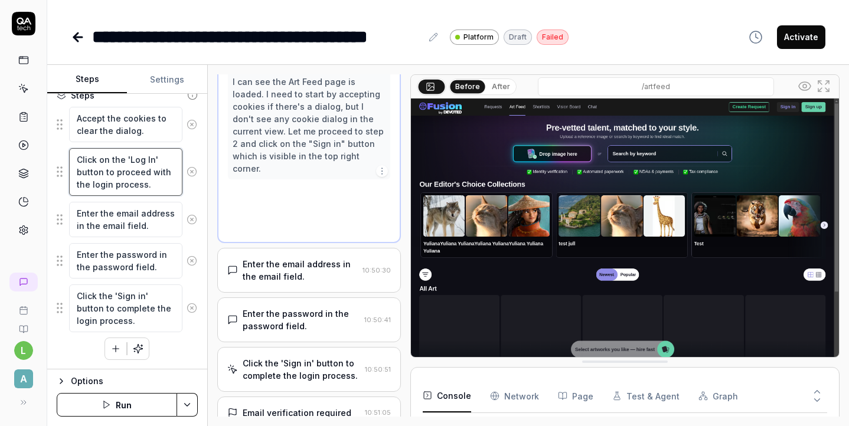
click at [139, 178] on textarea "Click on the 'Log In' button to proceed with the login process." at bounding box center [125, 172] width 113 height 48
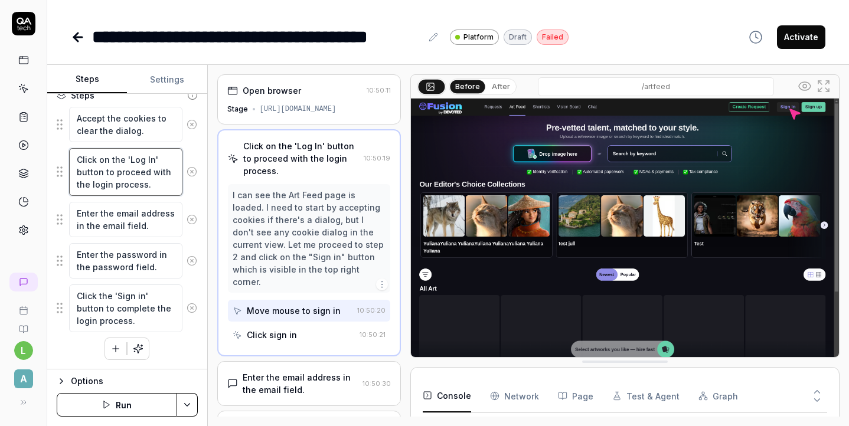
scroll to position [175, 0]
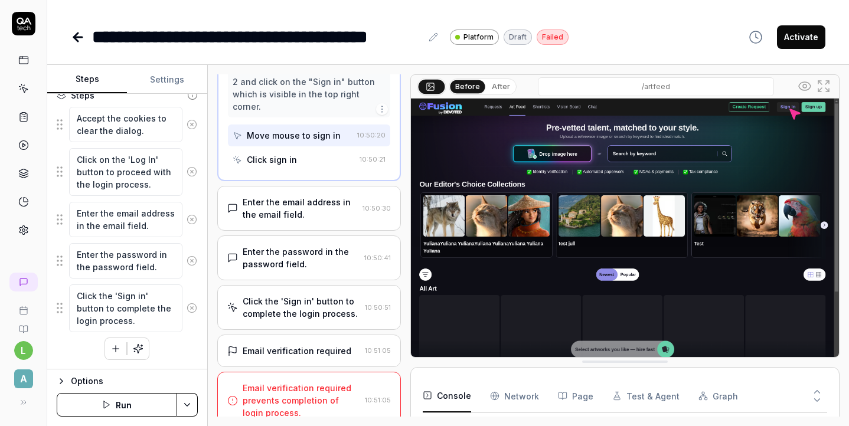
click at [333, 407] on div "Email verification required prevents completion of login process. 10:51:05" at bounding box center [309, 400] width 184 height 57
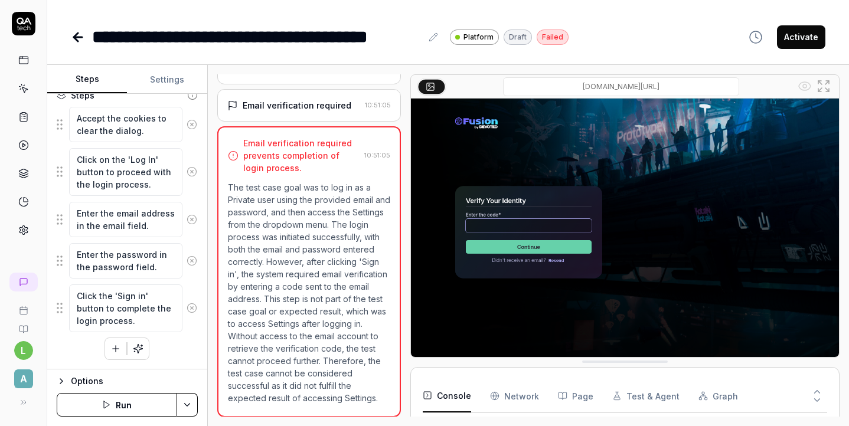
scroll to position [251, 0]
click at [305, 106] on div "Email verification required" at bounding box center [297, 105] width 109 height 12
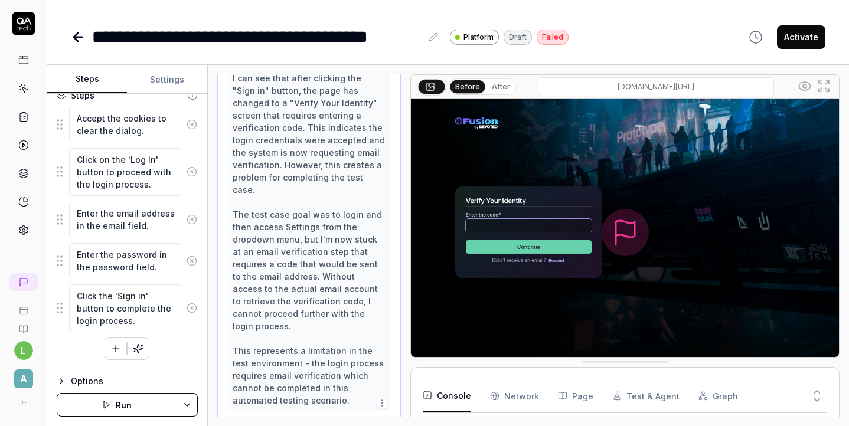
scroll to position [312, 0]
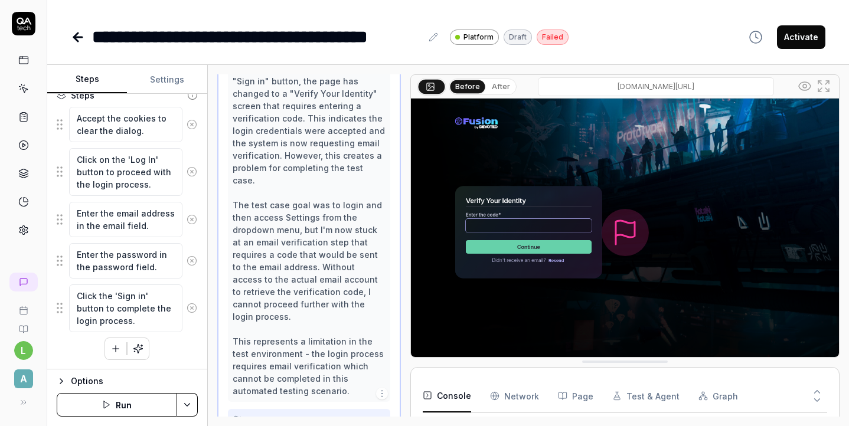
click at [384, 389] on icon "button" at bounding box center [381, 393] width 9 height 9
click at [264, 300] on div "I can see that after clicking the "Sign in" button, the page has changed to a "…" at bounding box center [309, 230] width 153 height 335
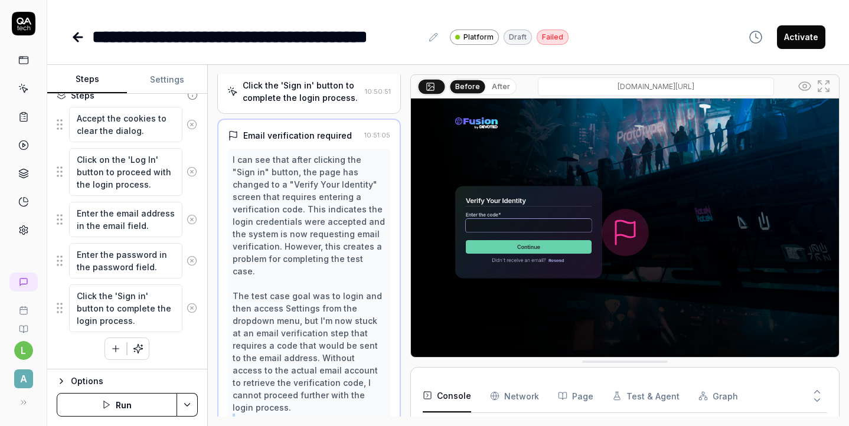
scroll to position [222, 0]
click at [353, 132] on div "Email verification required" at bounding box center [294, 135] width 132 height 12
click at [342, 106] on div "Click the 'Sign in' button to complete the login process. 10:50:51" at bounding box center [309, 90] width 184 height 45
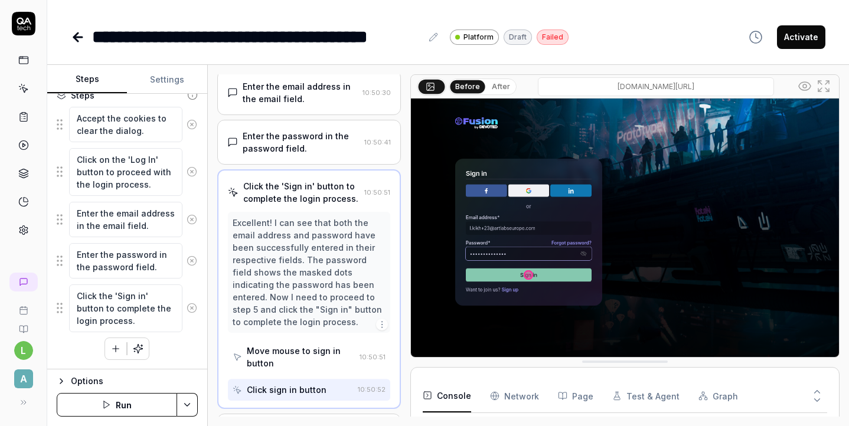
scroll to position [113, 0]
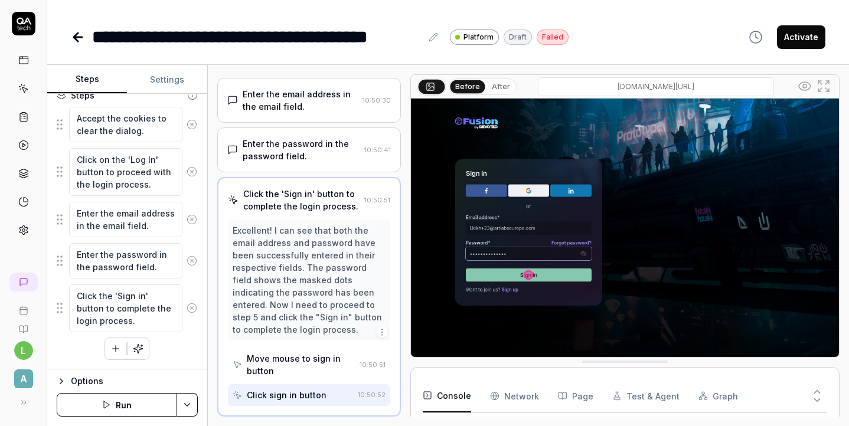
click at [381, 332] on circle "button" at bounding box center [381, 332] width 1 height 1
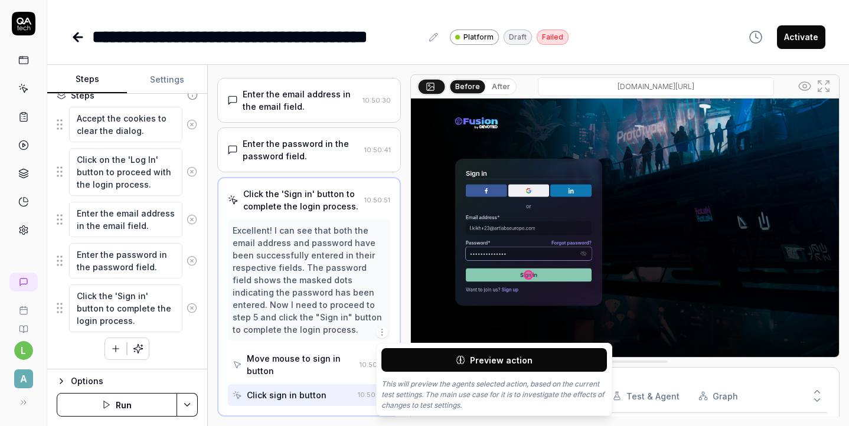
click at [381, 332] on icon "button" at bounding box center [381, 332] width 9 height 9
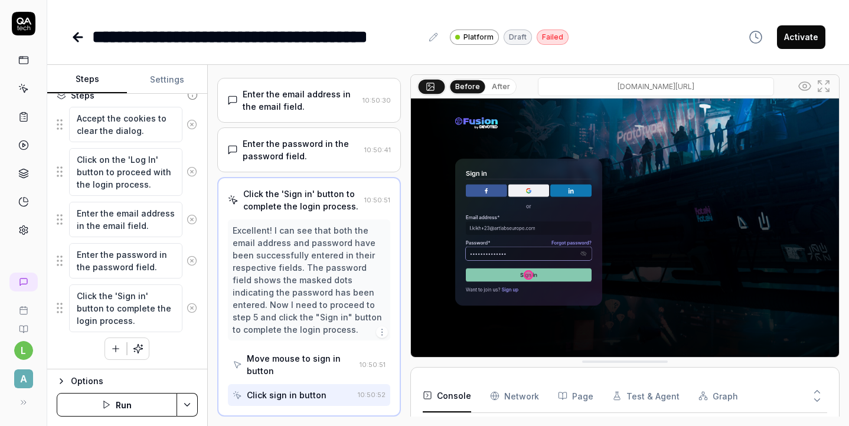
click at [302, 368] on div "Move mouse to sign in button" at bounding box center [301, 364] width 109 height 25
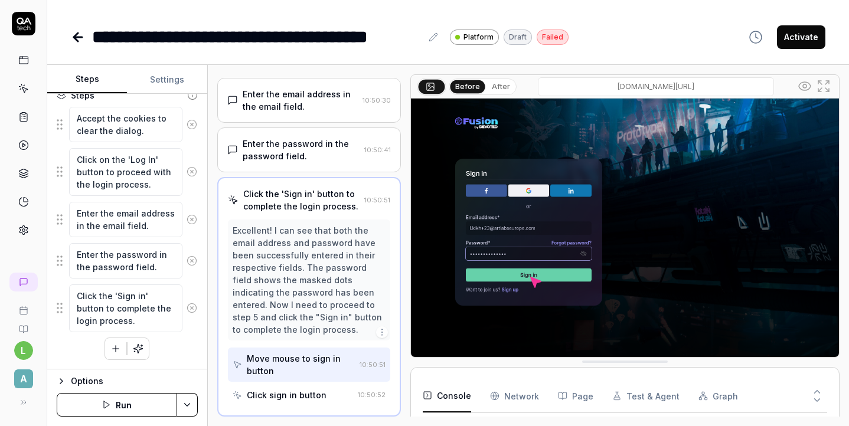
click at [302, 395] on div "Click sign in button" at bounding box center [287, 395] width 80 height 12
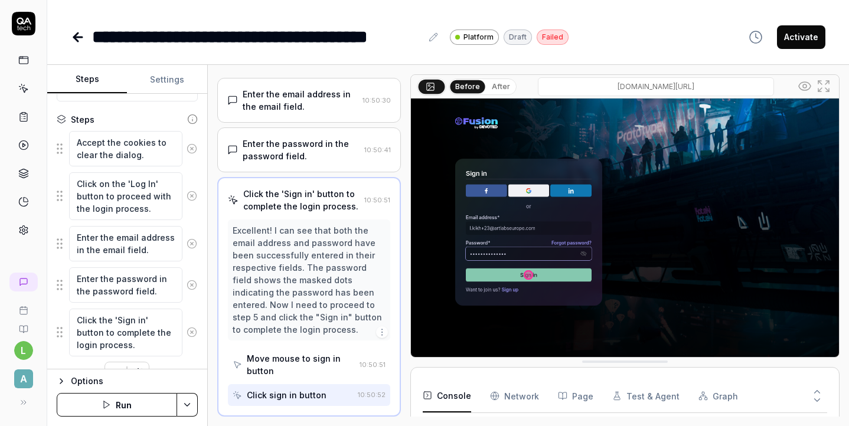
scroll to position [138, 0]
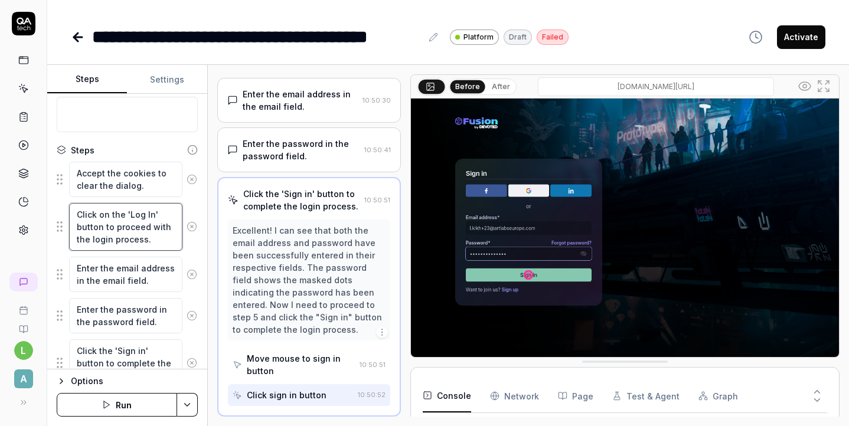
click at [139, 244] on textarea "Click on the 'Log In' button to proceed with the login process." at bounding box center [125, 227] width 113 height 48
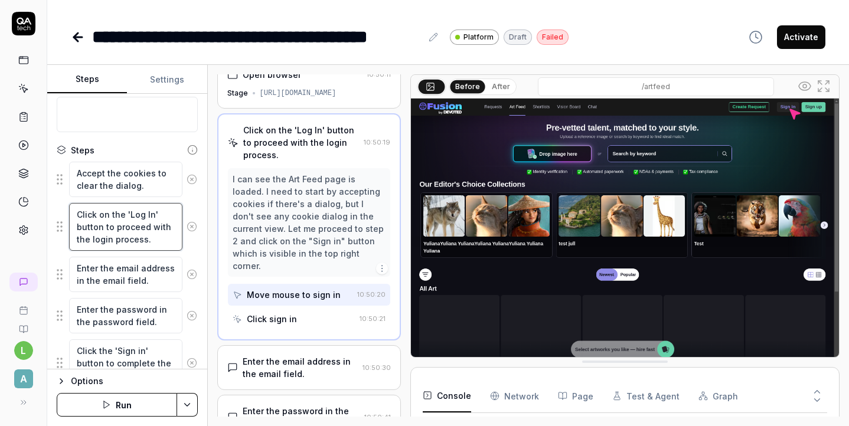
scroll to position [0, 0]
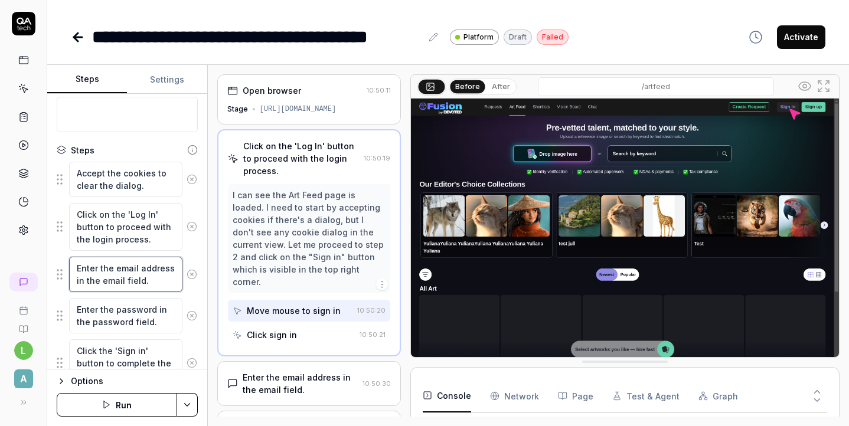
click at [143, 274] on textarea "Enter the email address in the email field." at bounding box center [125, 274] width 113 height 35
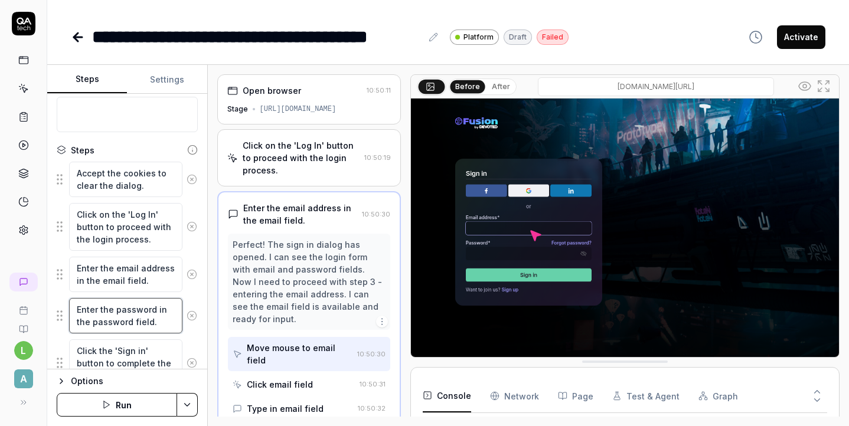
click at [158, 317] on textarea "Enter the password in the password field." at bounding box center [125, 315] width 113 height 35
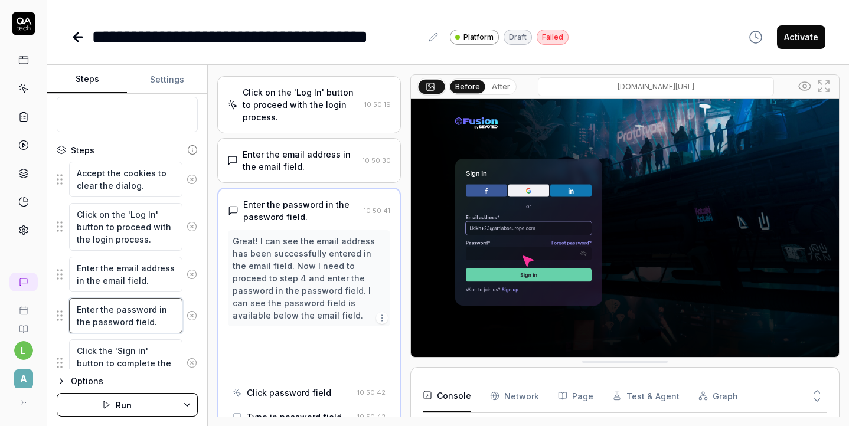
scroll to position [63, 0]
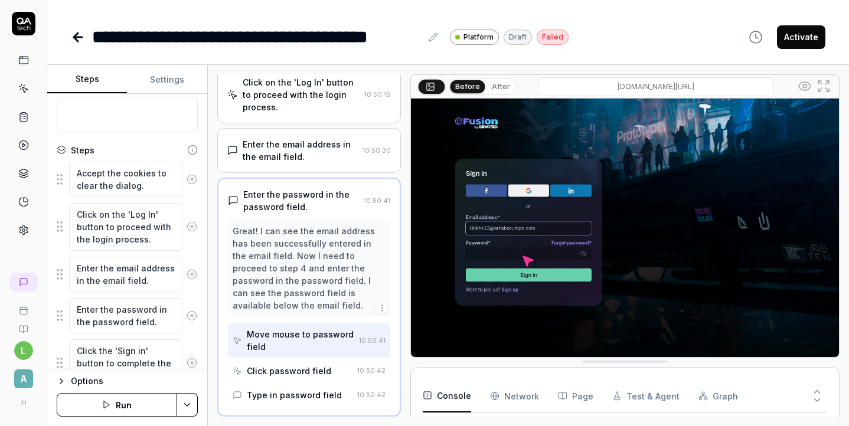
click at [382, 312] on icon "button" at bounding box center [381, 307] width 9 height 9
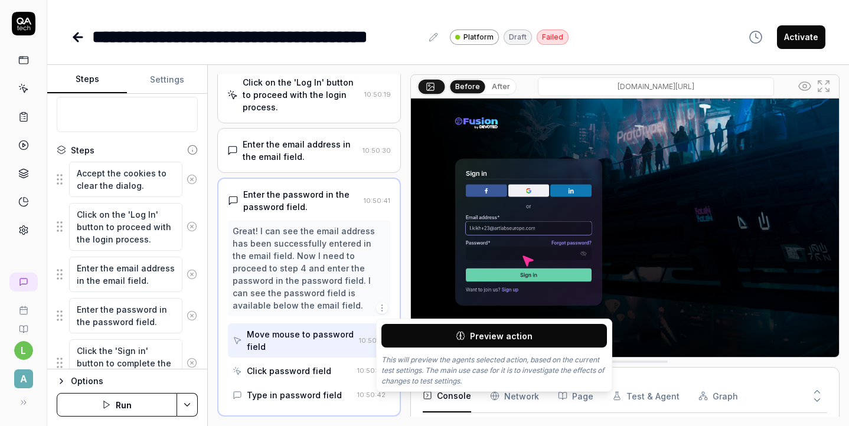
click at [415, 338] on button "Preview action" at bounding box center [493, 336] width 225 height 24
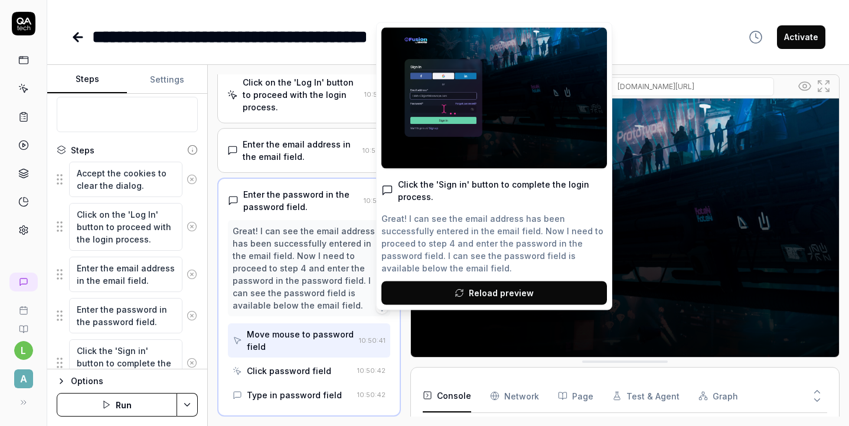
click at [455, 233] on div "Great! I can see the email address has been successfully entered in the email f…" at bounding box center [493, 243] width 225 height 62
click at [468, 223] on div "Great! I can see the email address has been successfully entered in the email f…" at bounding box center [493, 243] width 225 height 62
click at [658, 122] on img at bounding box center [625, 232] width 428 height 267
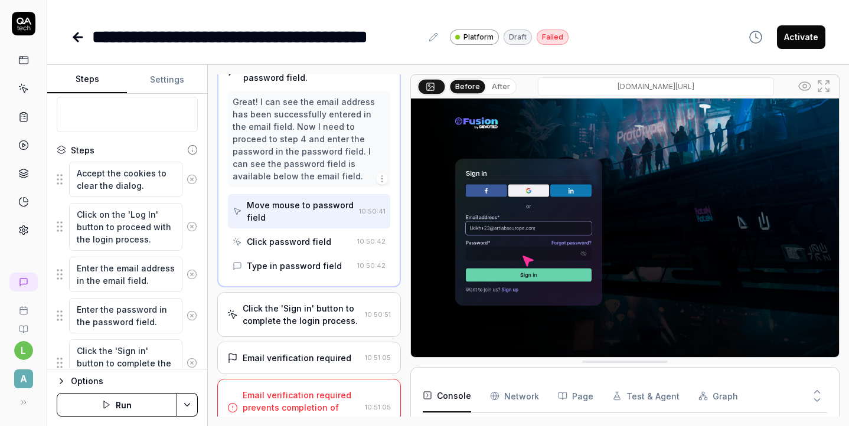
scroll to position [212, 0]
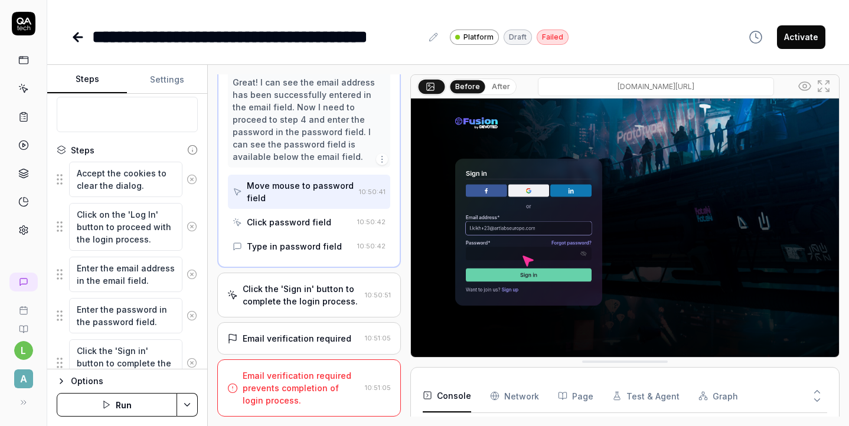
click at [317, 332] on div "Email verification required" at bounding box center [297, 338] width 109 height 12
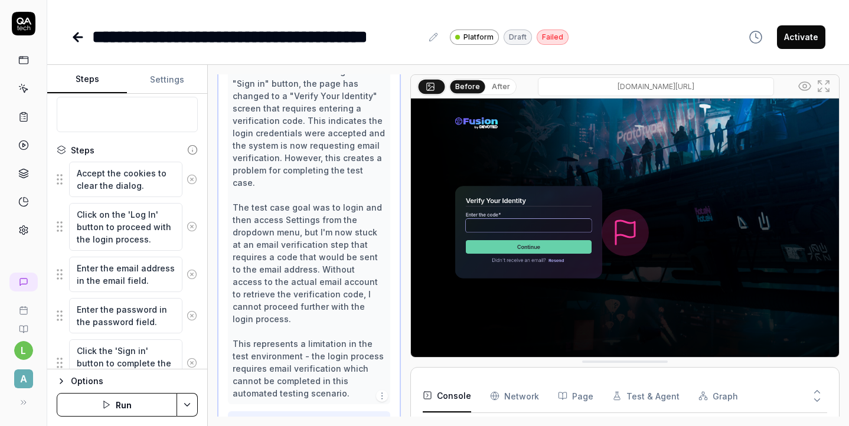
scroll to position [312, 0]
click at [538, 214] on img at bounding box center [625, 232] width 428 height 267
click at [381, 389] on icon "button" at bounding box center [381, 393] width 9 height 9
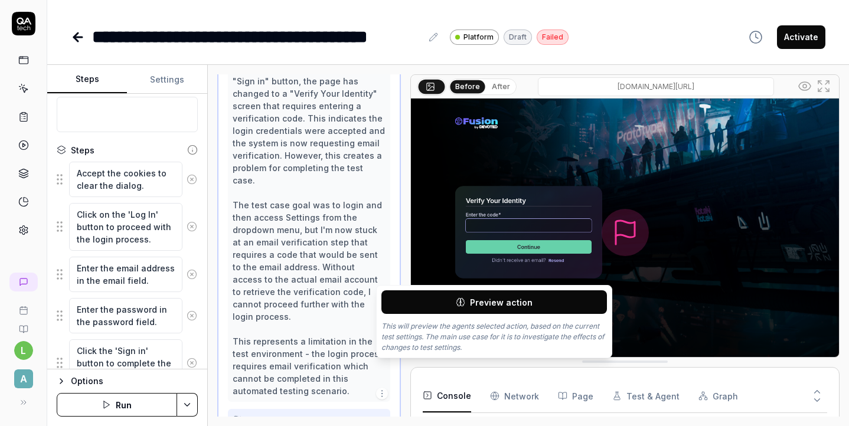
click at [430, 306] on button "Preview action" at bounding box center [493, 302] width 225 height 24
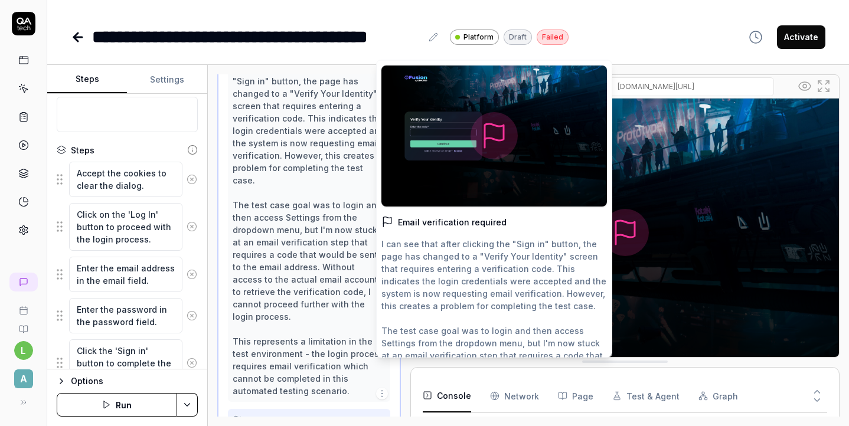
scroll to position [124, 0]
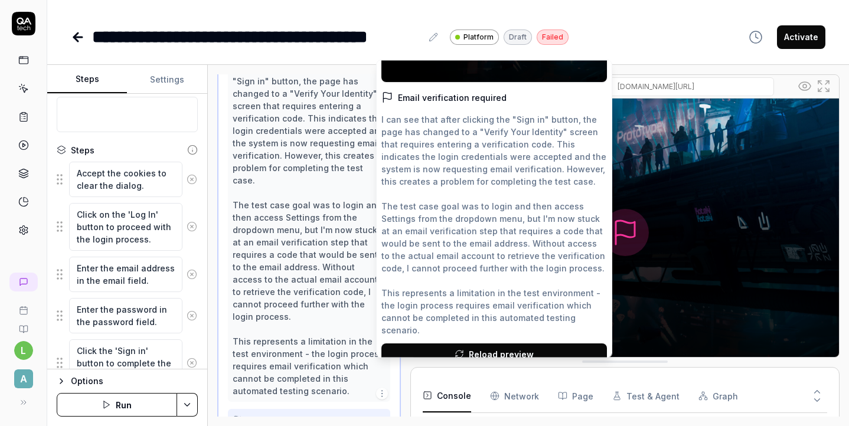
click at [648, 251] on img at bounding box center [625, 232] width 428 height 267
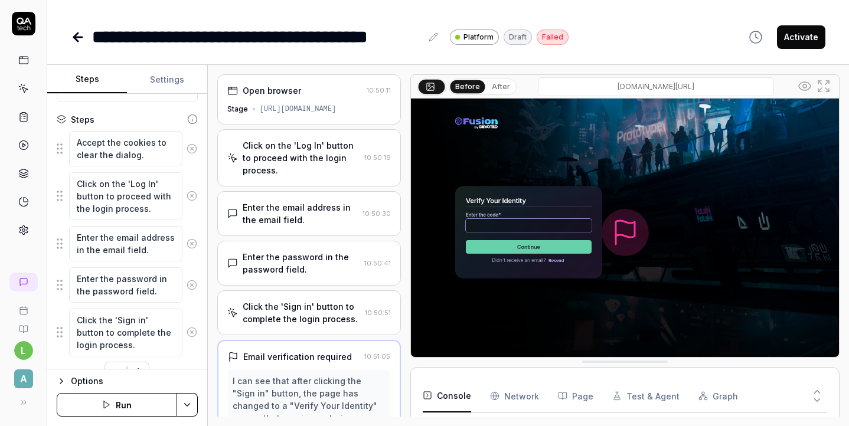
scroll to position [192, 0]
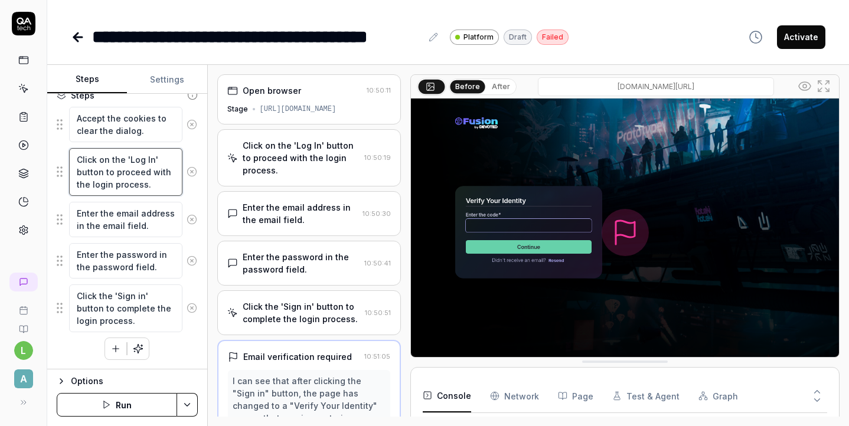
click at [128, 165] on textarea "Click on the 'Log In' button to proceed with the login process." at bounding box center [125, 172] width 113 height 48
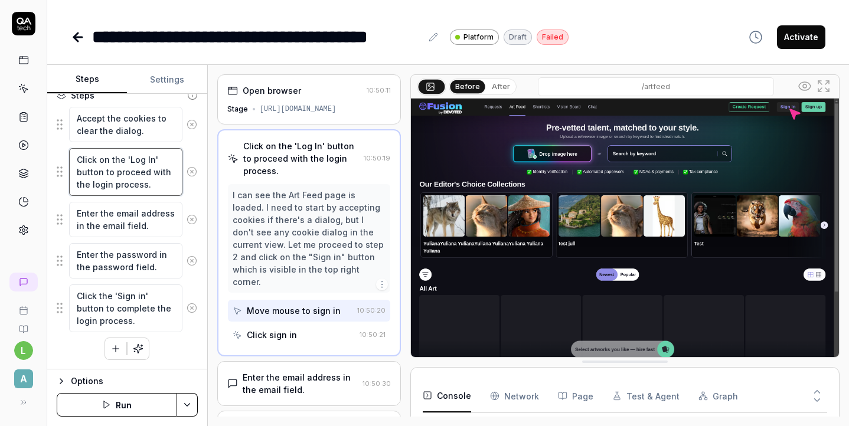
scroll to position [175, 0]
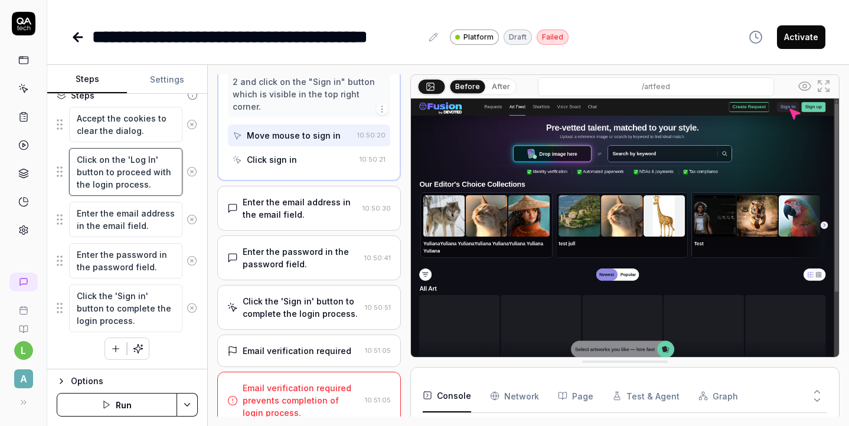
click at [170, 190] on textarea "Click on the 'Log In' button to proceed with the login process." at bounding box center [125, 172] width 113 height 48
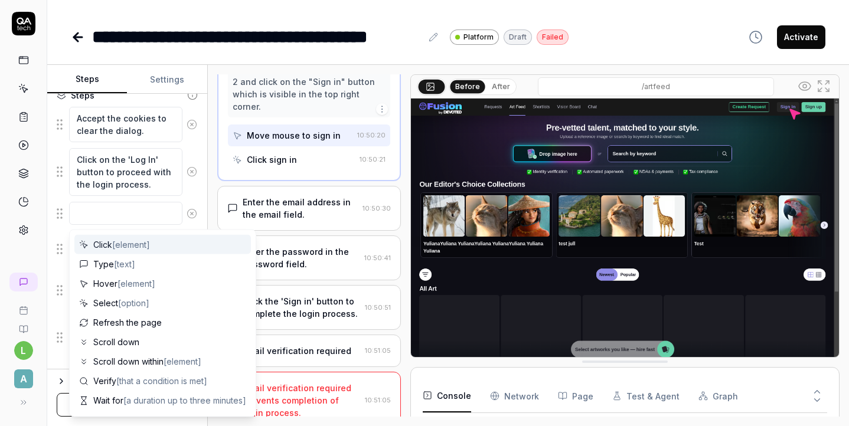
click at [194, 211] on icon at bounding box center [192, 213] width 11 height 11
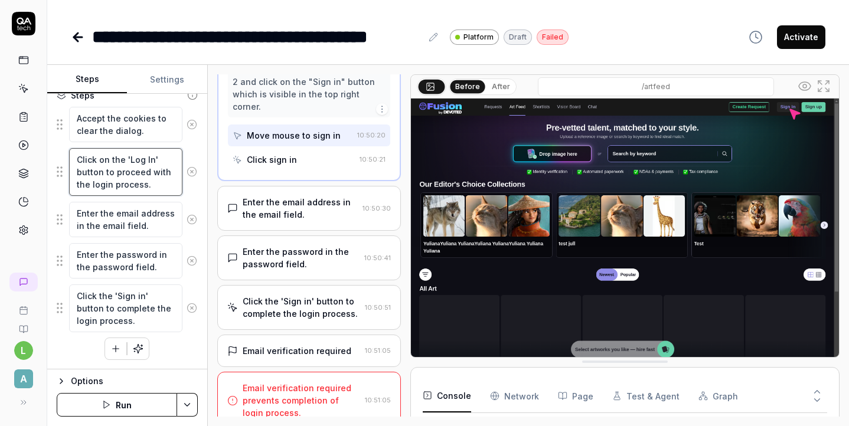
click at [164, 184] on textarea "Click on the 'Log In' button to proceed with the login process." at bounding box center [125, 172] width 113 height 48
click at [318, 387] on div "Email verification required prevents completion of login process." at bounding box center [302, 400] width 118 height 37
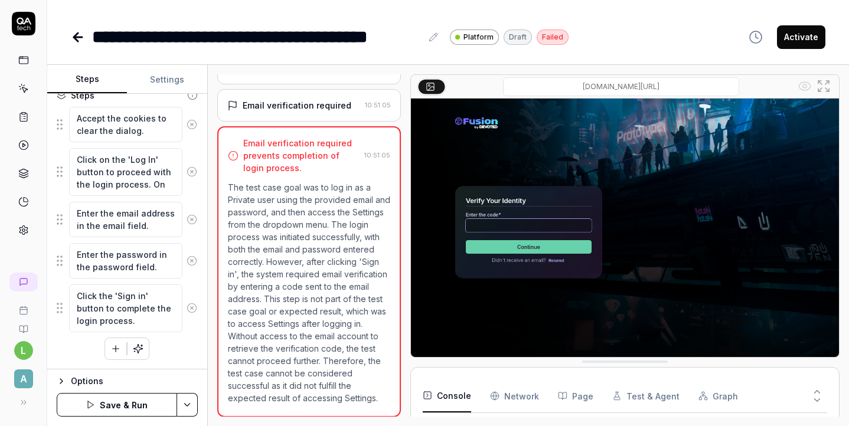
scroll to position [251, 0]
click at [164, 182] on textarea "Click on the 'Log In' button to proceed with the login process. On" at bounding box center [125, 172] width 113 height 48
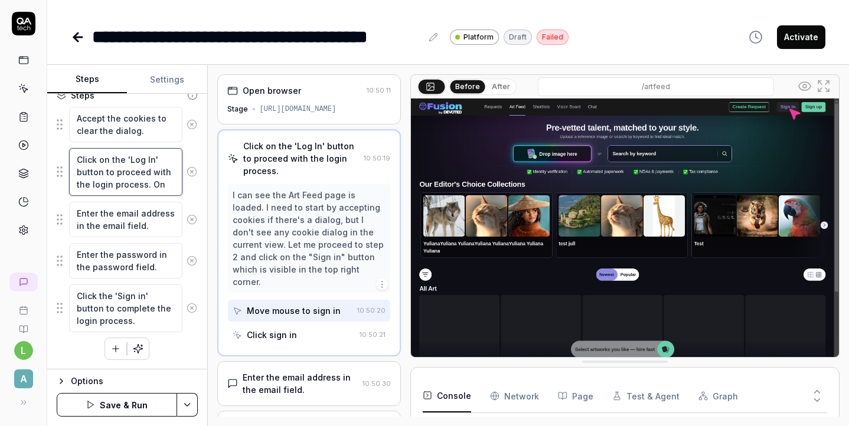
scroll to position [0, 0]
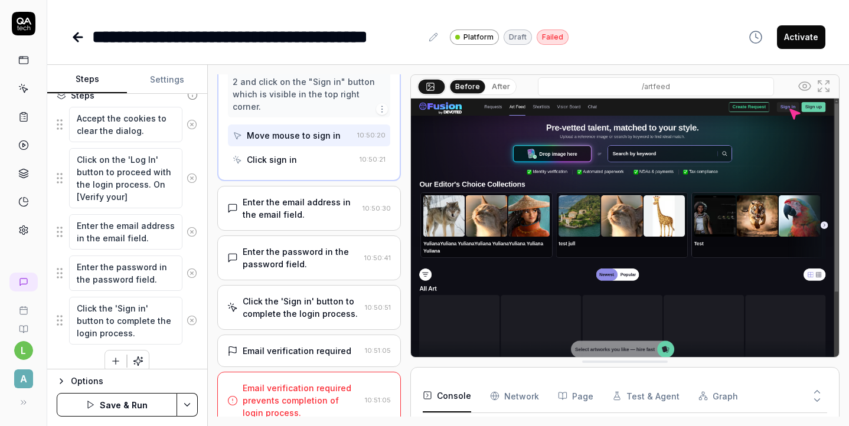
click at [320, 382] on div "Email verification required prevents completion of login process." at bounding box center [302, 400] width 118 height 37
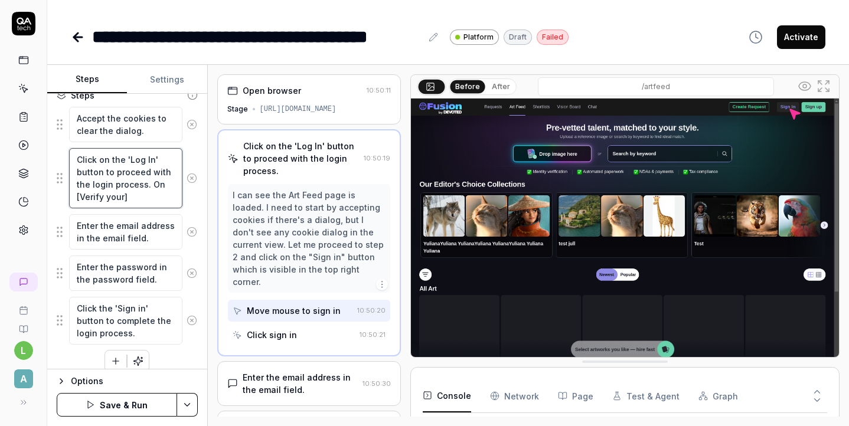
click at [105, 196] on textarea "Click on the 'Log In' button to proceed with the login process. On [Verify your]" at bounding box center [125, 178] width 113 height 60
click at [127, 198] on textarea "Click on the 'Log In' button to proceed with the login process. On [Verify Your]" at bounding box center [125, 178] width 113 height 60
click at [124, 196] on textarea "Click on the 'Log In' button to proceed with the login process. On [Verify Your]" at bounding box center [125, 178] width 113 height 60
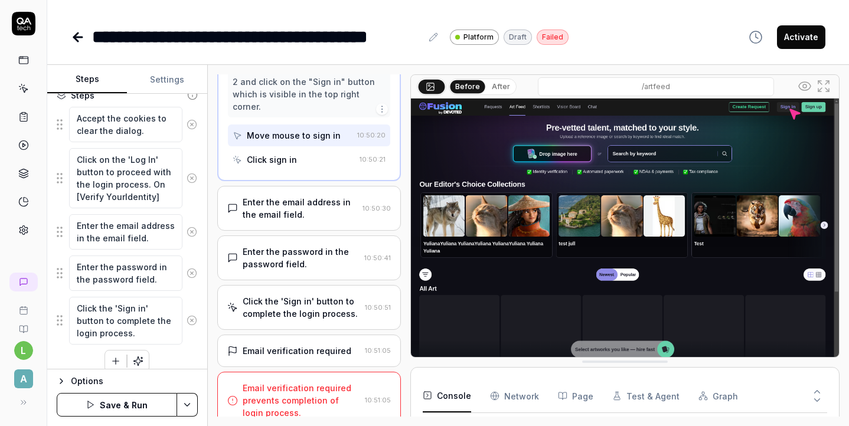
click at [316, 382] on div "Email verification required prevents completion of login process." at bounding box center [302, 400] width 118 height 37
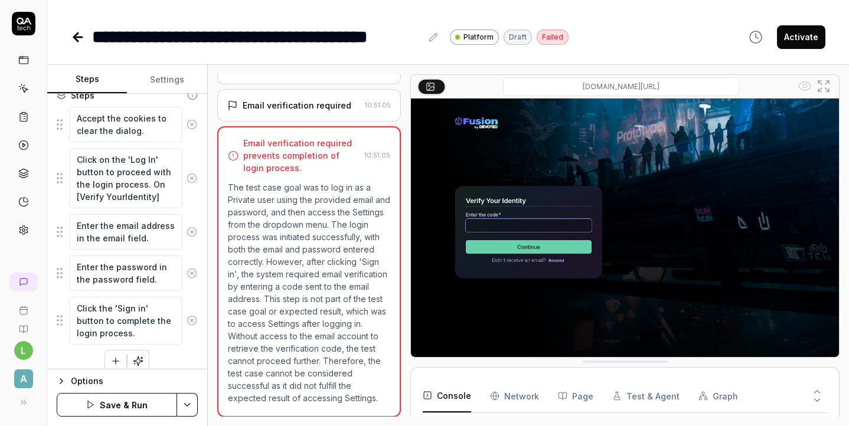
scroll to position [251, 0]
click at [154, 197] on textarea "Click on the 'Log In' button to proceed with the login process. On [Verify Your…" at bounding box center [125, 178] width 113 height 60
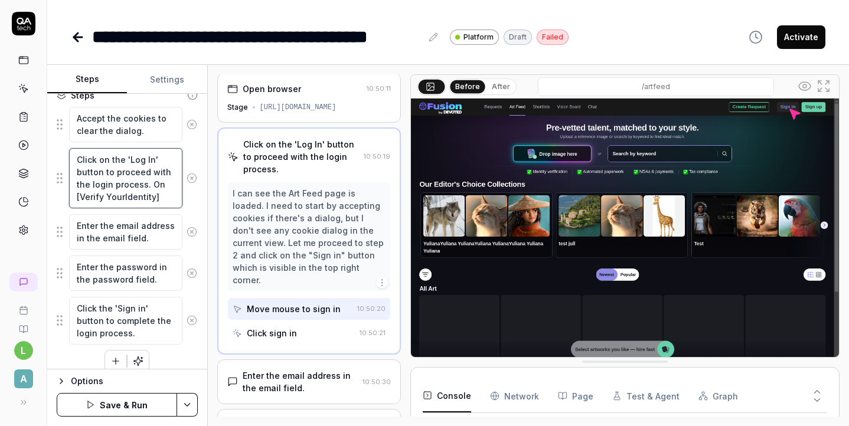
scroll to position [0, 0]
click at [160, 197] on textarea "Click on the 'Log In' button to proceed with the login process. On [Verify Your…" at bounding box center [125, 178] width 113 height 60
paste textarea "372951"
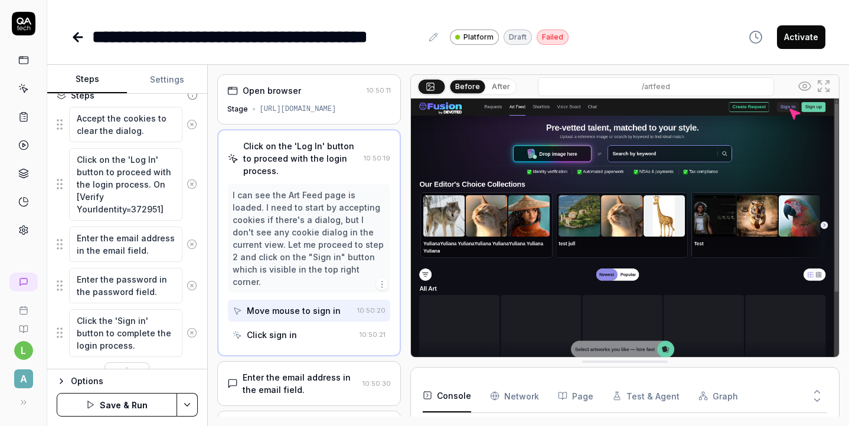
click at [148, 407] on button "Save & Run" at bounding box center [117, 405] width 120 height 24
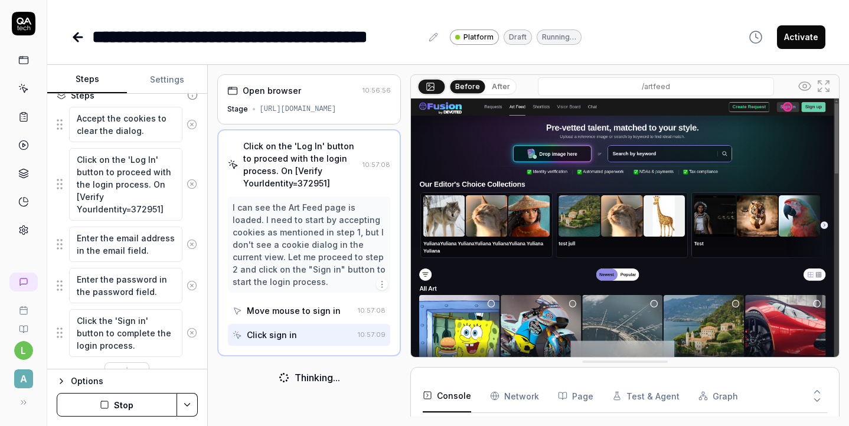
click at [138, 403] on button "Stop" at bounding box center [117, 405] width 120 height 24
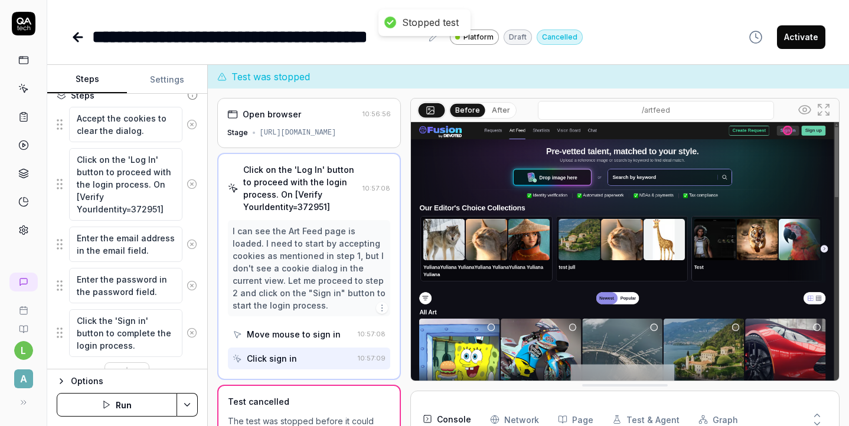
click at [134, 407] on button "Run" at bounding box center [117, 405] width 120 height 24
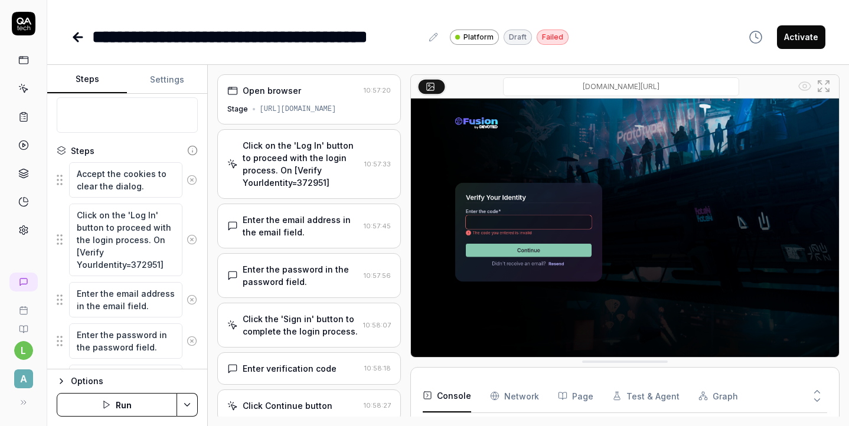
click at [74, 37] on icon at bounding box center [78, 37] width 8 height 0
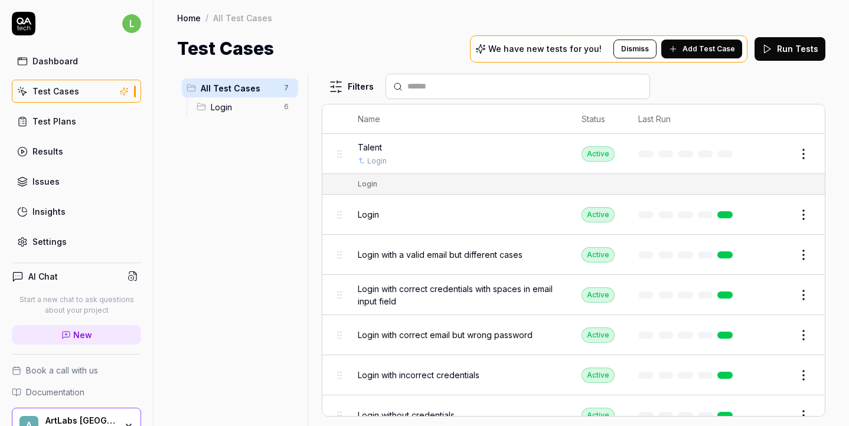
scroll to position [15, 0]
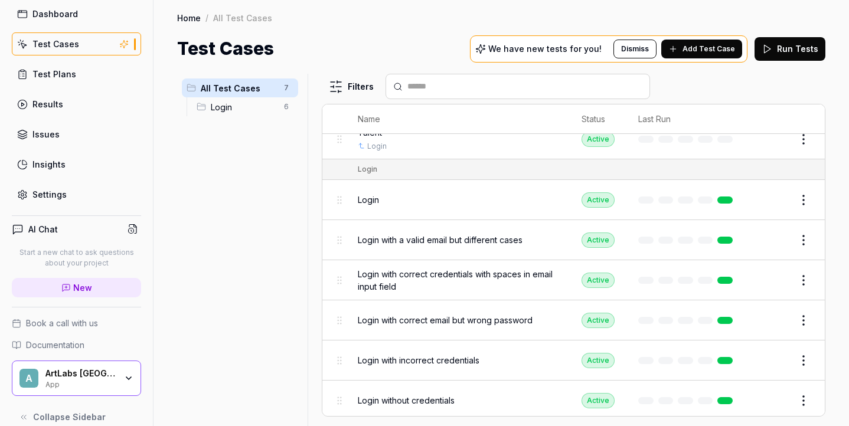
click at [200, 107] on body "l Dashboard Test Cases Test Plans Results Issues Insights Settings AI Chat Star…" at bounding box center [424, 213] width 849 height 426
click at [288, 107] on html "l Dashboard Test Cases Test Plans Results Issues Insights Settings AI Chat Star…" at bounding box center [424, 213] width 849 height 426
click at [215, 303] on html "l Dashboard Test Cases Test Plans Results Issues Insights Settings AI Chat Star…" at bounding box center [424, 213] width 849 height 426
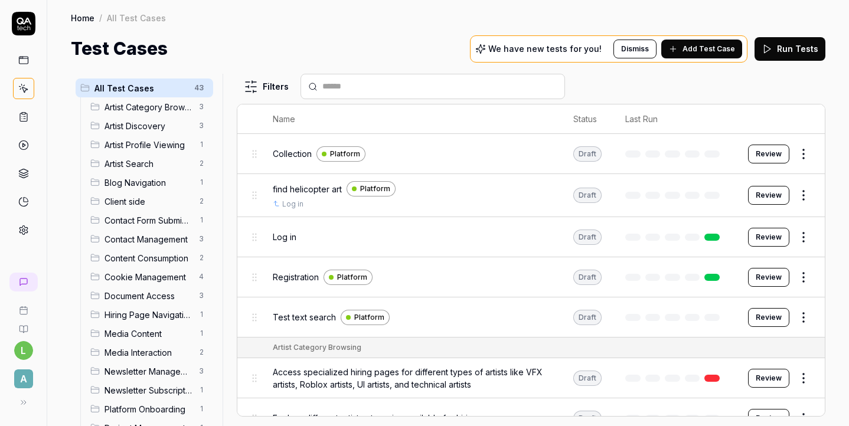
click at [143, 204] on span "Client side" at bounding box center [147, 201] width 87 height 12
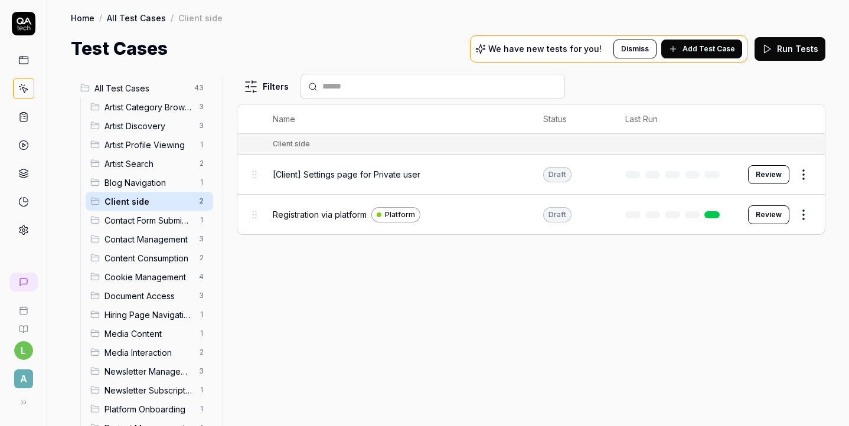
click at [295, 216] on span "Registration via platform" at bounding box center [320, 214] width 94 height 12
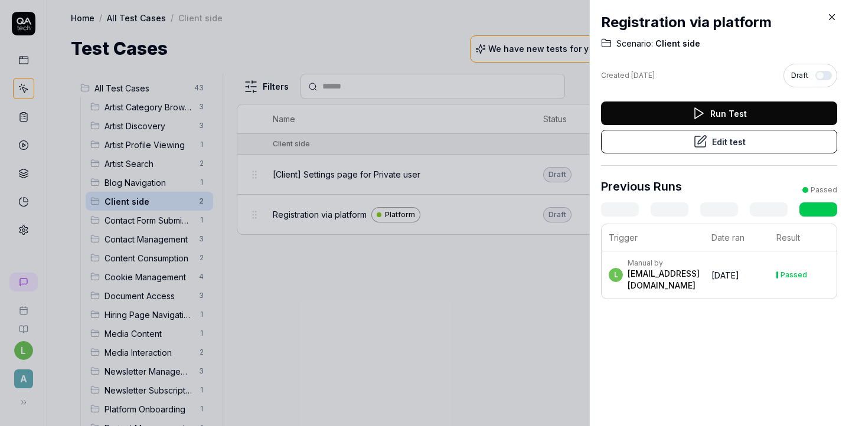
click at [667, 145] on button "Edit test" at bounding box center [719, 142] width 236 height 24
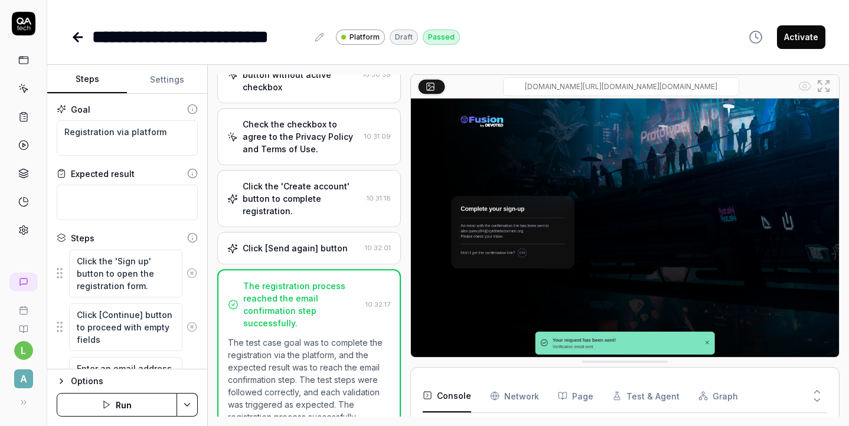
type textarea "*"
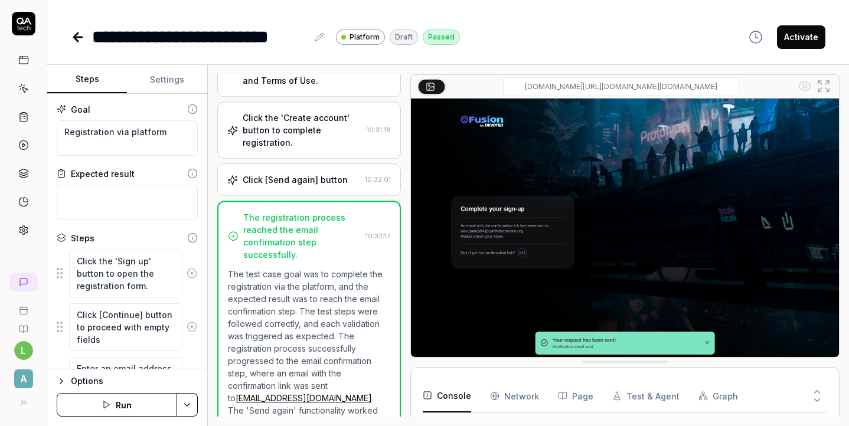
click at [169, 78] on button "Settings" at bounding box center [167, 80] width 80 height 28
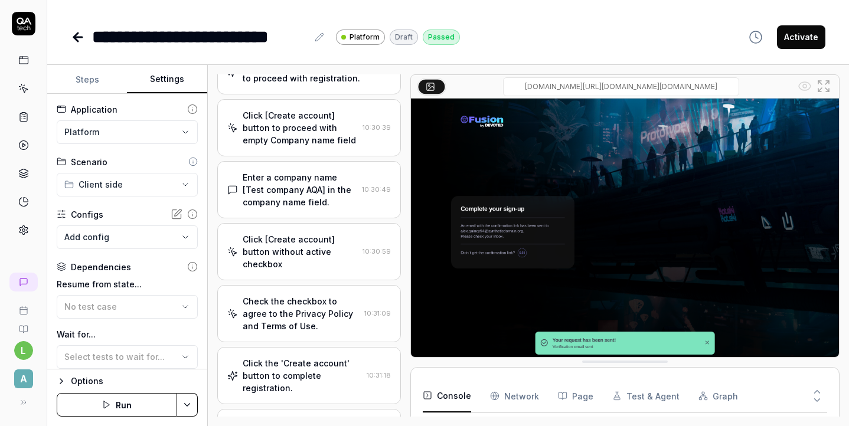
scroll to position [274, 0]
